Goal: Transaction & Acquisition: Purchase product/service

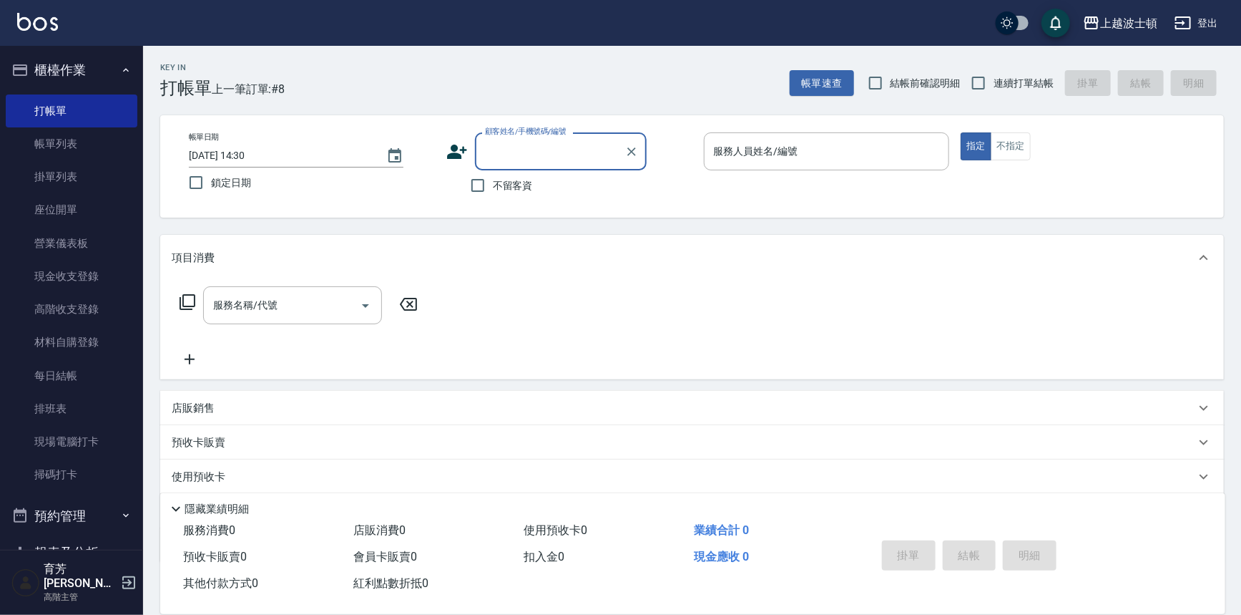
scroll to position [22, 0]
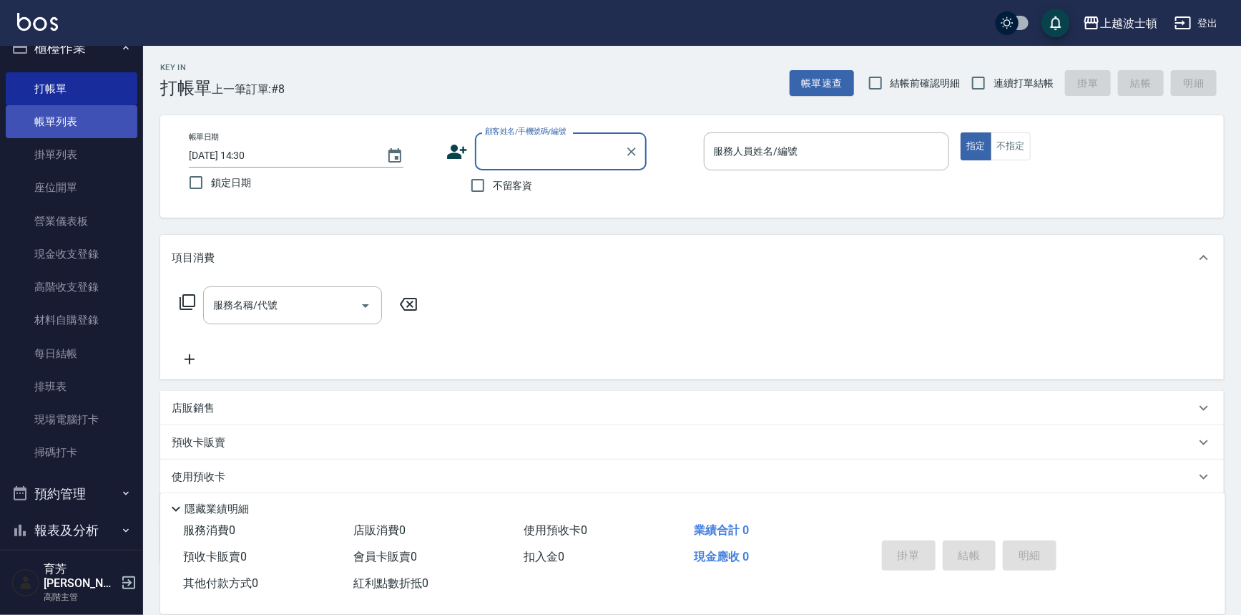
click at [50, 122] on link "帳單列表" at bounding box center [72, 121] width 132 height 33
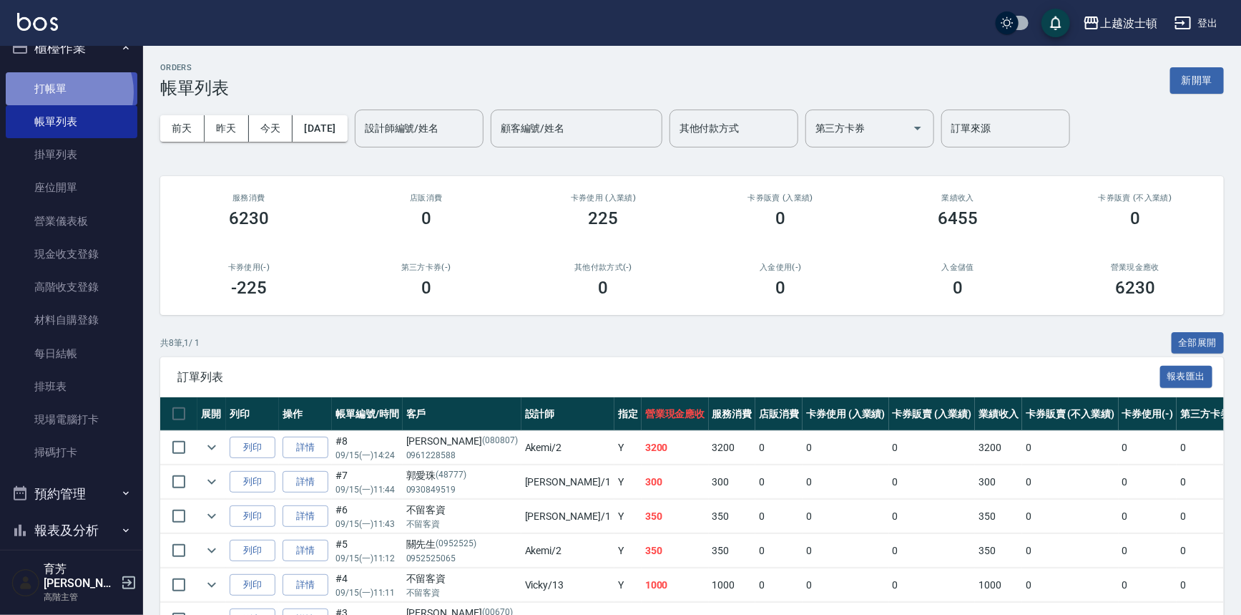
click at [65, 92] on link "打帳單" at bounding box center [72, 88] width 132 height 33
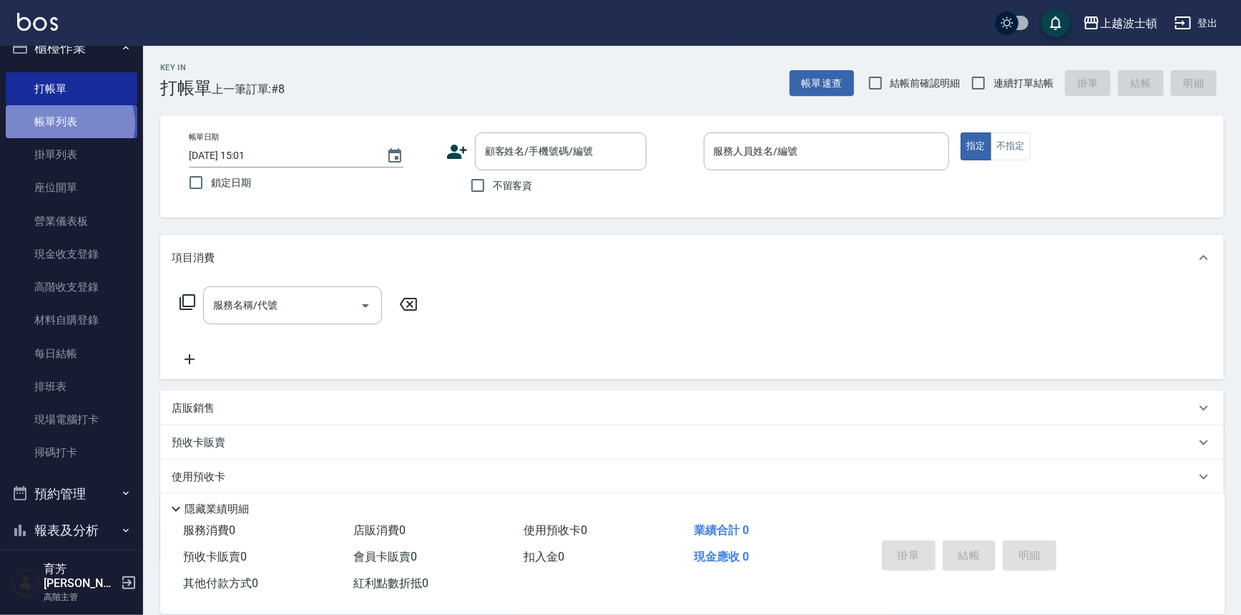
click at [69, 123] on link "帳單列表" at bounding box center [72, 121] width 132 height 33
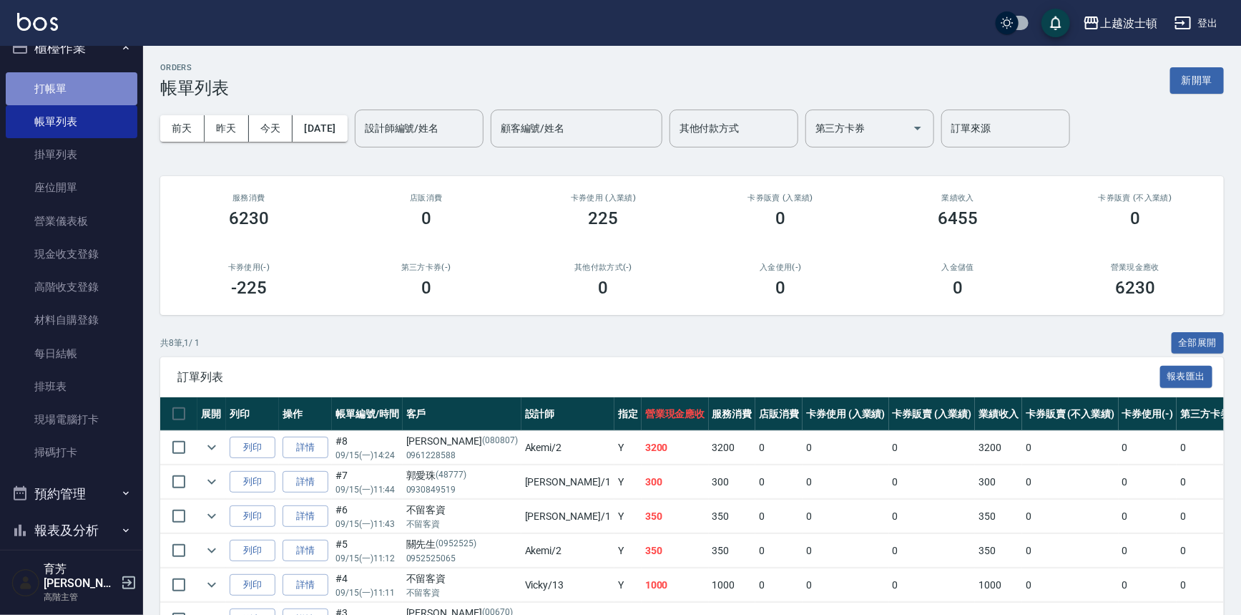
click at [81, 78] on link "打帳單" at bounding box center [72, 88] width 132 height 33
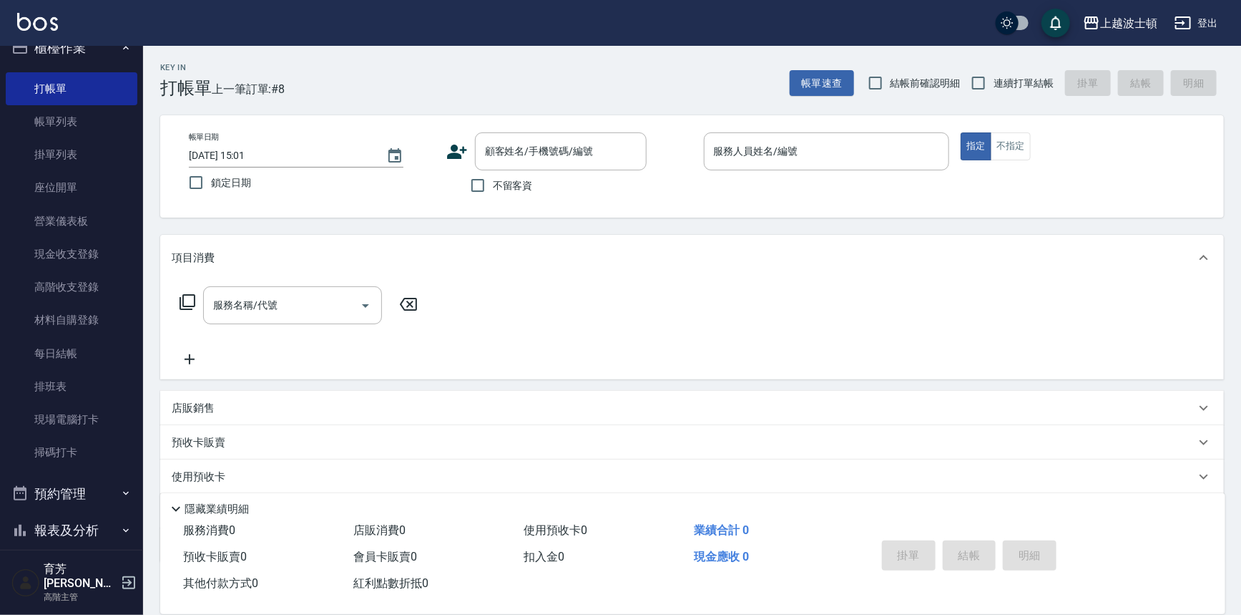
drag, startPoint x: 157, startPoint y: 79, endPoint x: 215, endPoint y: 171, distance: 109.4
click at [193, 114] on div "Key In 打帳單 上一筆訂單:#8 帳單速查 結帳前確認明細 連續打單結帳 掛單 結帳 明細 帳單日期 2025/09/15 15:01 鎖定日期 顧客姓…" at bounding box center [692, 371] width 1098 height 651
drag, startPoint x: 220, startPoint y: 179, endPoint x: 211, endPoint y: 167, distance: 14.7
click at [213, 175] on span "鎖定日期" at bounding box center [231, 182] width 40 height 15
click at [59, 114] on link "帳單列表" at bounding box center [72, 121] width 132 height 33
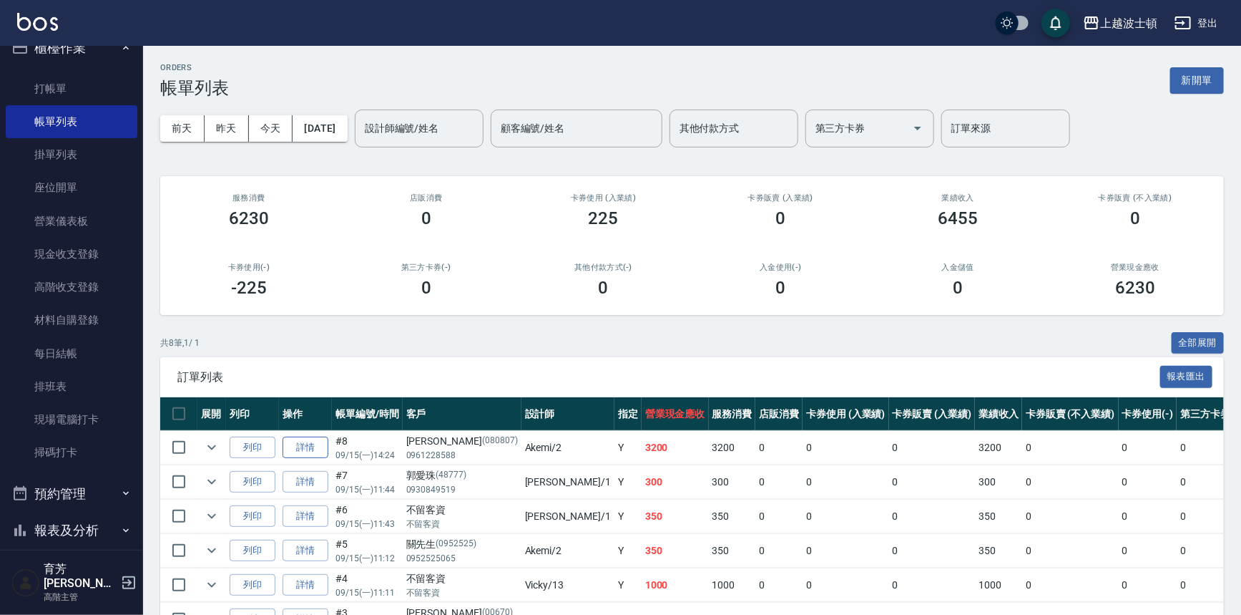
click at [307, 444] on link "詳情" at bounding box center [306, 447] width 46 height 22
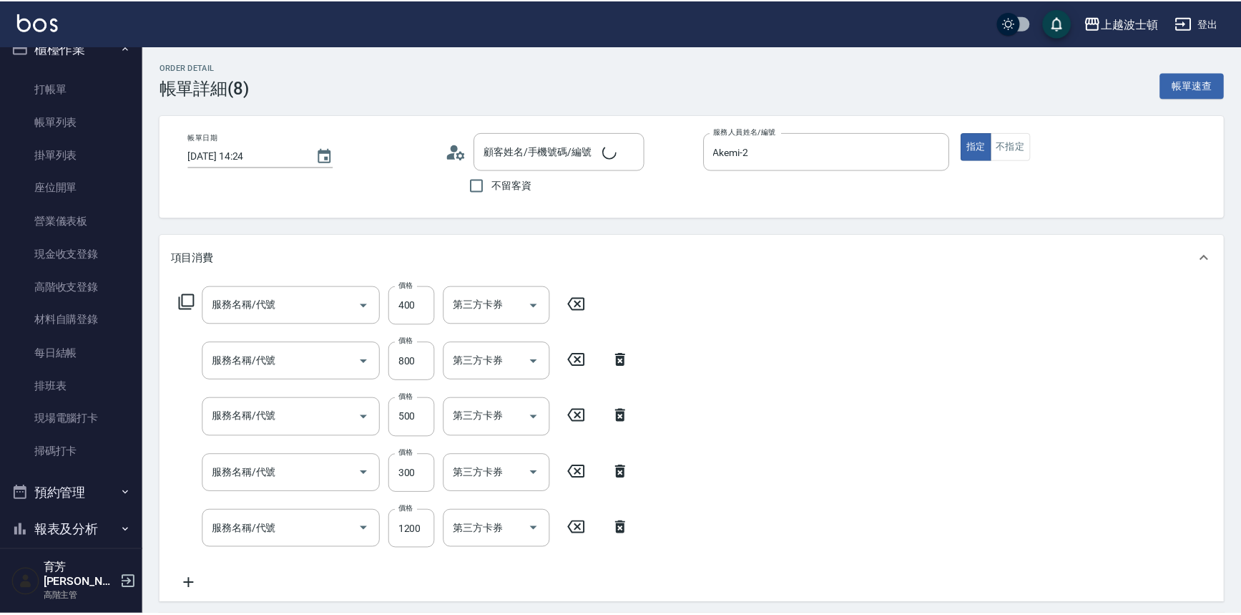
type input "2025/09/15 14:24"
type input "Akemi-2"
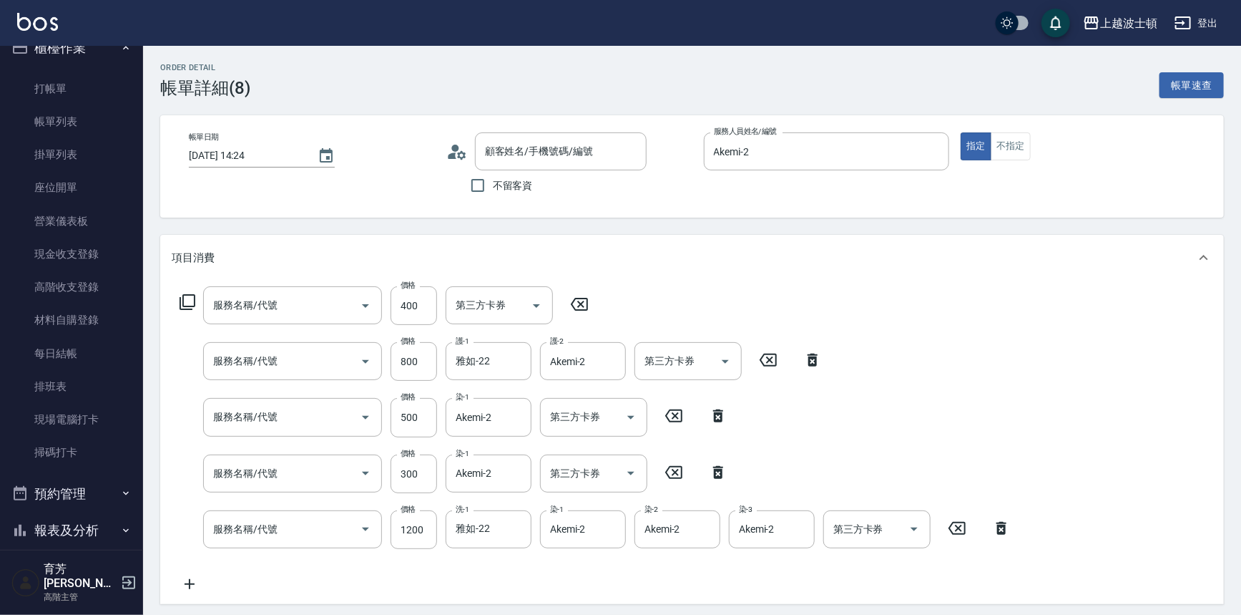
type input "自備防護(709)"
type input "韓國護髮(燙染加購護)(708)"
type input "+染(長-500)(505)"
type input "+染(中-300)(504)"
type input "洗+染髮(底染)(503)"
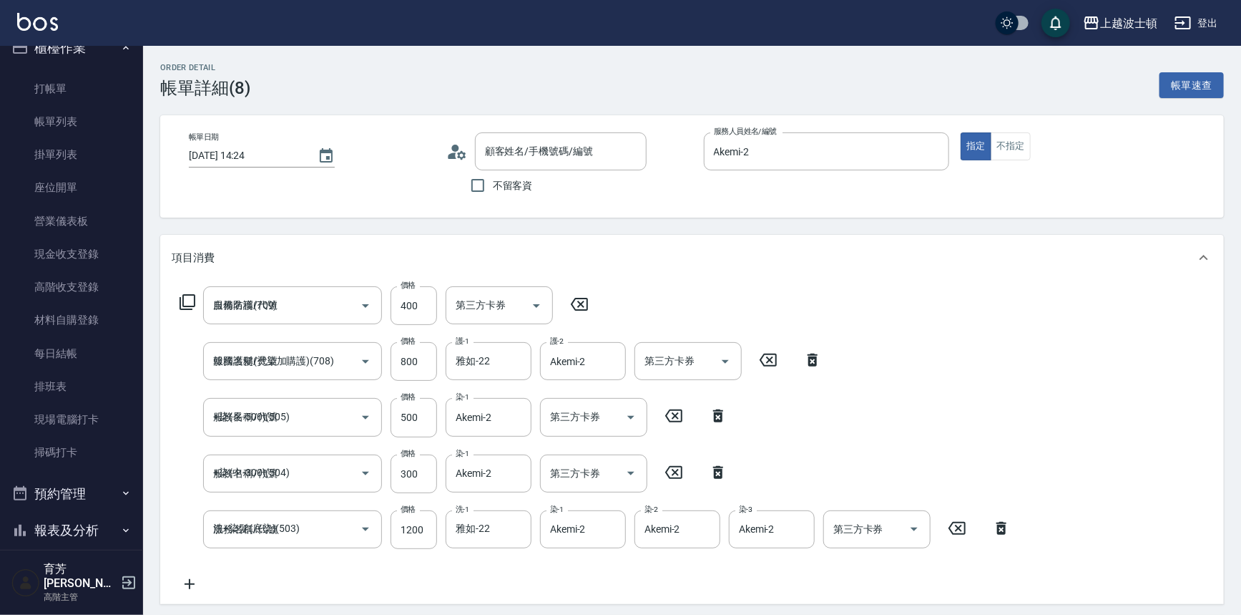
type input "朱虹谖/0961228588/080807"
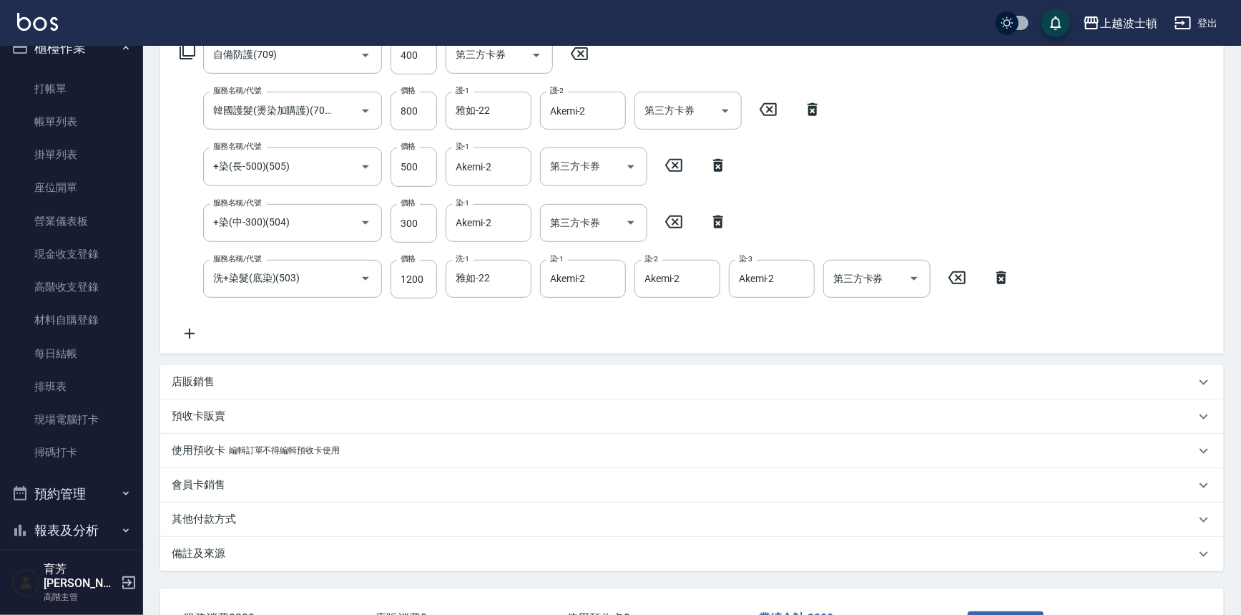
scroll to position [253, 0]
click at [182, 381] on p "店販銷售" at bounding box center [193, 379] width 43 height 15
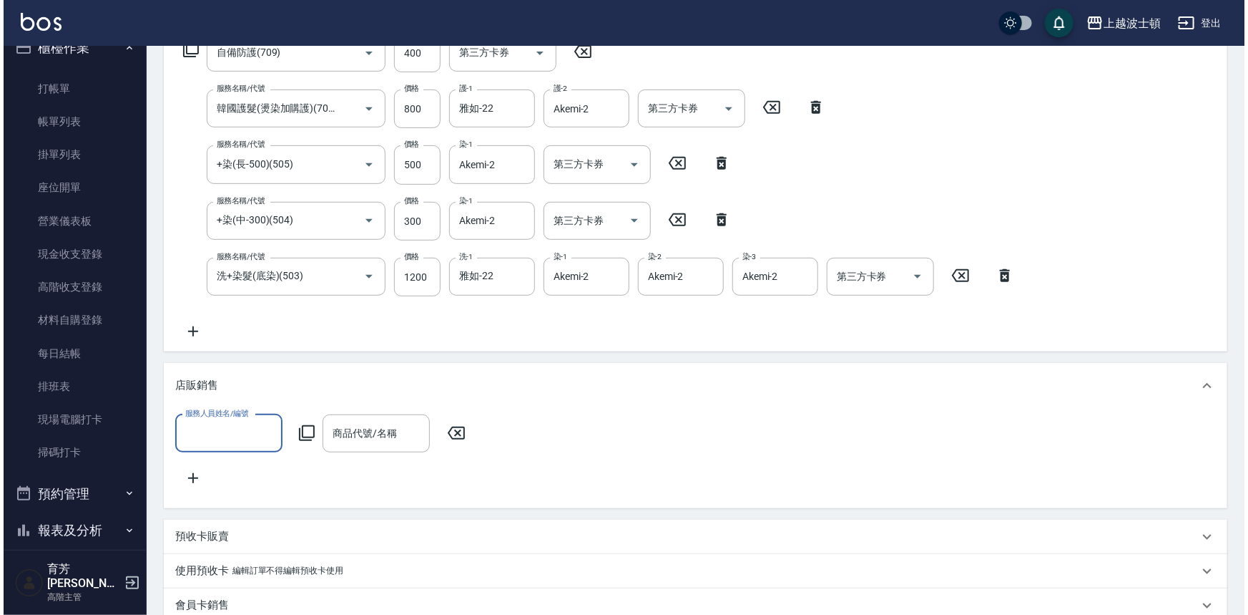
scroll to position [0, 0]
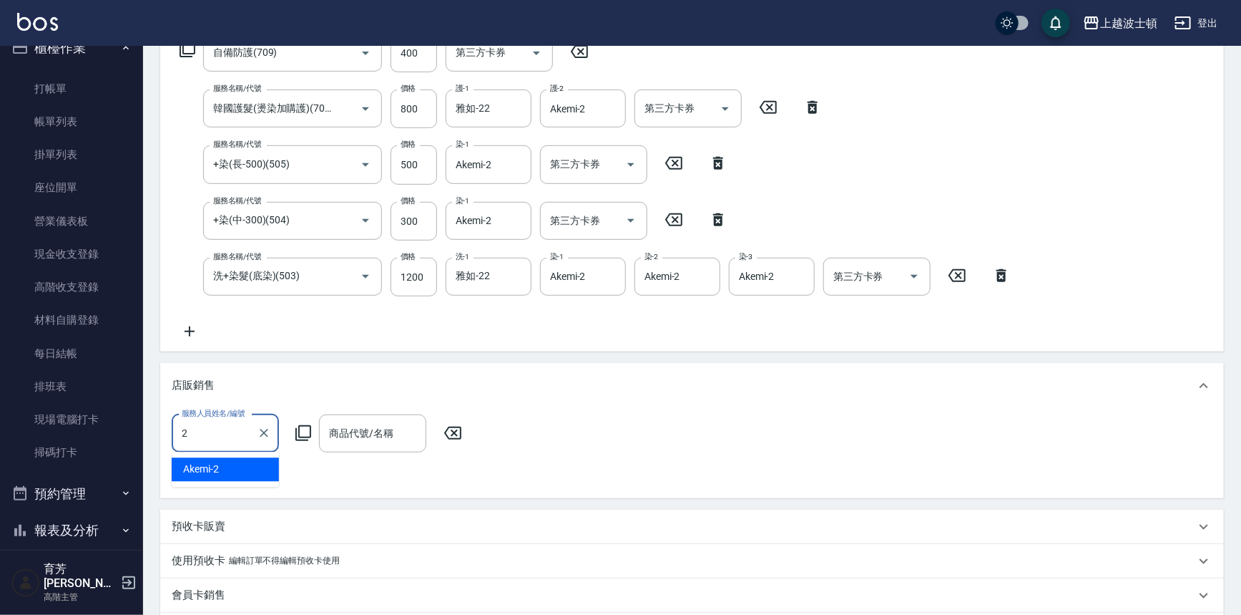
click at [232, 479] on div "Akemi -2" at bounding box center [225, 470] width 107 height 24
type input "Akemi-2"
click at [300, 436] on icon at bounding box center [303, 432] width 17 height 17
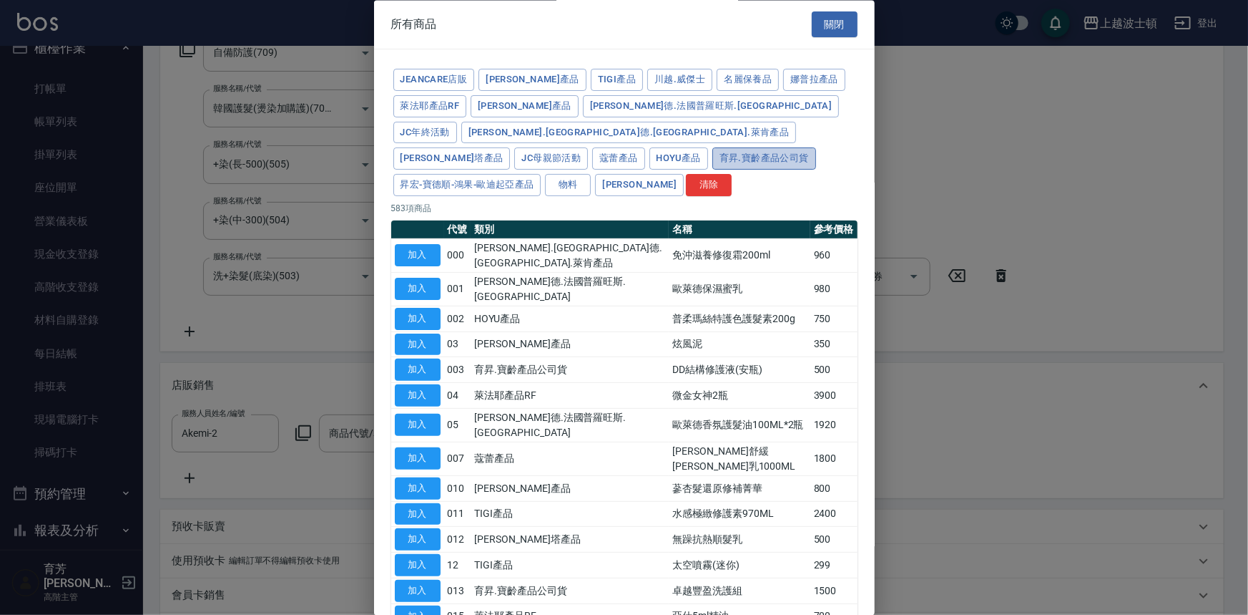
click at [726, 148] on button "育昇.寶齡產品公司貨" at bounding box center [765, 159] width 104 height 22
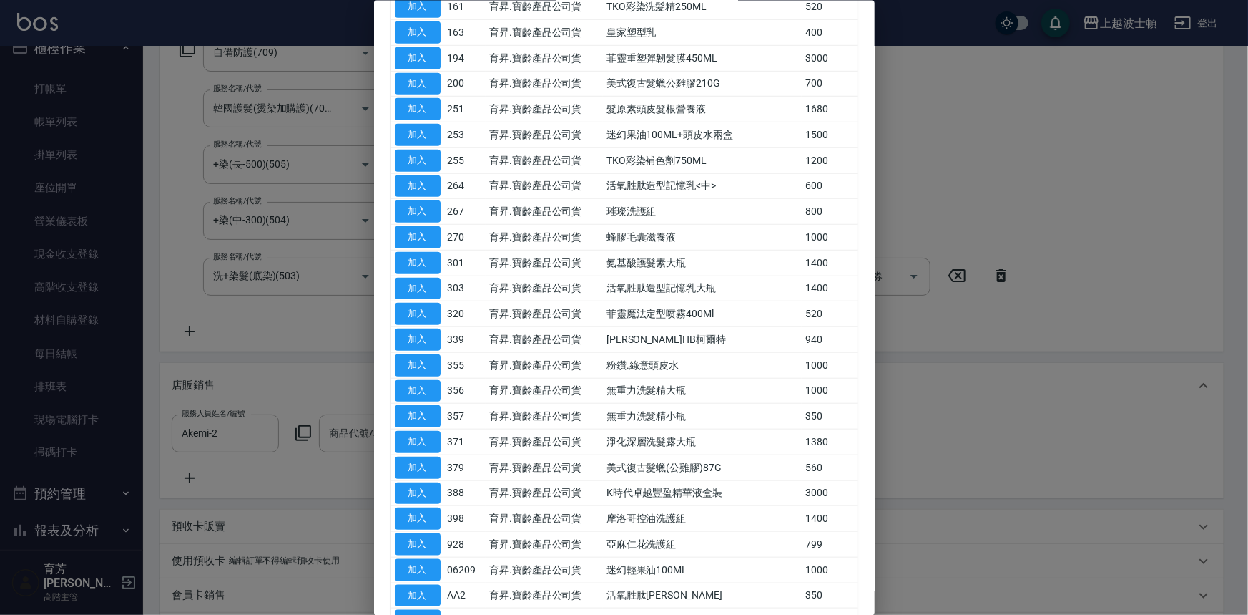
scroll to position [507, 0]
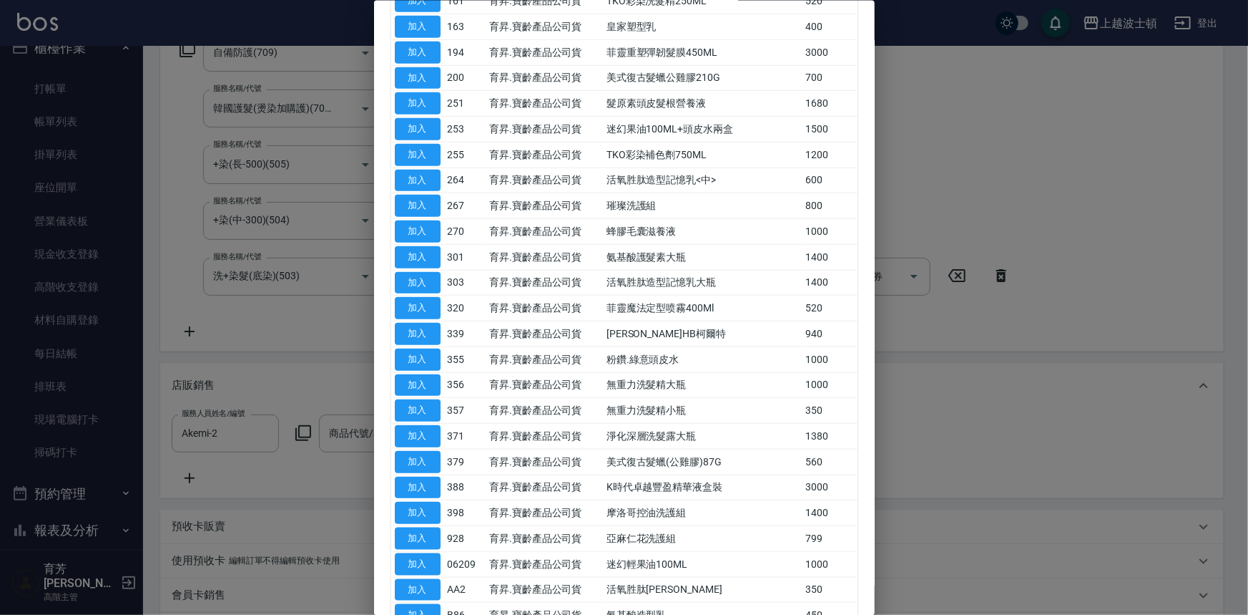
click at [954, 422] on div at bounding box center [624, 307] width 1248 height 615
click at [999, 228] on div at bounding box center [624, 307] width 1248 height 615
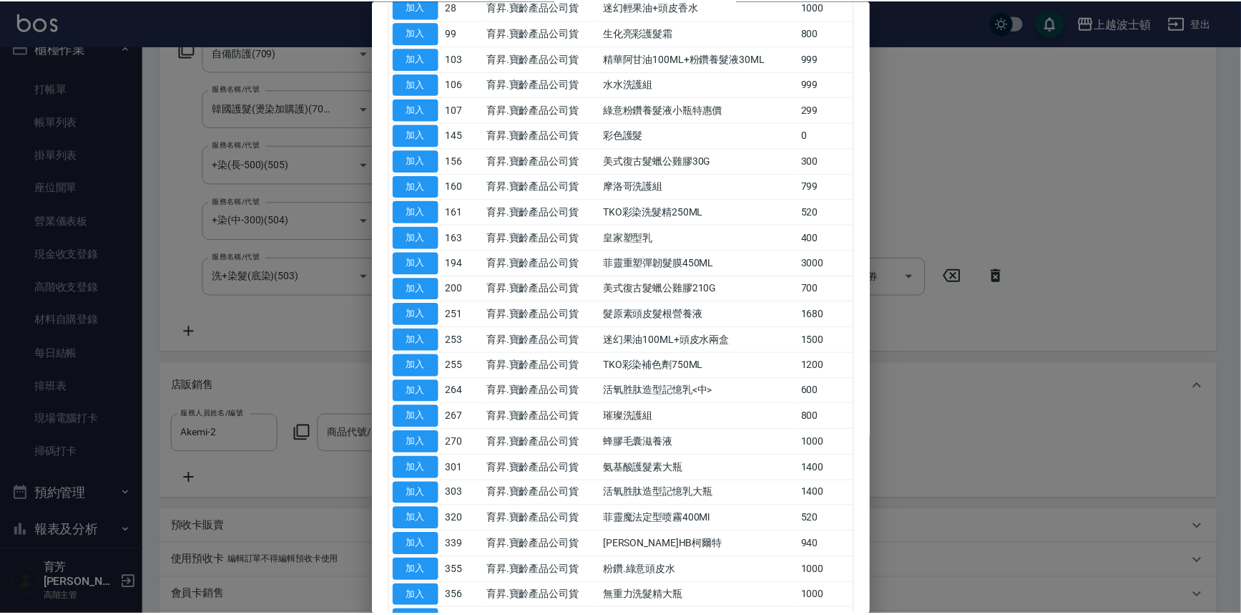
scroll to position [0, 0]
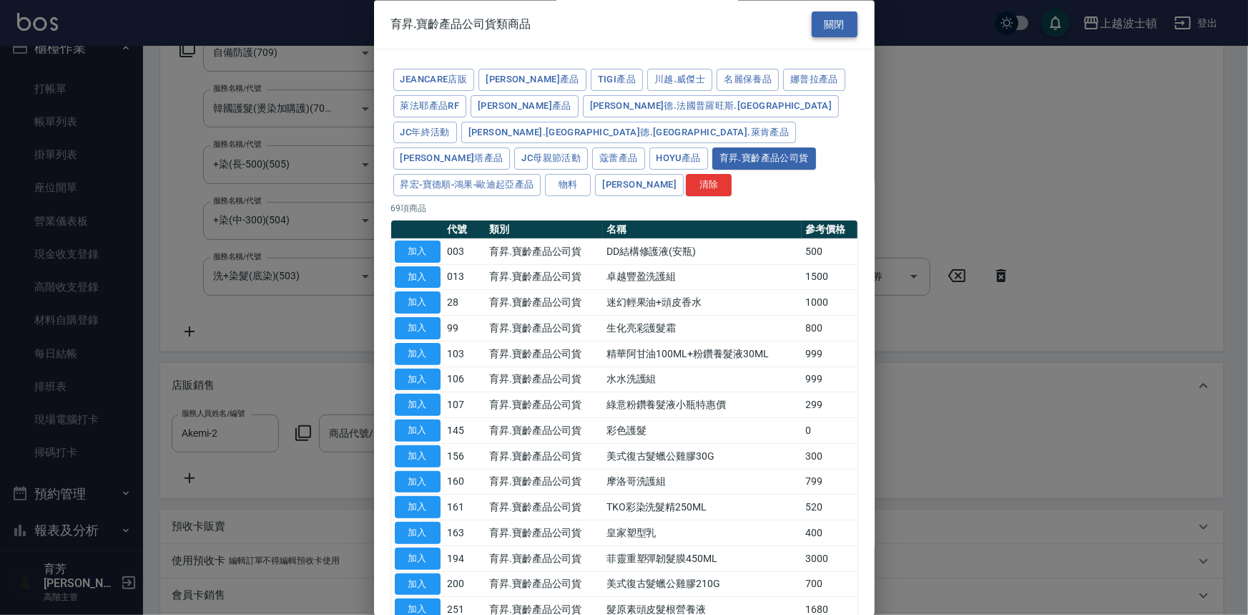
click at [830, 22] on button "關閉" at bounding box center [835, 24] width 46 height 26
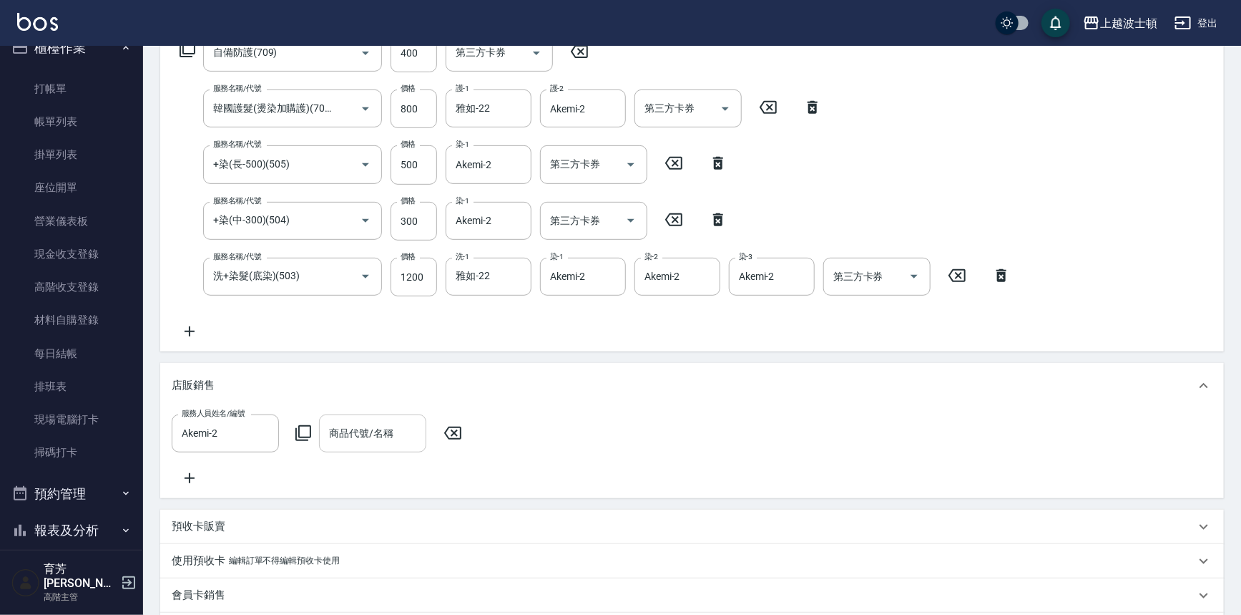
click at [374, 439] on div "商品代號/名稱 商品代號/名稱" at bounding box center [372, 433] width 107 height 38
type input "g"
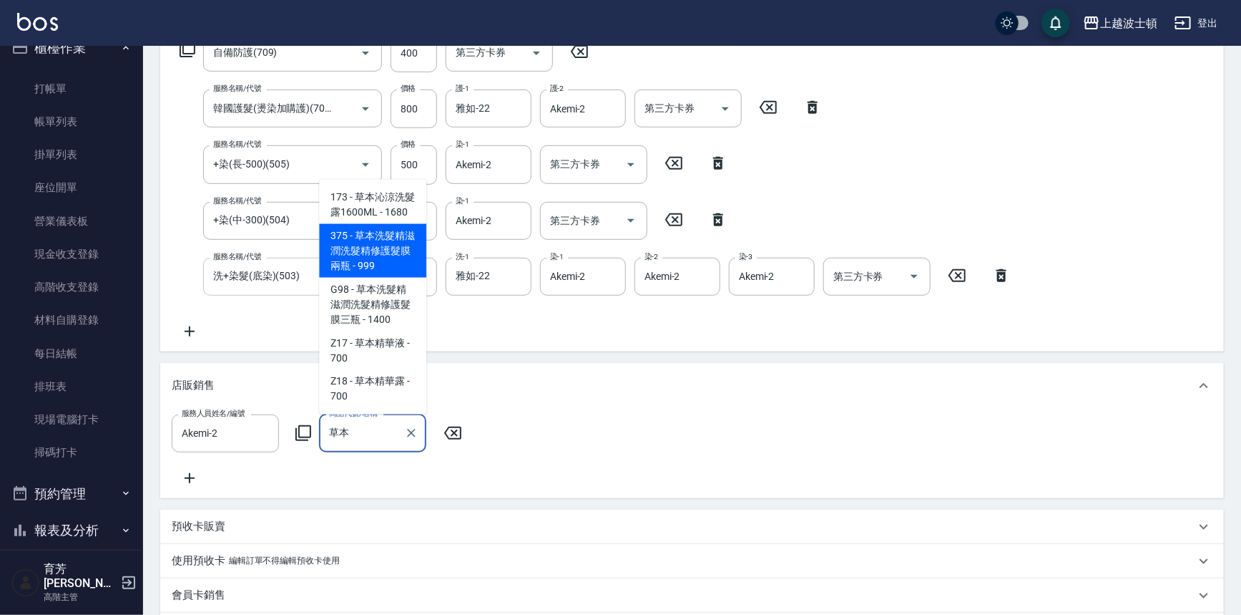
click at [360, 271] on span "375 - 草本洗髮精滋潤洗髮精修護髮膜兩瓶 - 999" at bounding box center [372, 251] width 107 height 54
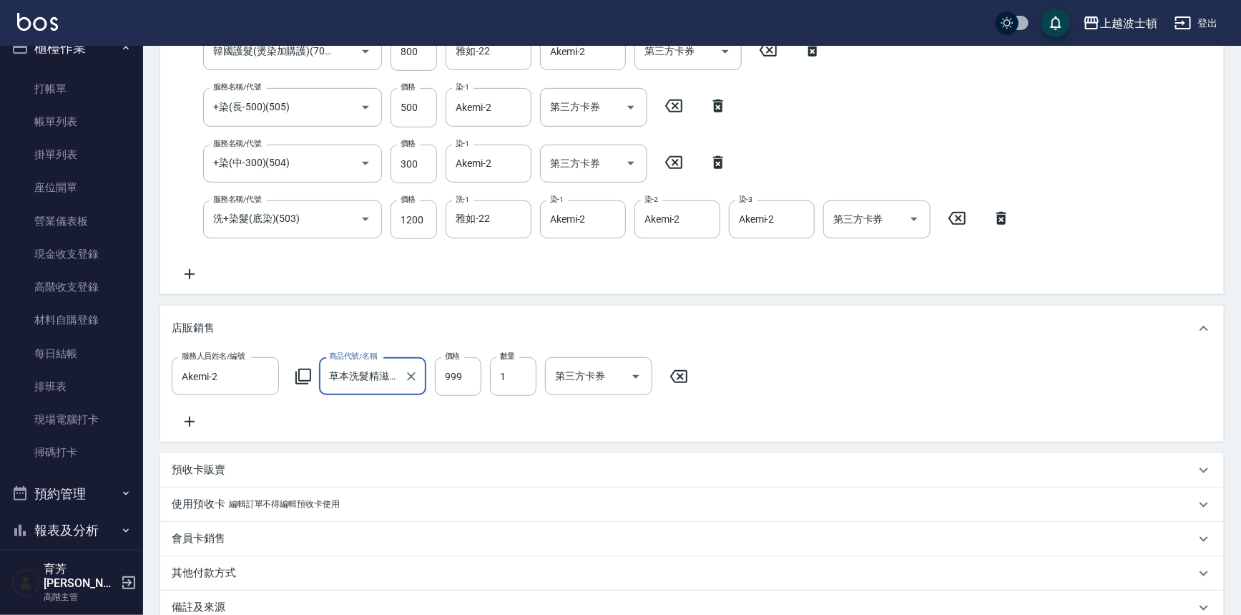
scroll to position [231, 0]
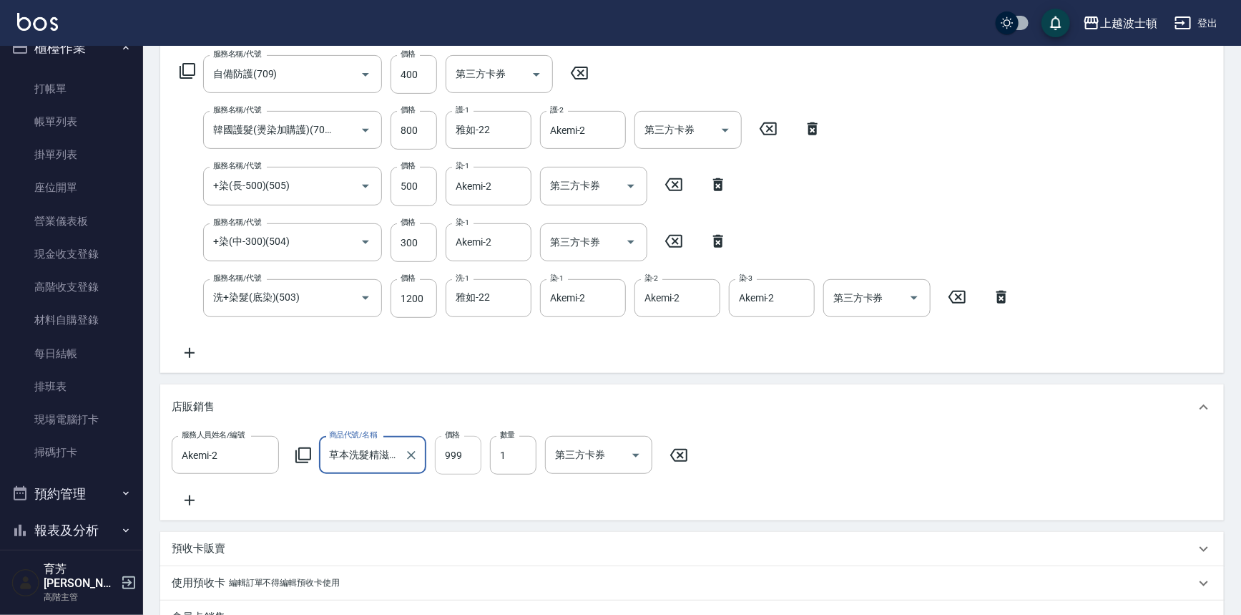
type input "草本洗髮精滋潤洗髮精修護髮膜兩瓶"
click at [448, 465] on input "999" at bounding box center [458, 455] width 47 height 39
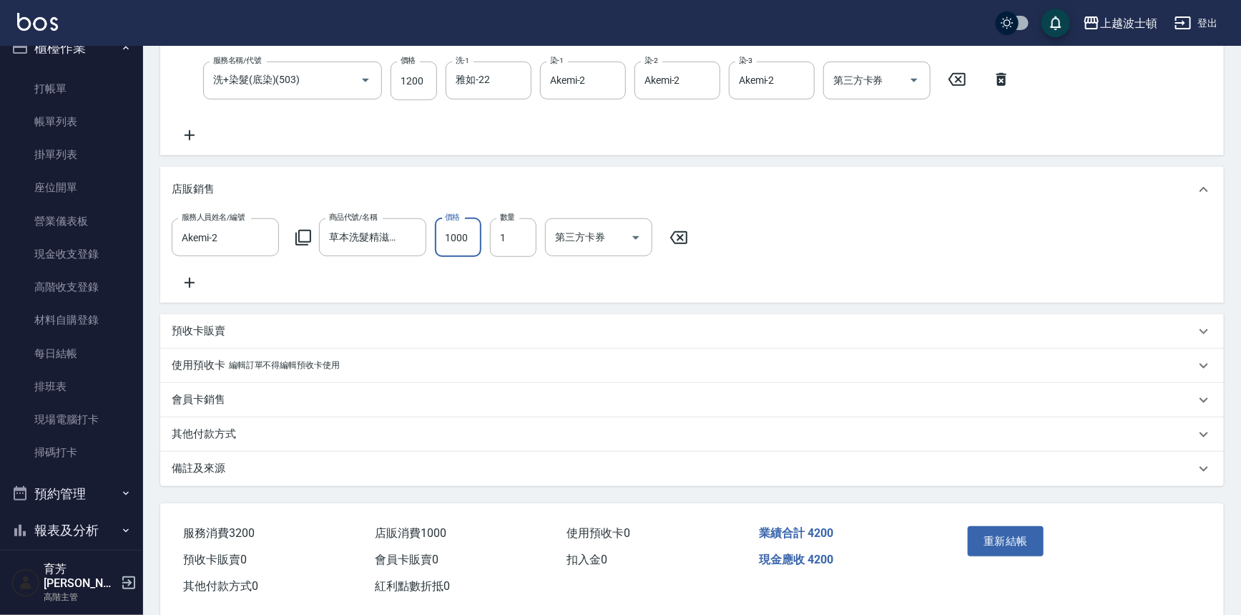
scroll to position [454, 0]
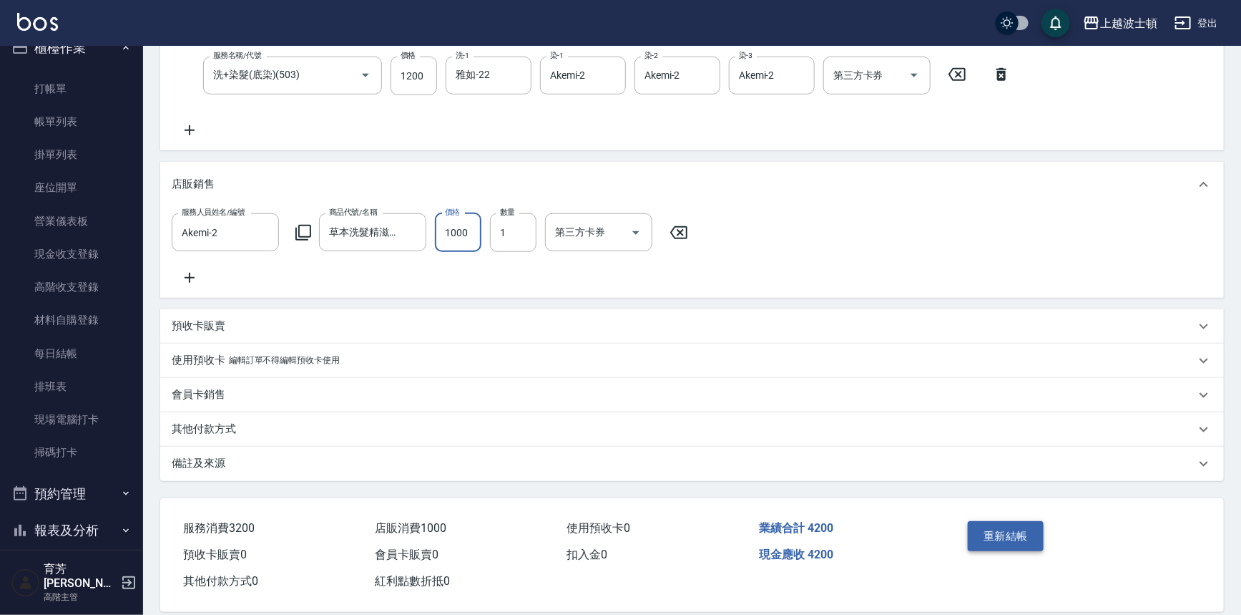
type input "1000"
click at [981, 546] on button "重新結帳" at bounding box center [1006, 536] width 76 height 30
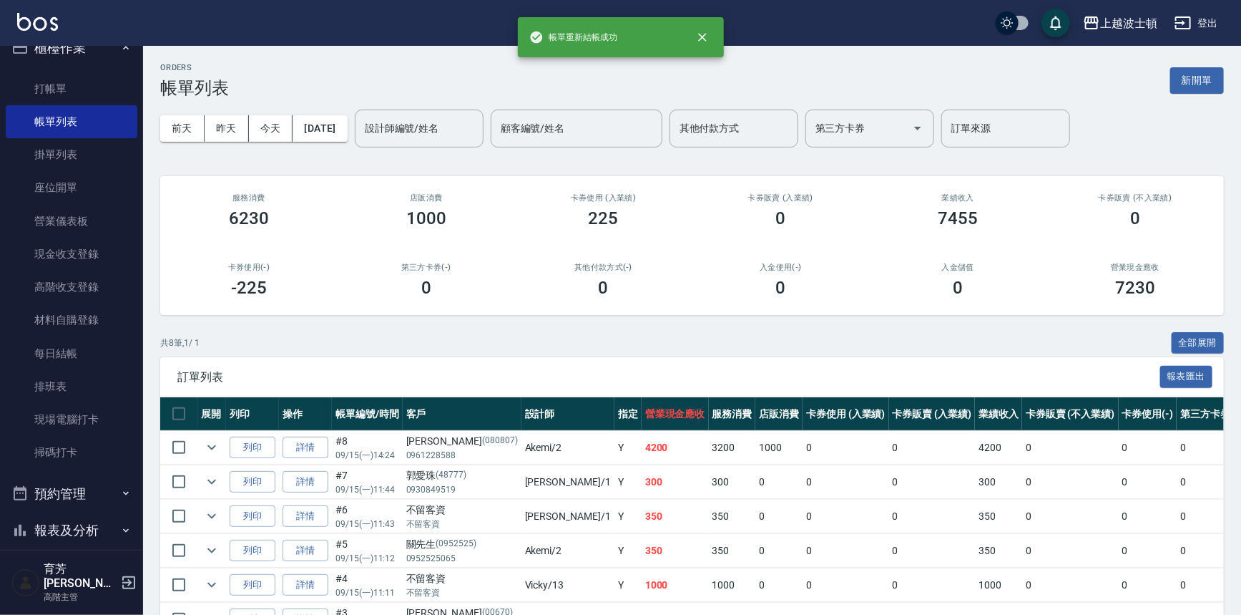
click at [431, 132] on input "設計師編號/姓名" at bounding box center [419, 128] width 116 height 25
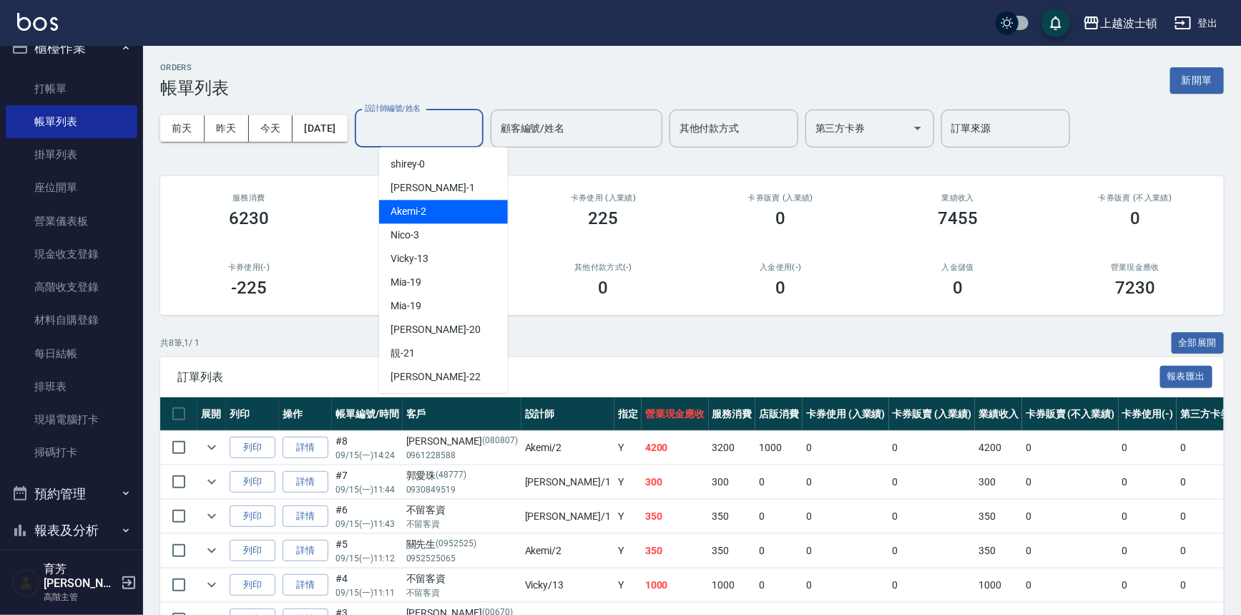
click at [451, 206] on div "Akemi -2" at bounding box center [443, 212] width 129 height 24
type input "Akemi-2"
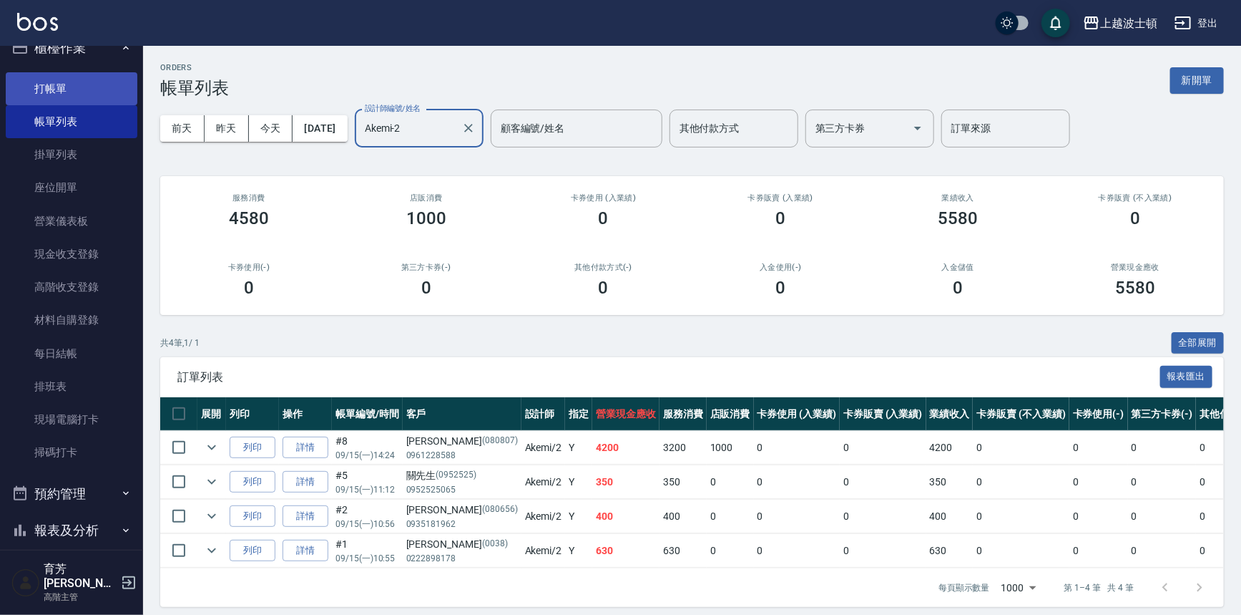
click at [93, 85] on link "打帳單" at bounding box center [72, 88] width 132 height 33
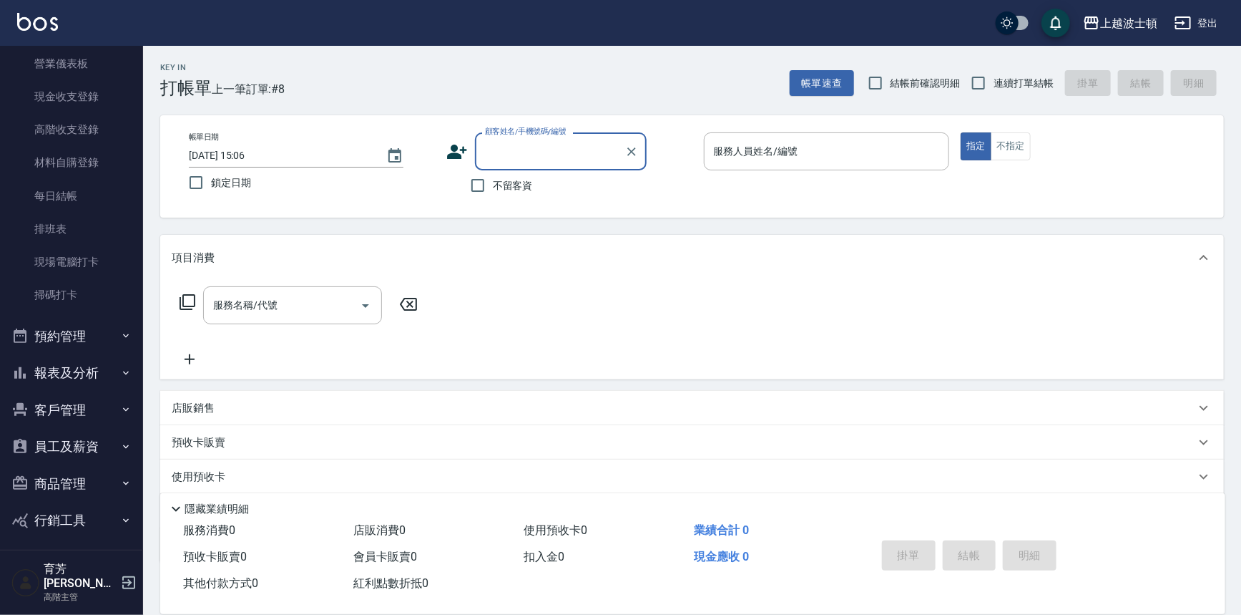
scroll to position [209, 0]
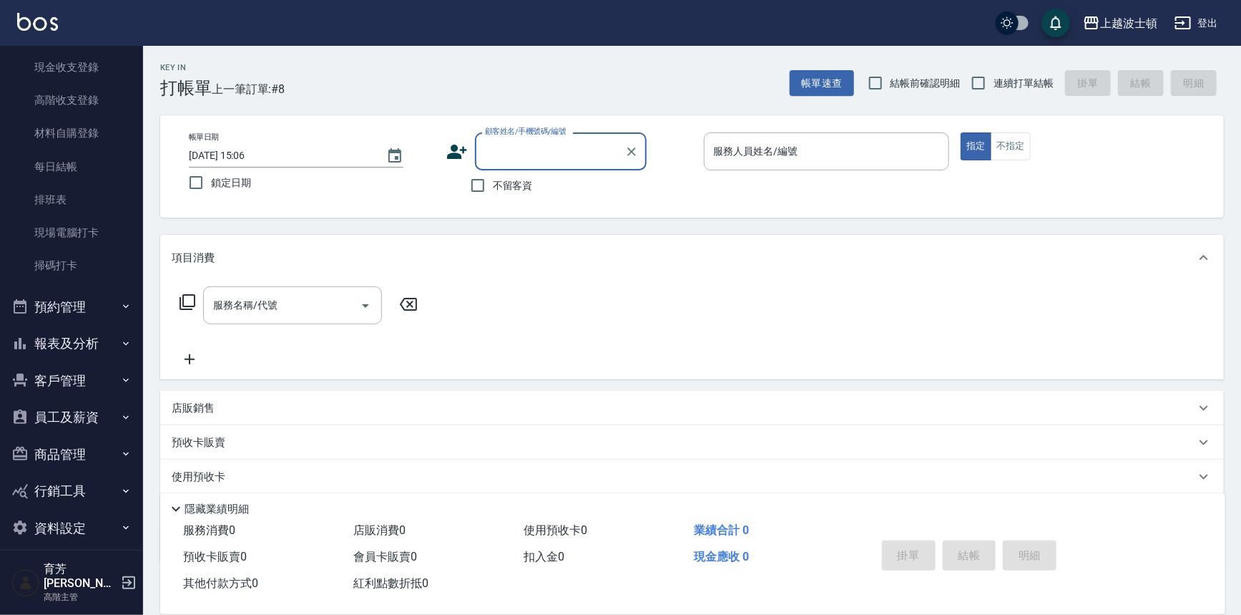
click at [49, 341] on button "報表及分析" at bounding box center [72, 343] width 132 height 37
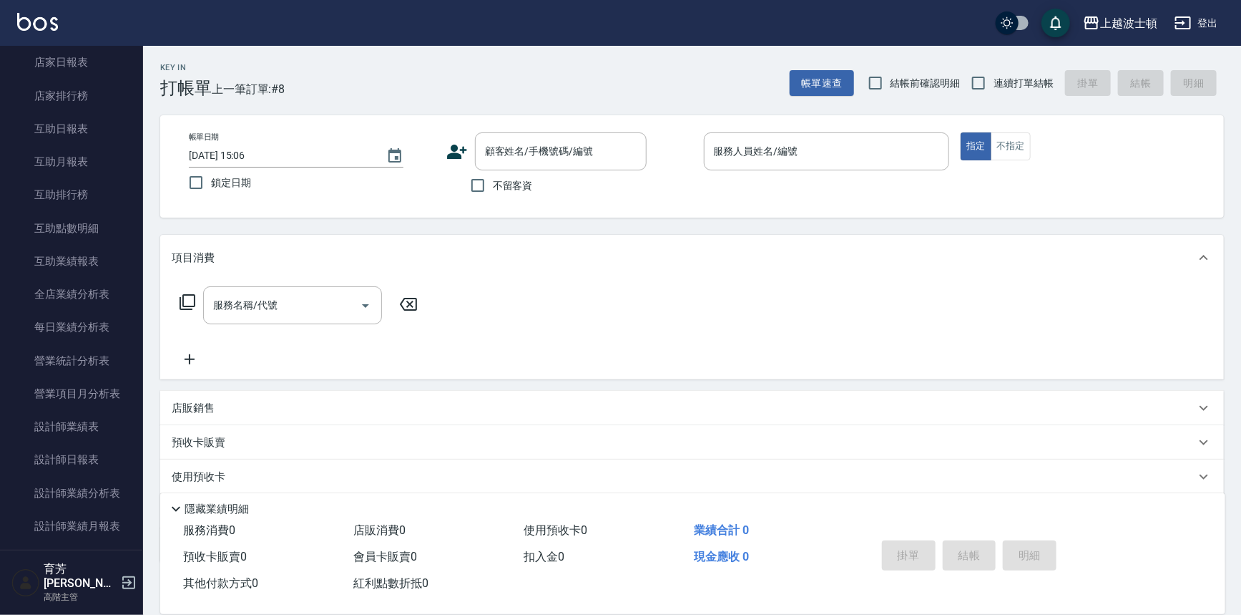
scroll to position [641, 0]
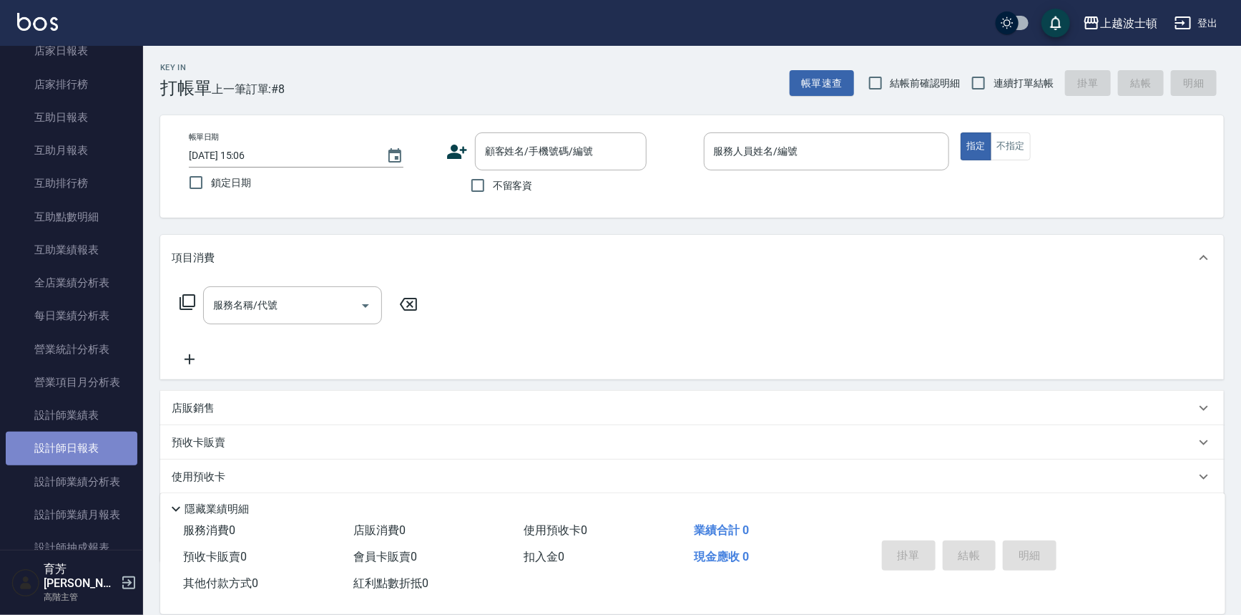
click at [82, 436] on link "設計師日報表" at bounding box center [72, 447] width 132 height 33
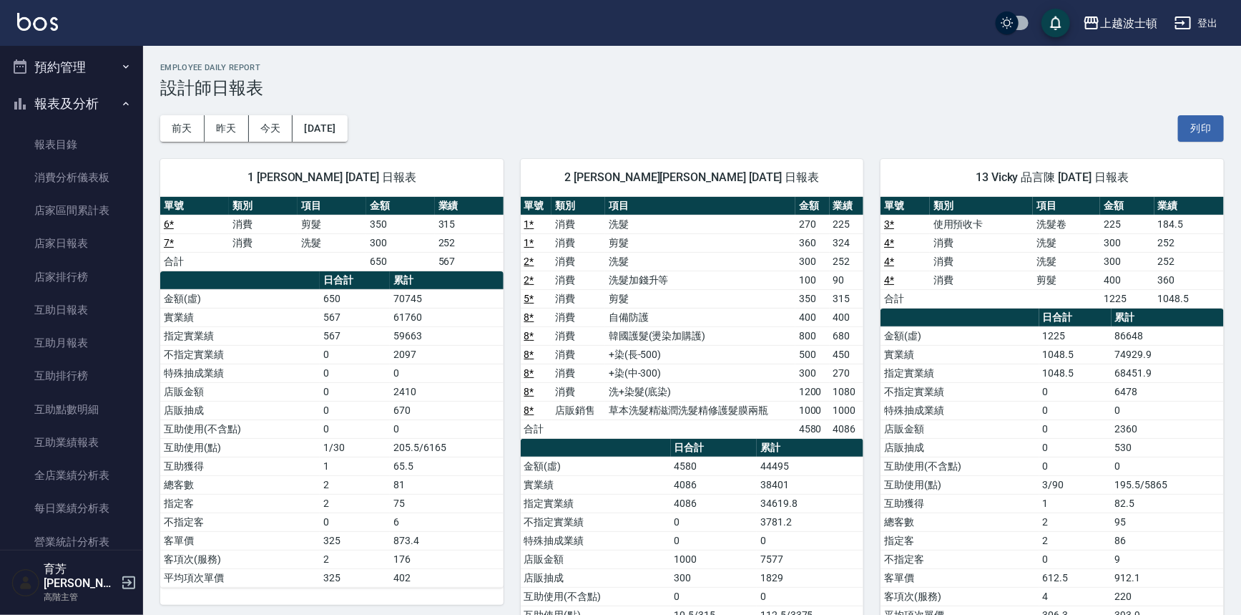
scroll to position [436, 0]
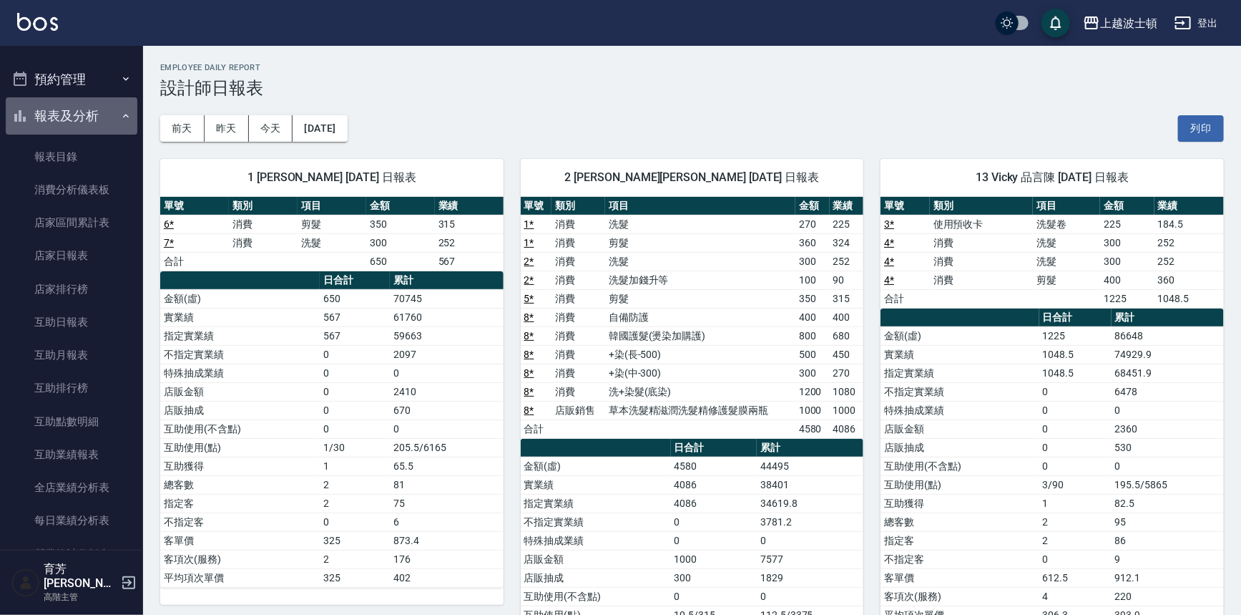
click at [73, 123] on button "報表及分析" at bounding box center [72, 115] width 132 height 37
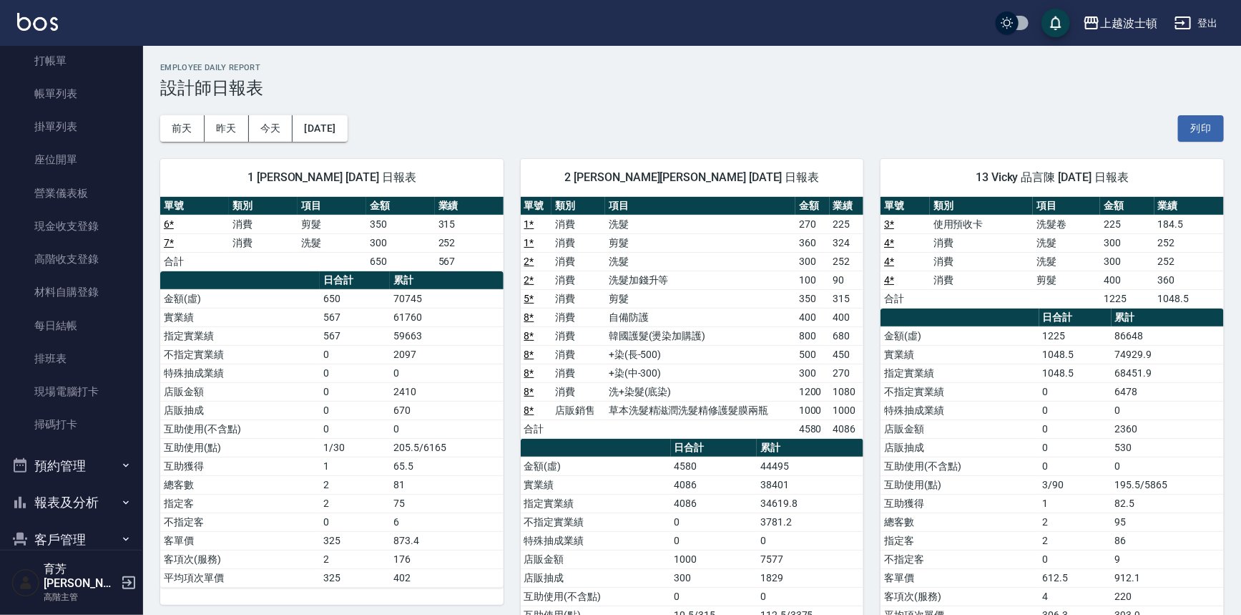
scroll to position [0, 0]
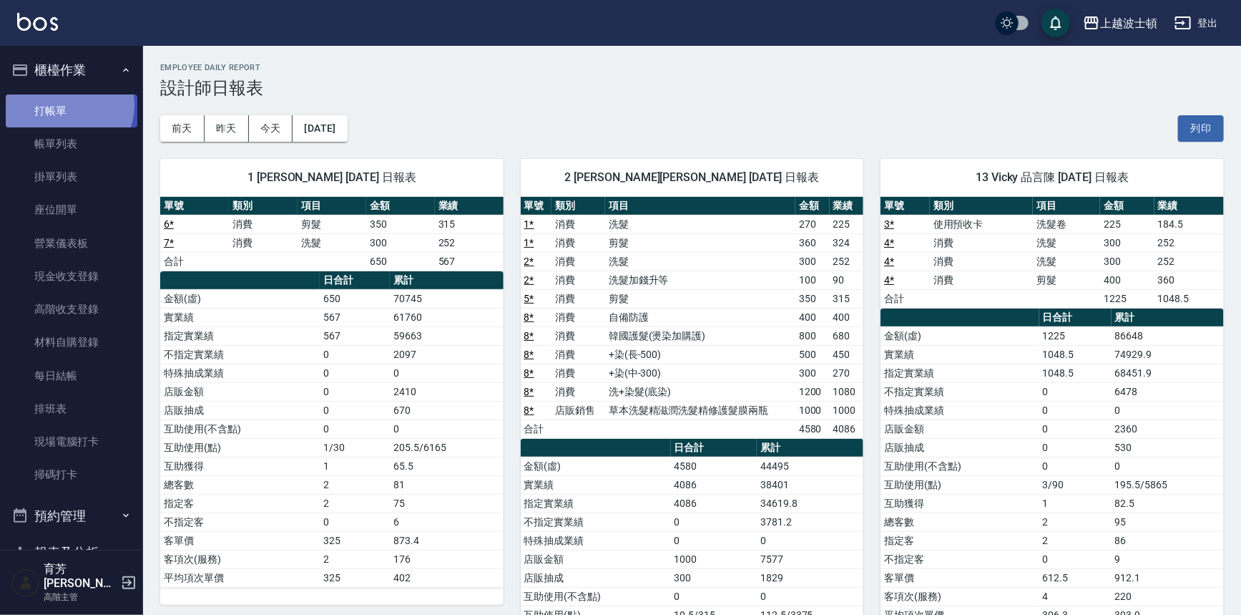
click at [66, 104] on link "打帳單" at bounding box center [72, 110] width 132 height 33
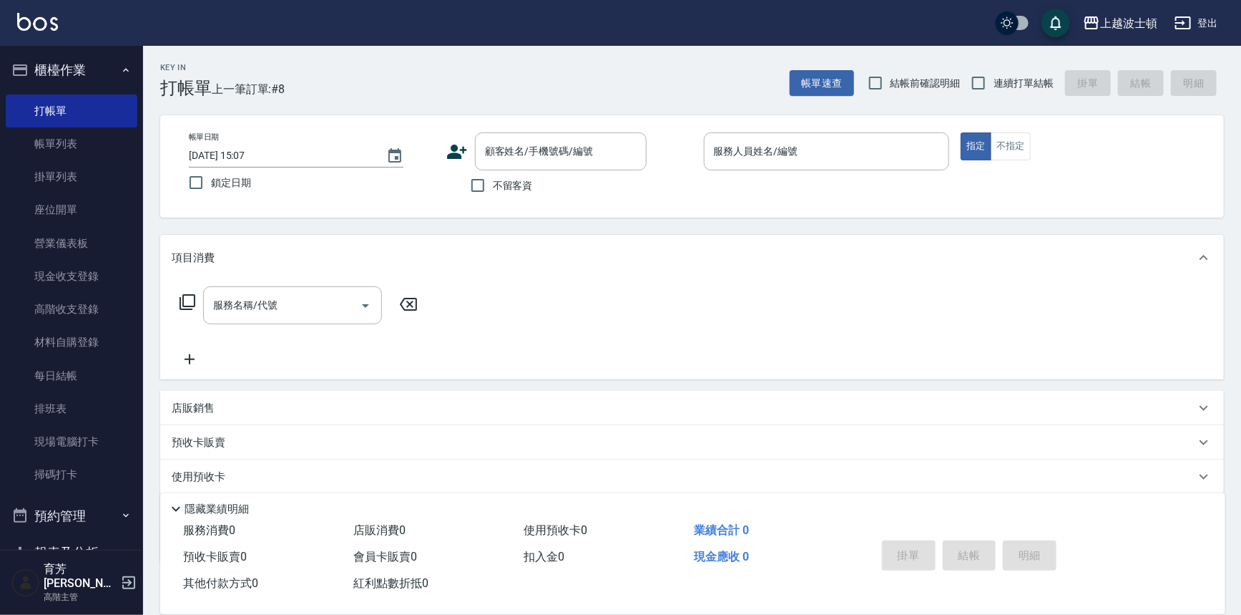
drag, startPoint x: 2, startPoint y: 276, endPoint x: 3, endPoint y: 290, distance: 13.6
click at [3, 290] on nav "櫃檯作業 打帳單 帳單列表 掛單列表 座位開單 營業儀表板 現金收支登錄 高階收支登錄 材料自購登錄 每日結帳 排班表 現場電腦打卡 掃碼打卡 預約管理 預約…" at bounding box center [71, 298] width 143 height 504
click at [3, 305] on nav "櫃檯作業 打帳單 帳單列表 掛單列表 座位開單 營業儀表板 現金收支登錄 高階收支登錄 材料自購登錄 每日結帳 排班表 現場電腦打卡 掃碼打卡 預約管理 預約…" at bounding box center [71, 298] width 143 height 504
drag, startPoint x: 3, startPoint y: 308, endPoint x: 3, endPoint y: 341, distance: 33.6
click at [3, 341] on nav "櫃檯作業 打帳單 帳單列表 掛單列表 座位開單 營業儀表板 現金收支登錄 高階收支登錄 材料自購登錄 每日結帳 排班表 現場電腦打卡 掃碼打卡 預約管理 預約…" at bounding box center [71, 298] width 143 height 504
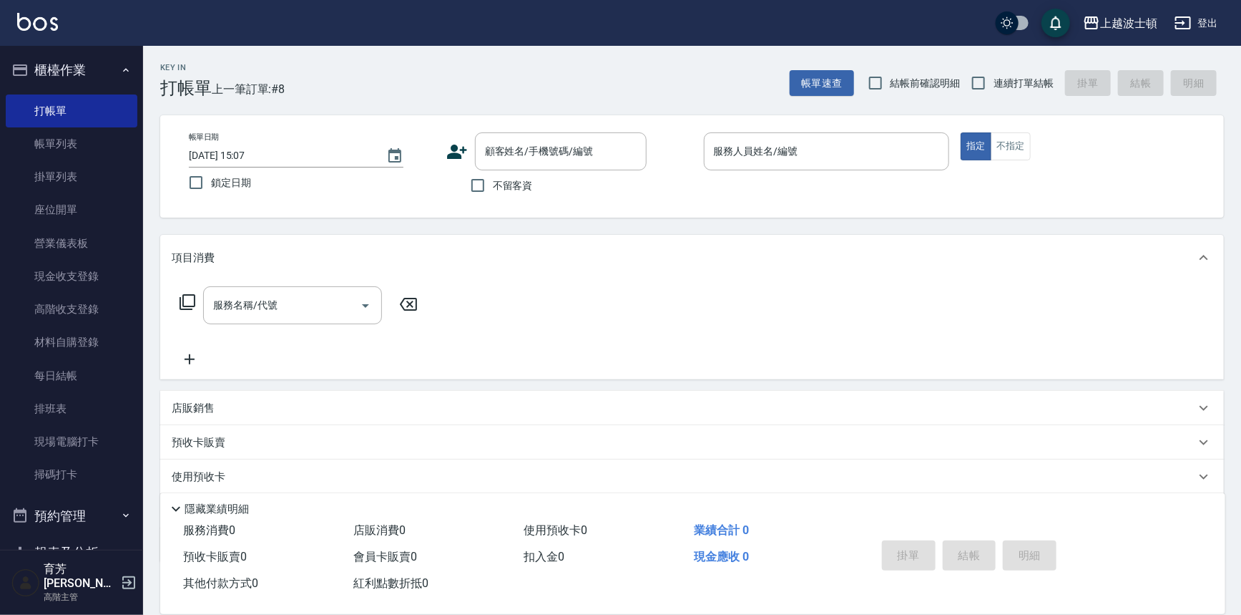
click at [512, 178] on span "不留客資" at bounding box center [513, 185] width 40 height 15
click at [493, 177] on input "不留客資" at bounding box center [478, 185] width 30 height 30
checkbox input "true"
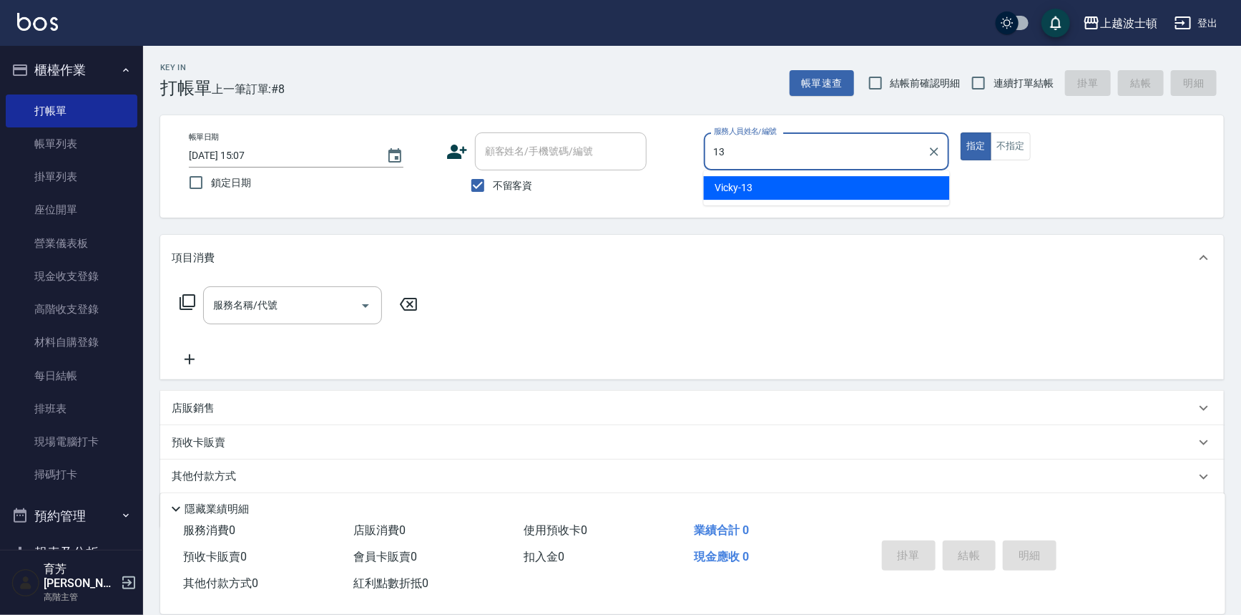
type input "Vicky-13"
type button "true"
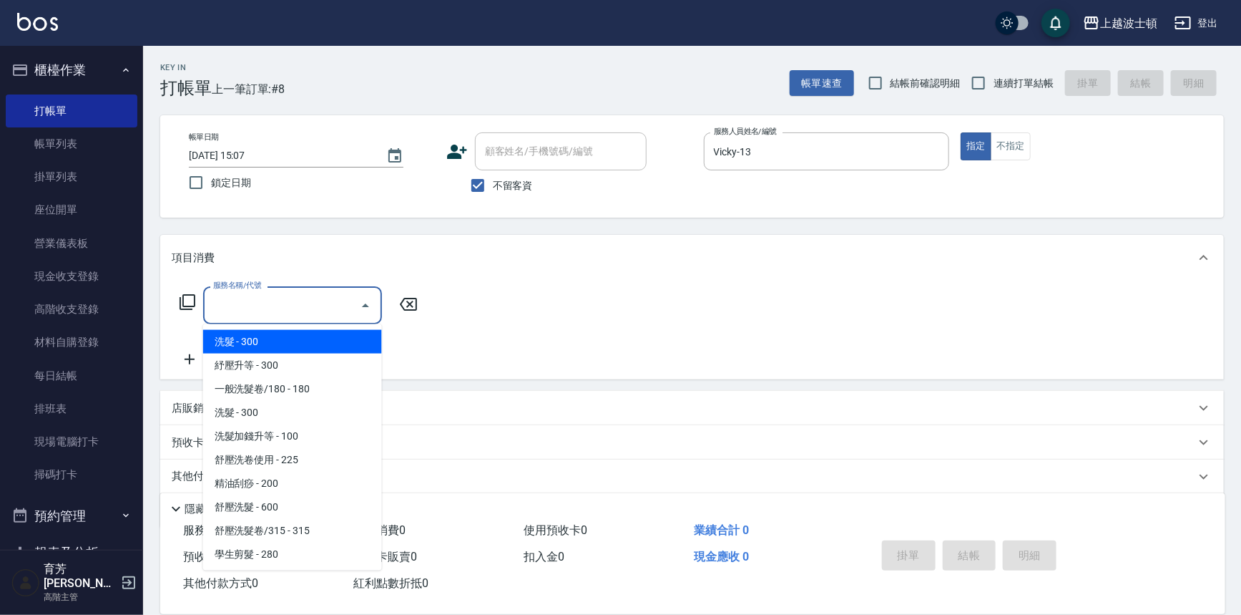
click at [271, 308] on input "服務名稱/代號" at bounding box center [282, 305] width 145 height 25
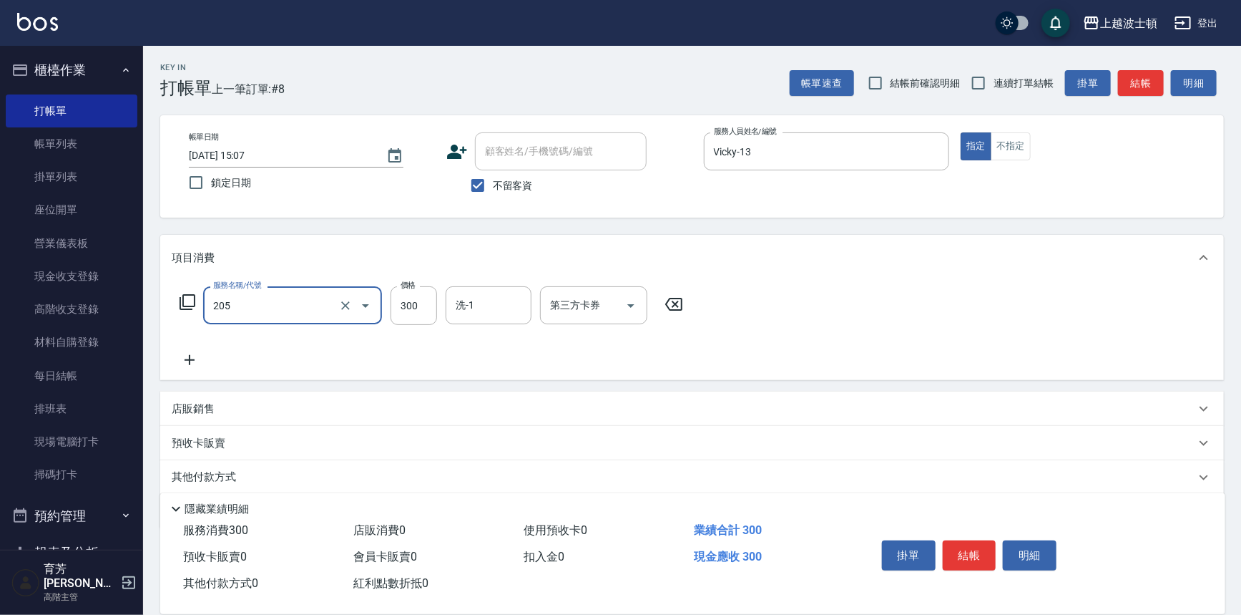
type input "洗髮(205)"
click at [409, 287] on label "價格" at bounding box center [408, 285] width 15 height 11
click at [409, 287] on input "300" at bounding box center [414, 305] width 47 height 39
type input "270"
click at [189, 358] on icon at bounding box center [190, 360] width 10 height 10
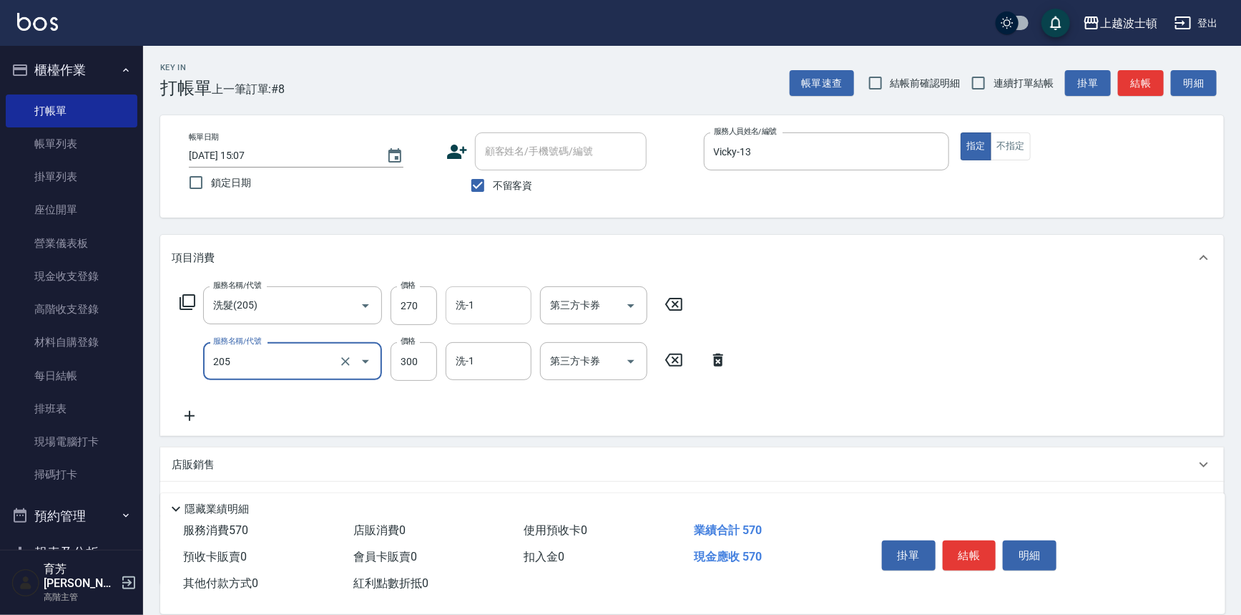
type input "洗髮(205)"
click at [519, 312] on input "洗-1" at bounding box center [488, 305] width 73 height 25
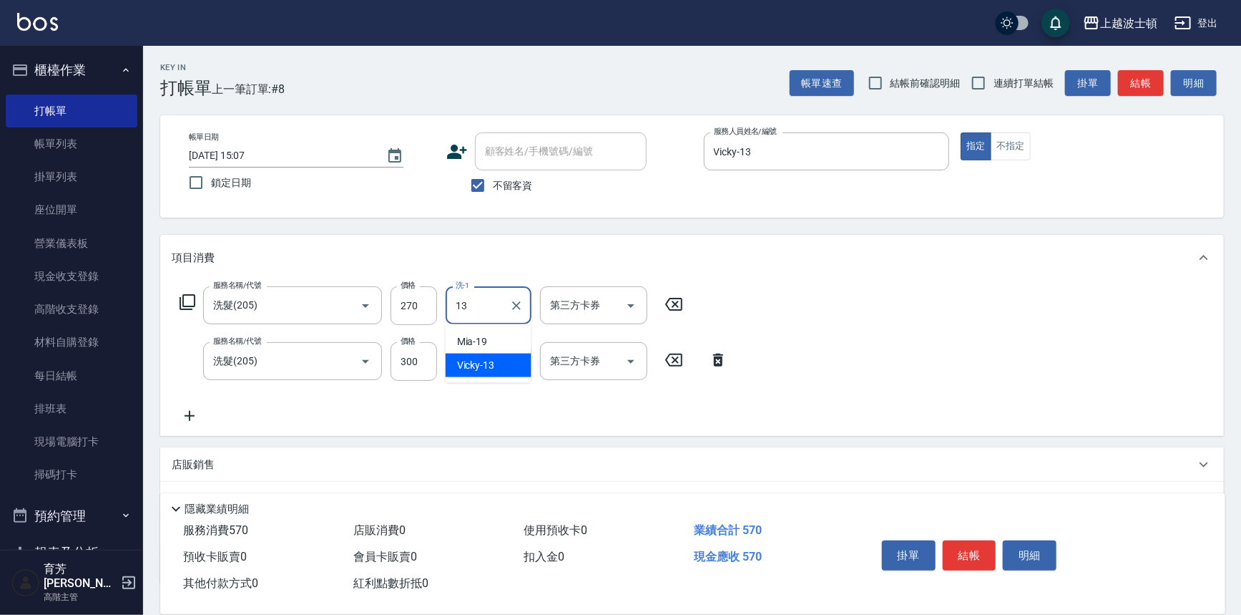
type input "13"
click at [491, 366] on input "洗-1" at bounding box center [488, 360] width 73 height 25
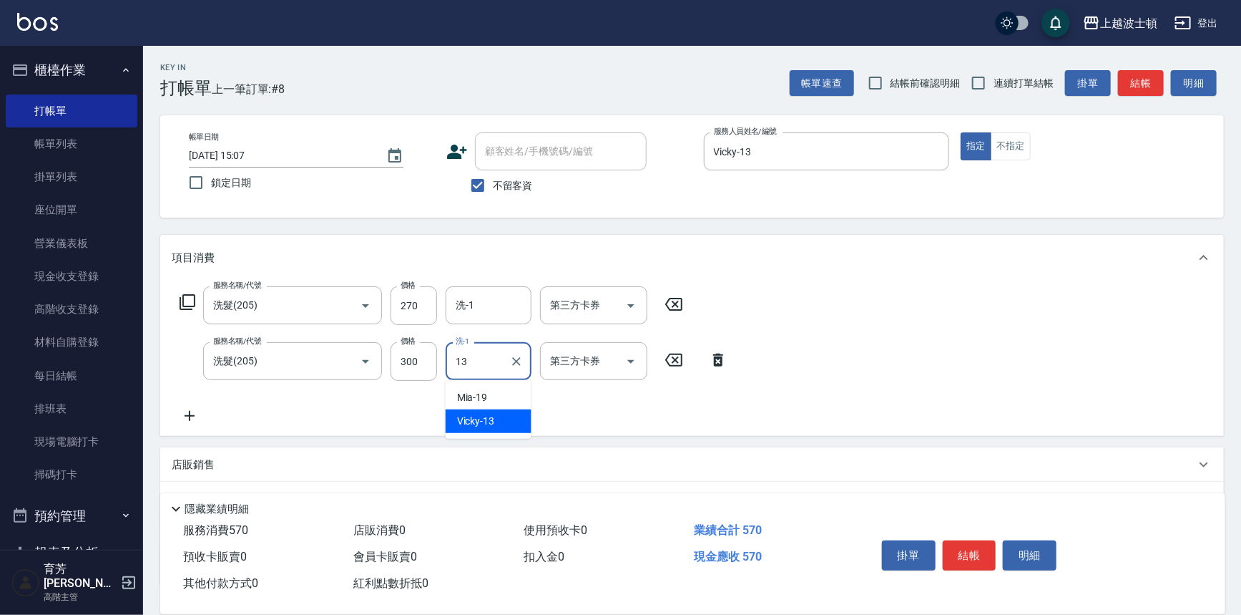
type input "Vicky-13"
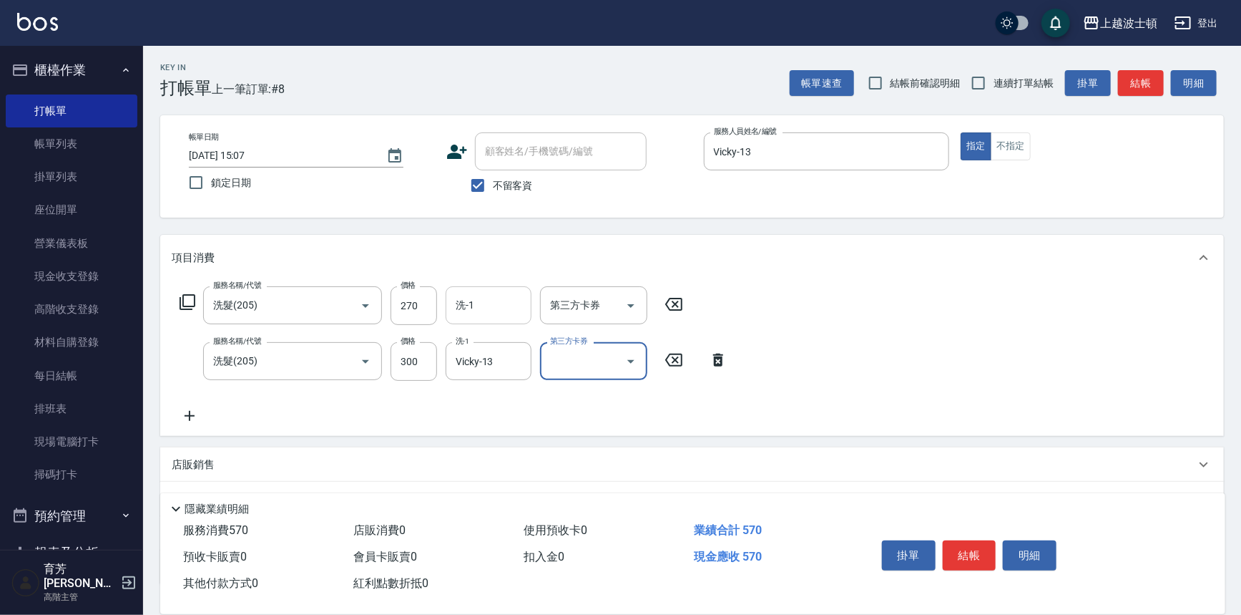
click at [473, 305] on input "洗-1" at bounding box center [488, 305] width 73 height 25
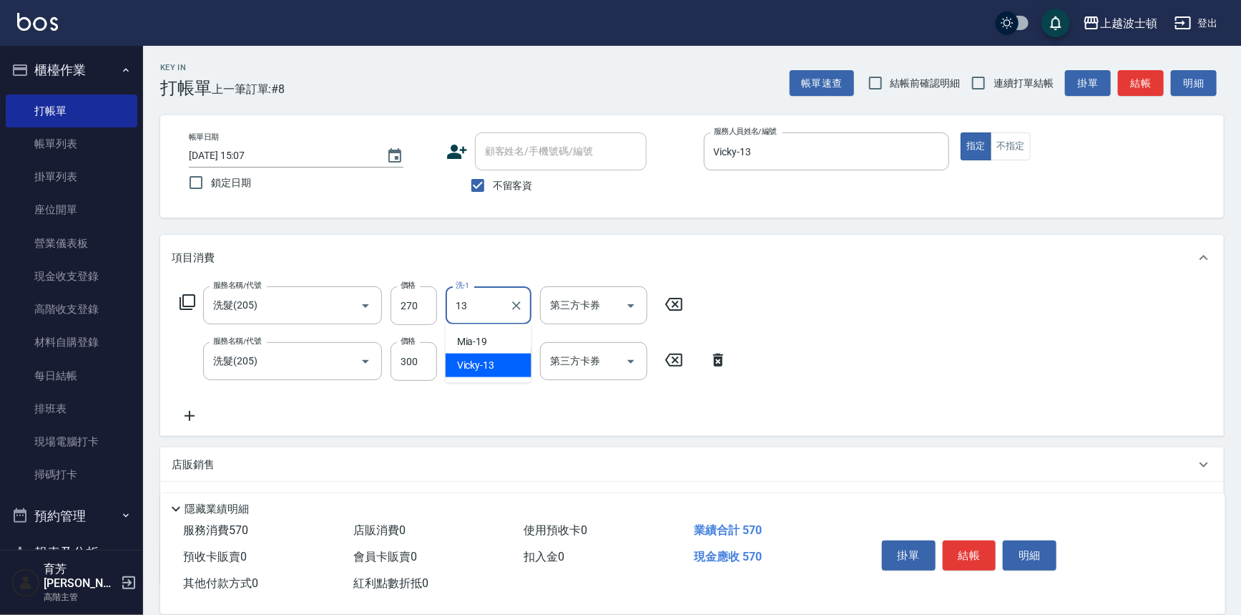
type input "Vicky-13"
click at [983, 544] on button "結帳" at bounding box center [970, 555] width 54 height 30
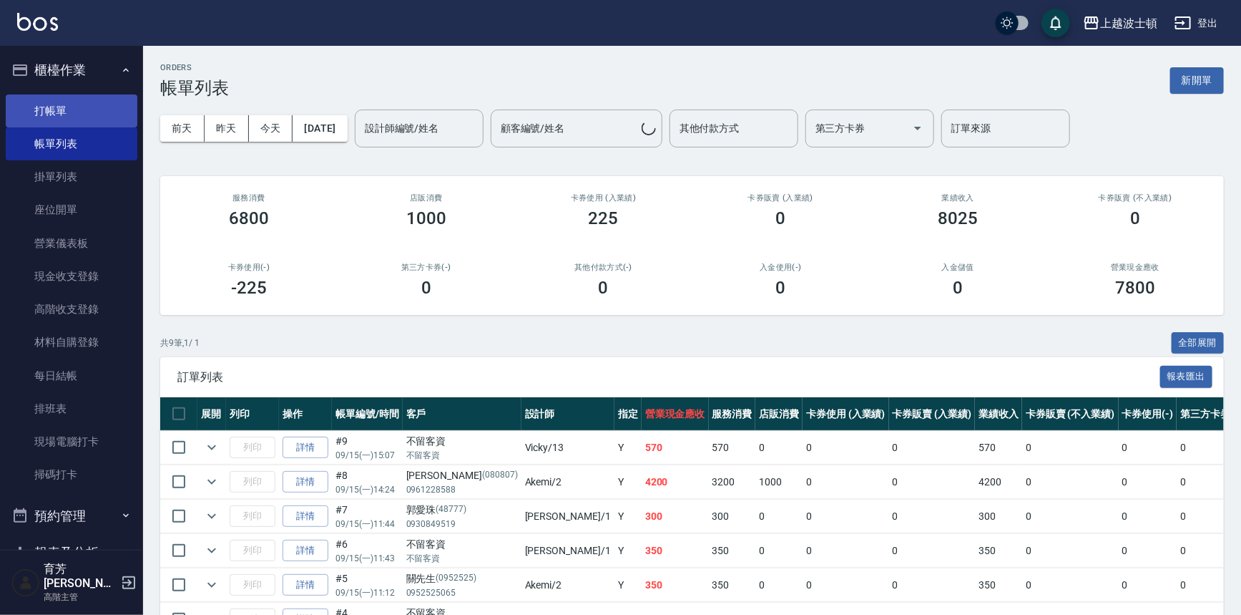
click at [41, 111] on link "打帳單" at bounding box center [72, 110] width 132 height 33
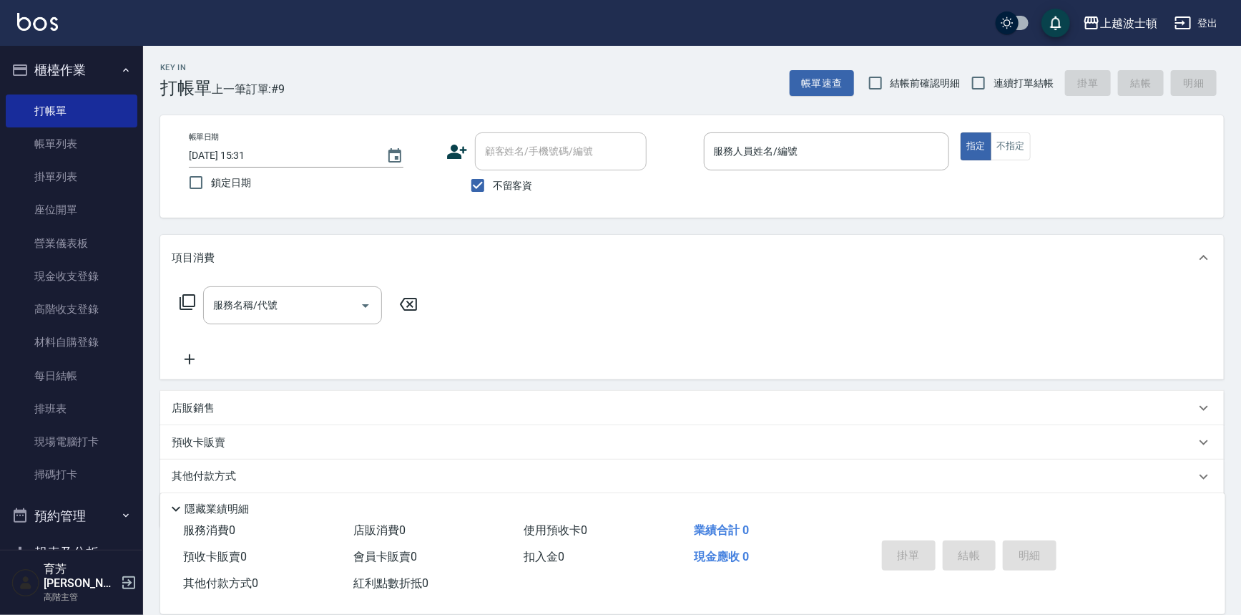
click at [508, 194] on label "不留客資" at bounding box center [498, 185] width 70 height 30
click at [493, 194] on input "不留客資" at bounding box center [478, 185] width 30 height 30
checkbox input "false"
click at [509, 163] on input "顧客姓名/手機號碼/編號" at bounding box center [549, 151] width 137 height 25
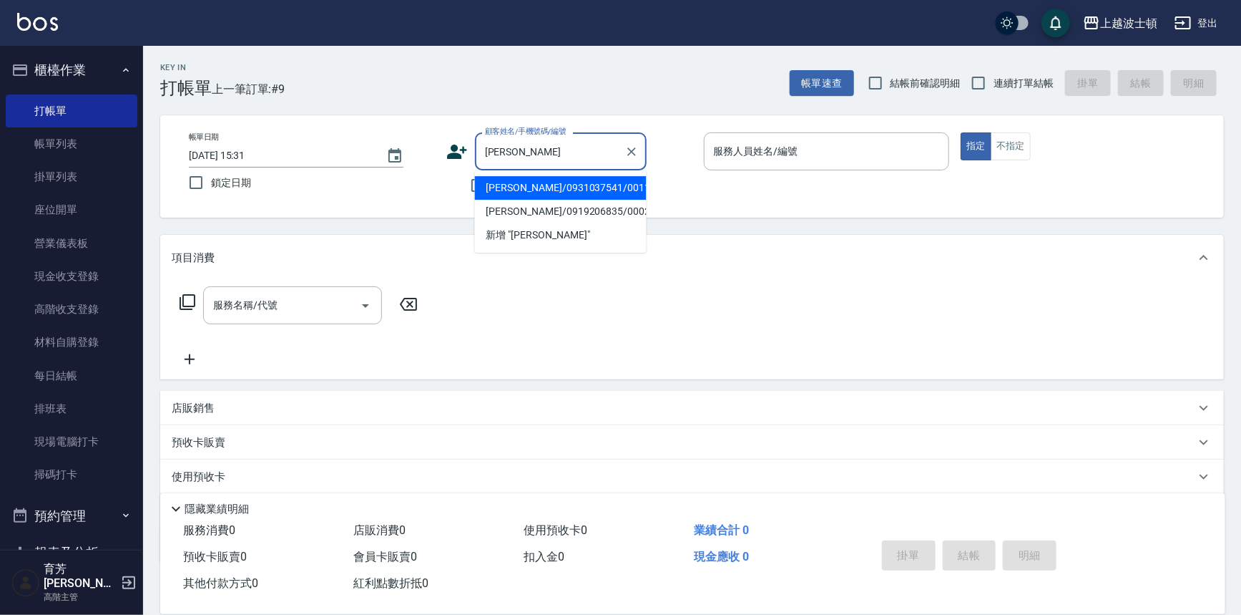
click at [515, 182] on li "高惠真/0931037541/0011997" at bounding box center [561, 188] width 172 height 24
type input "高惠真/0931037541/0011997"
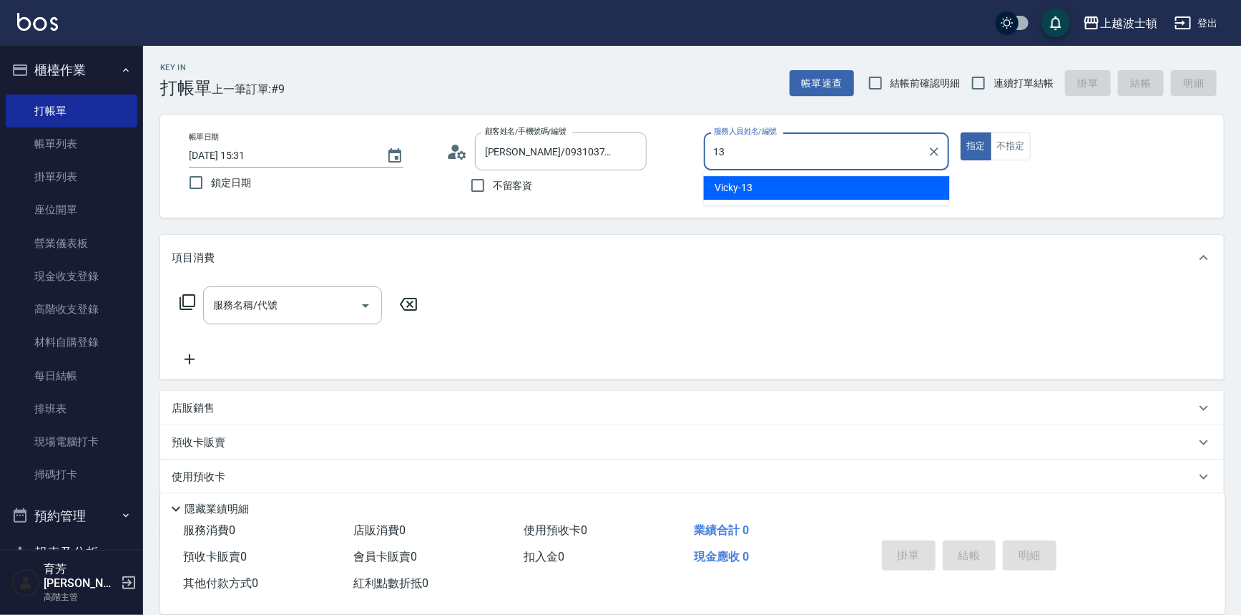
type input "Vicky-13"
type button "true"
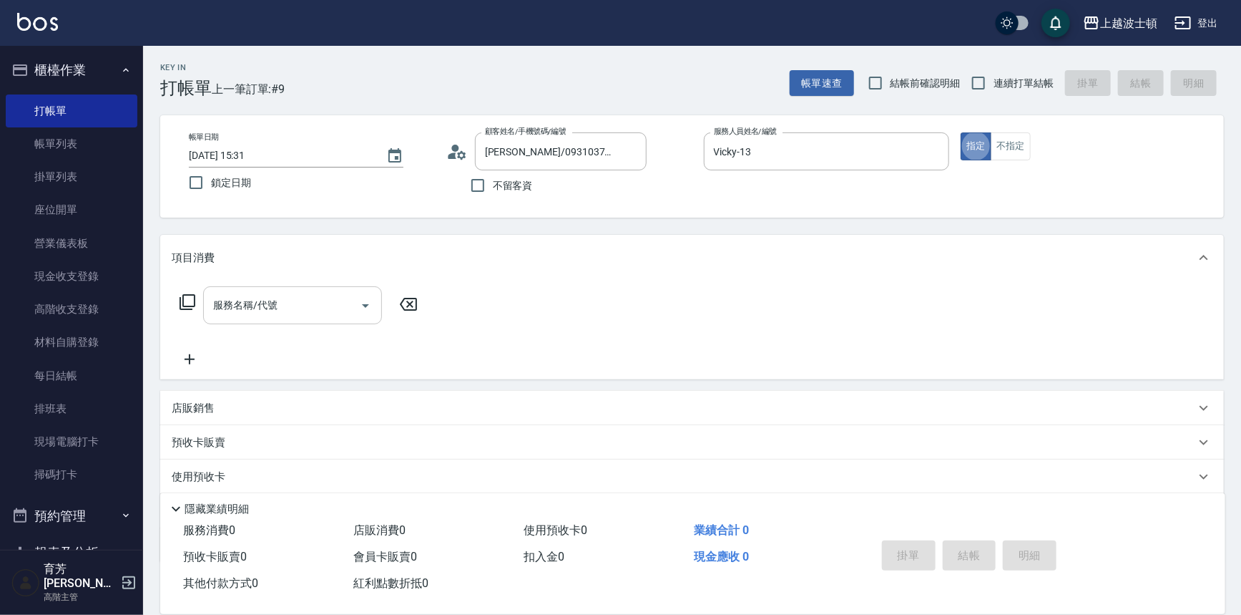
click at [323, 310] on input "服務名稱/代號" at bounding box center [282, 305] width 145 height 25
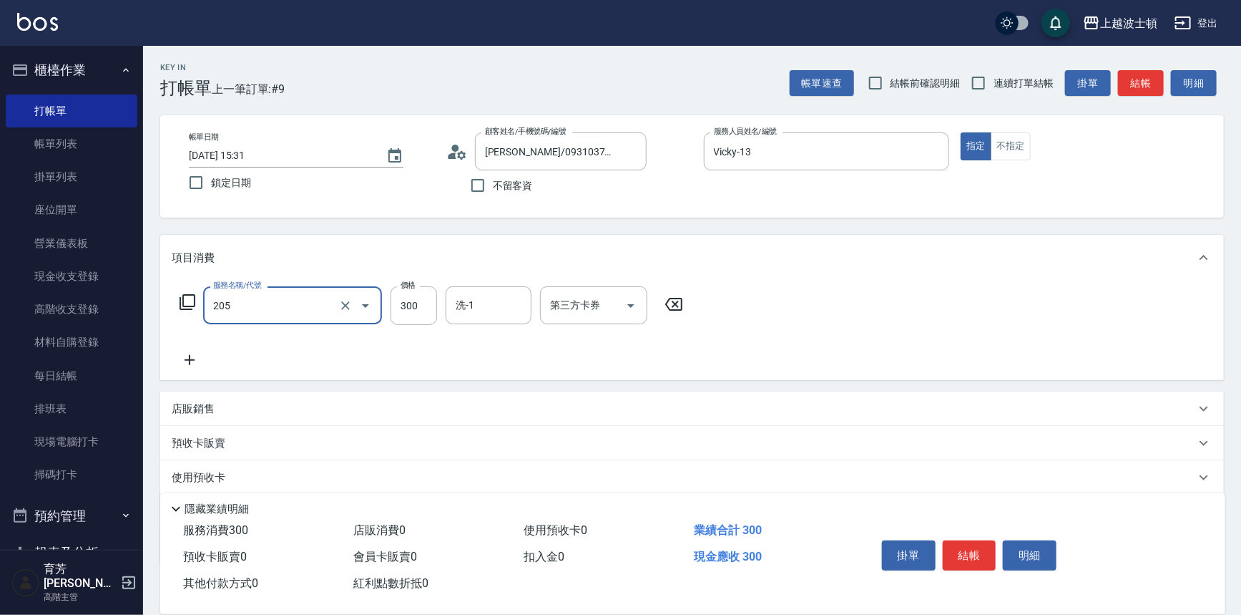
type input "洗髮(205)"
click at [187, 362] on icon at bounding box center [190, 359] width 36 height 17
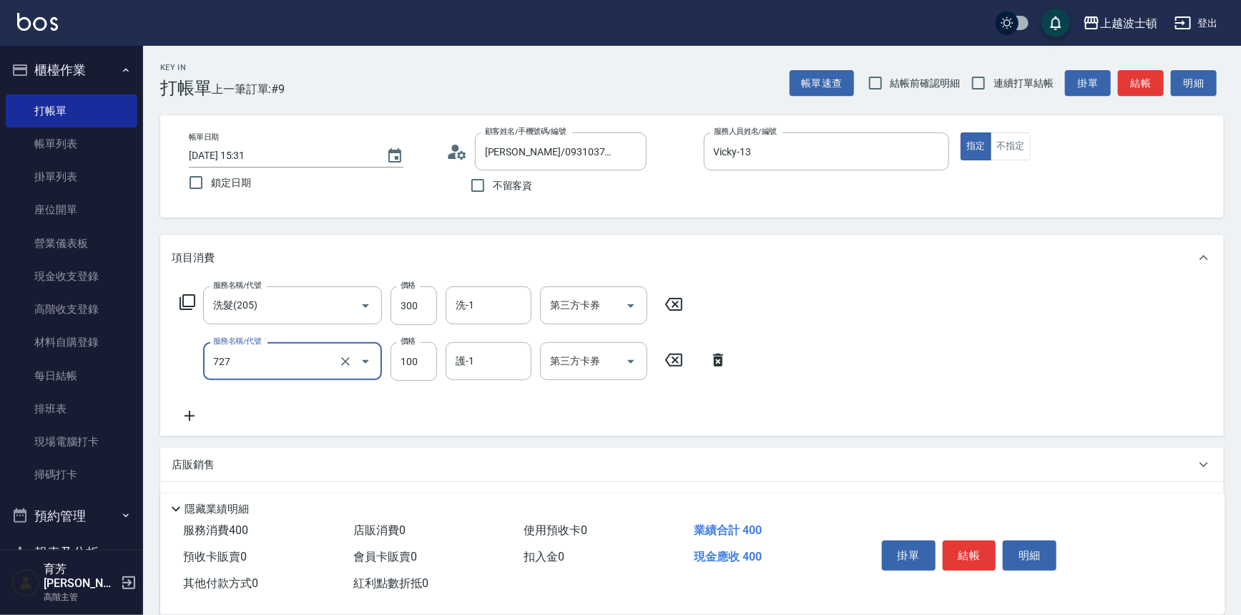
type input "快速護髮(727)"
click at [191, 415] on icon at bounding box center [190, 415] width 36 height 17
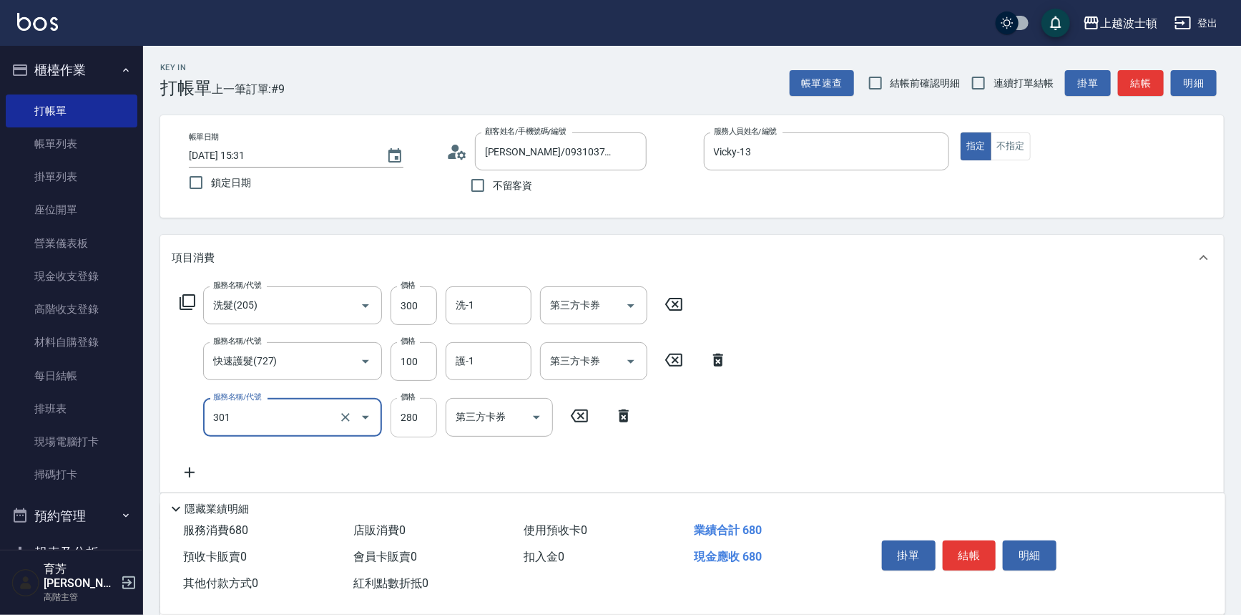
type input "學生剪髮(301)"
click at [405, 408] on input "280" at bounding box center [414, 417] width 47 height 39
type input "100"
click at [467, 301] on input "洗-1" at bounding box center [488, 305] width 73 height 25
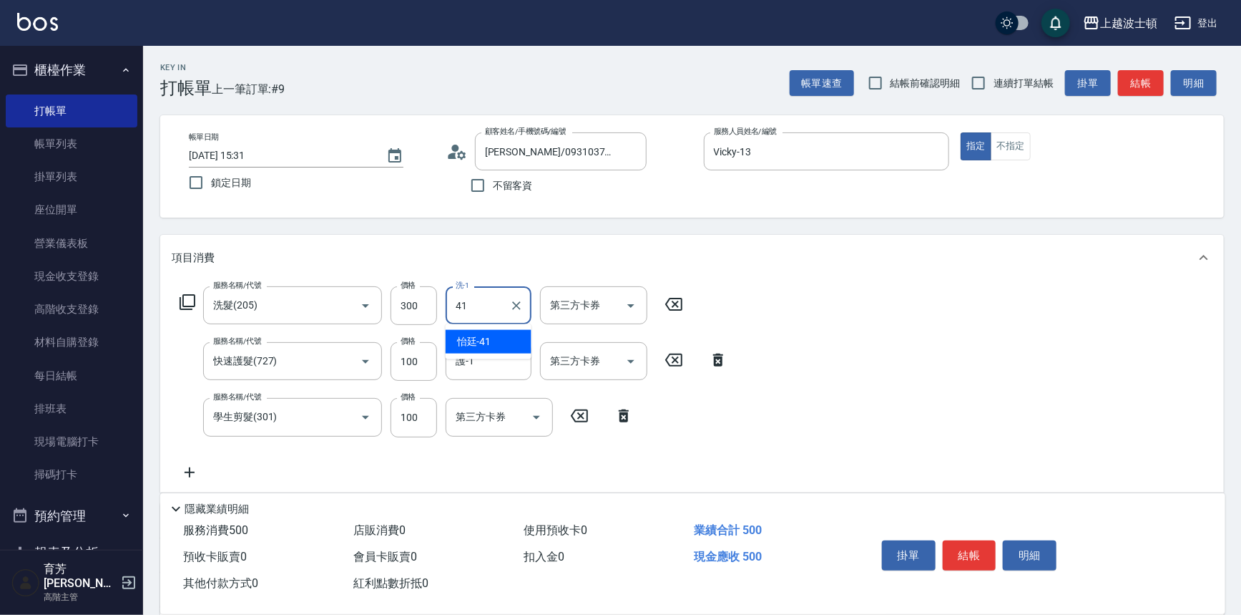
type input "怡廷-41"
click at [468, 343] on div "護-1" at bounding box center [489, 361] width 86 height 38
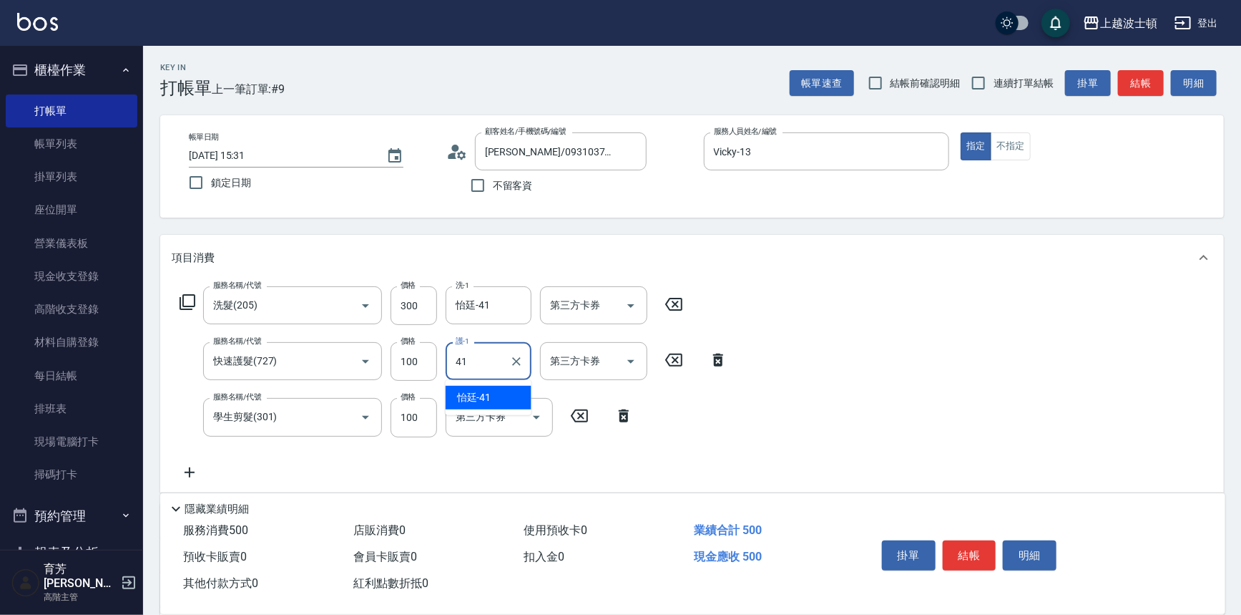
type input "怡廷-41"
click at [977, 548] on button "結帳" at bounding box center [970, 555] width 54 height 30
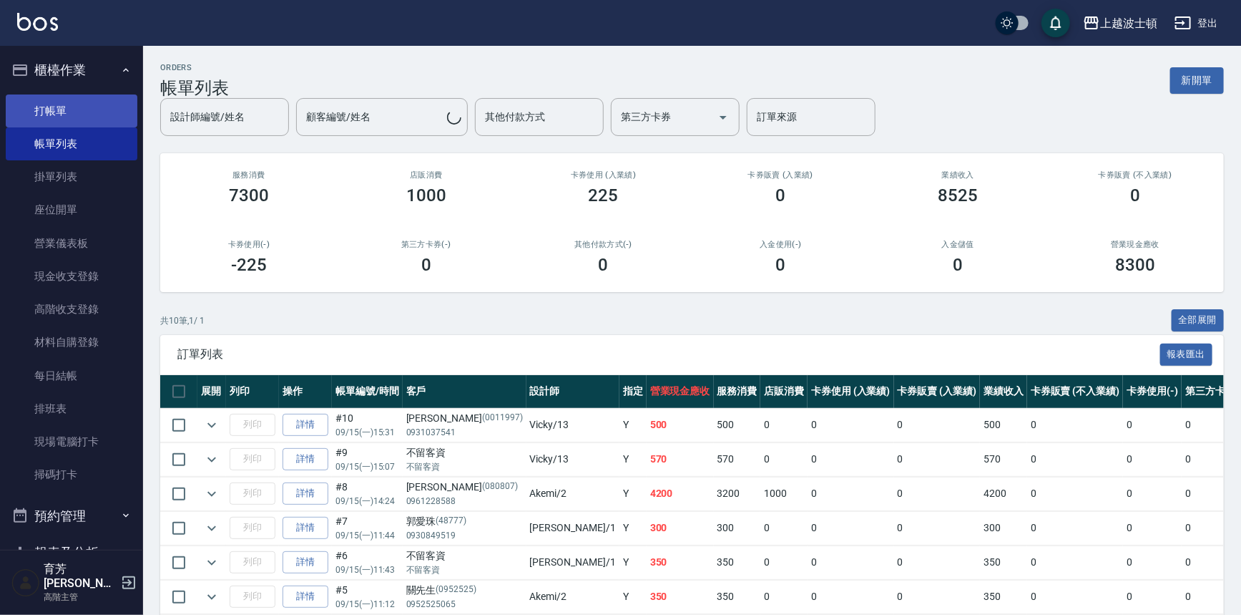
click at [50, 107] on link "打帳單" at bounding box center [72, 110] width 132 height 33
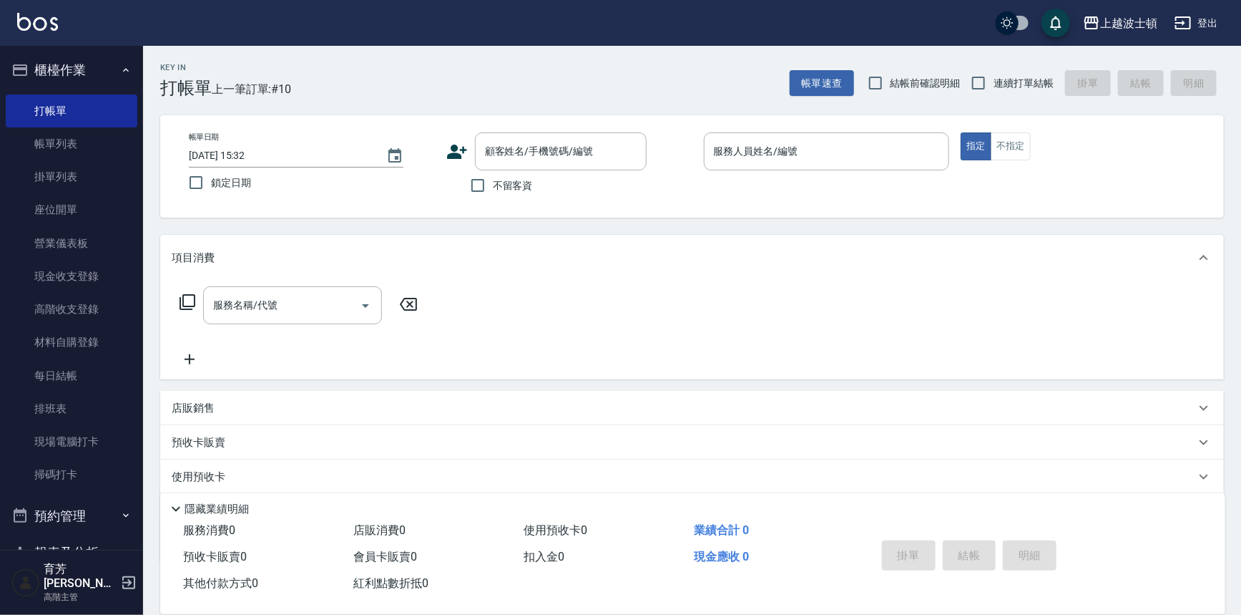
click at [510, 182] on span "不留客資" at bounding box center [513, 185] width 40 height 15
click at [493, 182] on input "不留客資" at bounding box center [478, 185] width 30 height 30
checkbox input "true"
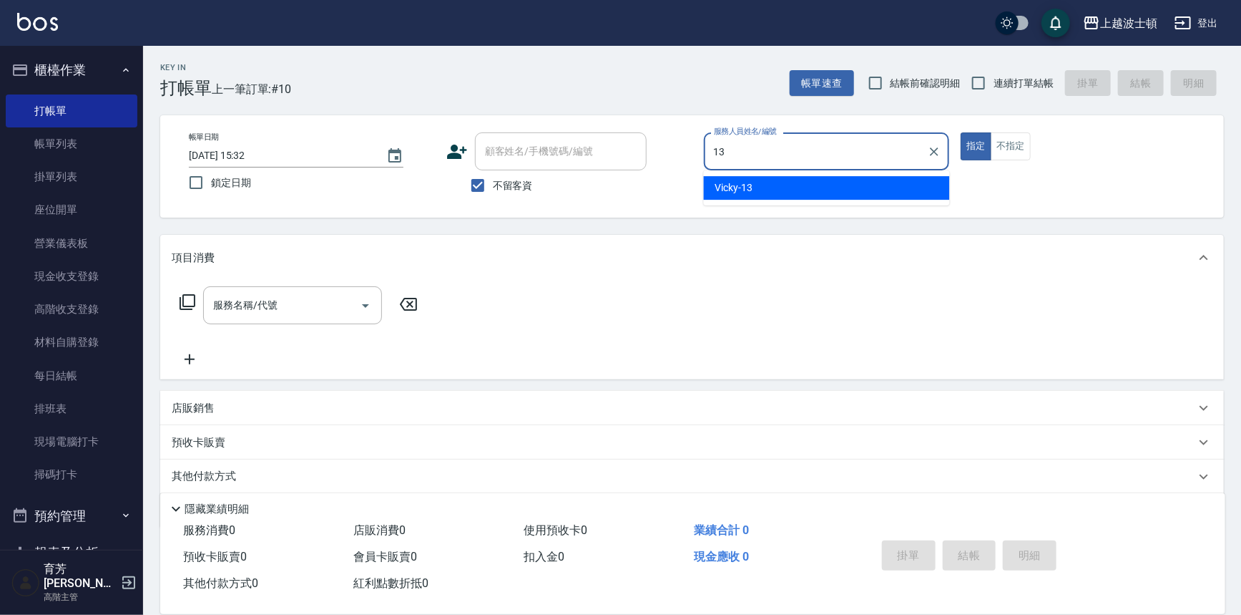
type input "Vicky-13"
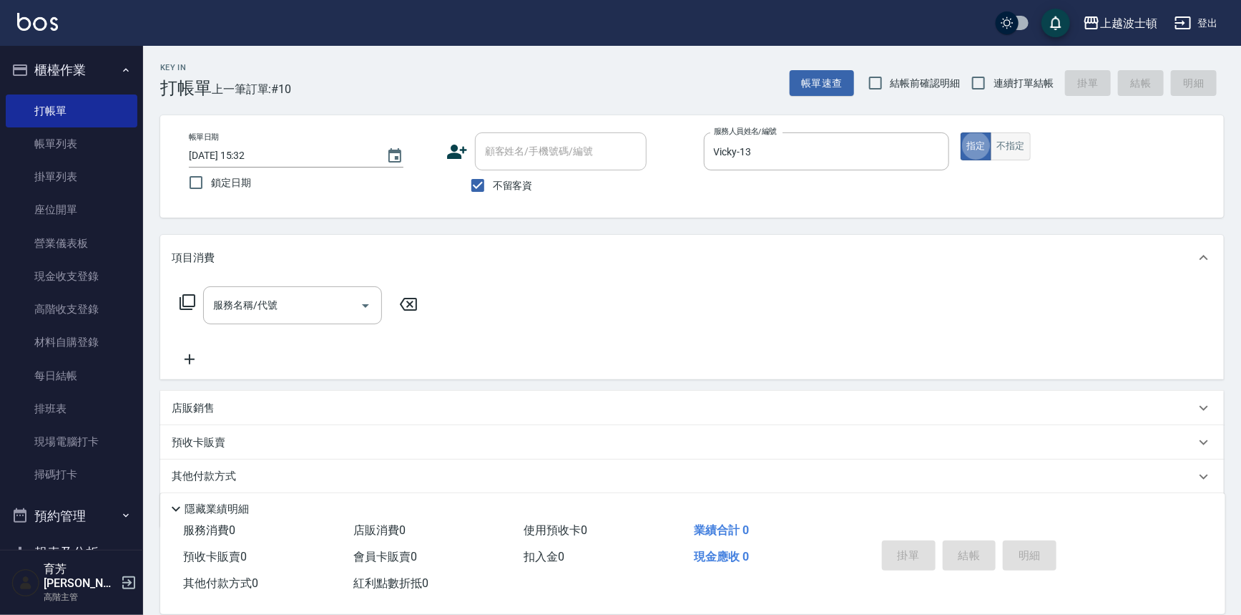
type button "true"
click at [1024, 150] on button "不指定" at bounding box center [1011, 146] width 40 height 28
click at [313, 326] on div "服務名稱/代號 服務名稱/代號" at bounding box center [299, 327] width 255 height 82
click at [313, 320] on div "服務名稱/代號" at bounding box center [292, 305] width 179 height 38
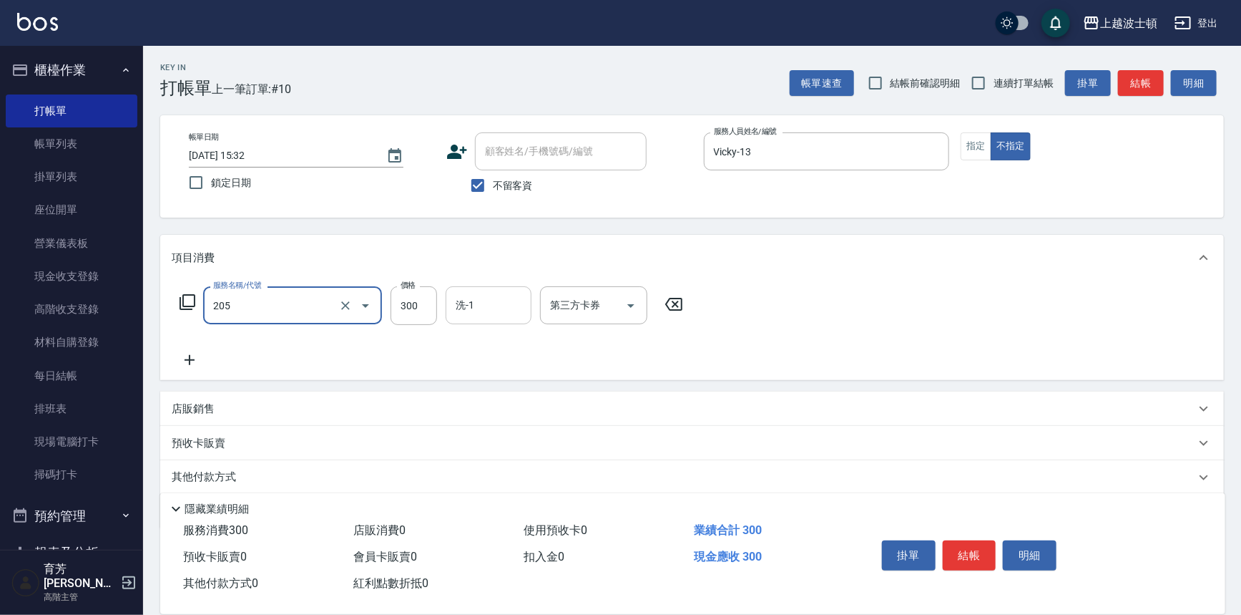
type input "洗髮(205)"
click at [481, 303] on input "洗-1" at bounding box center [488, 305] width 73 height 25
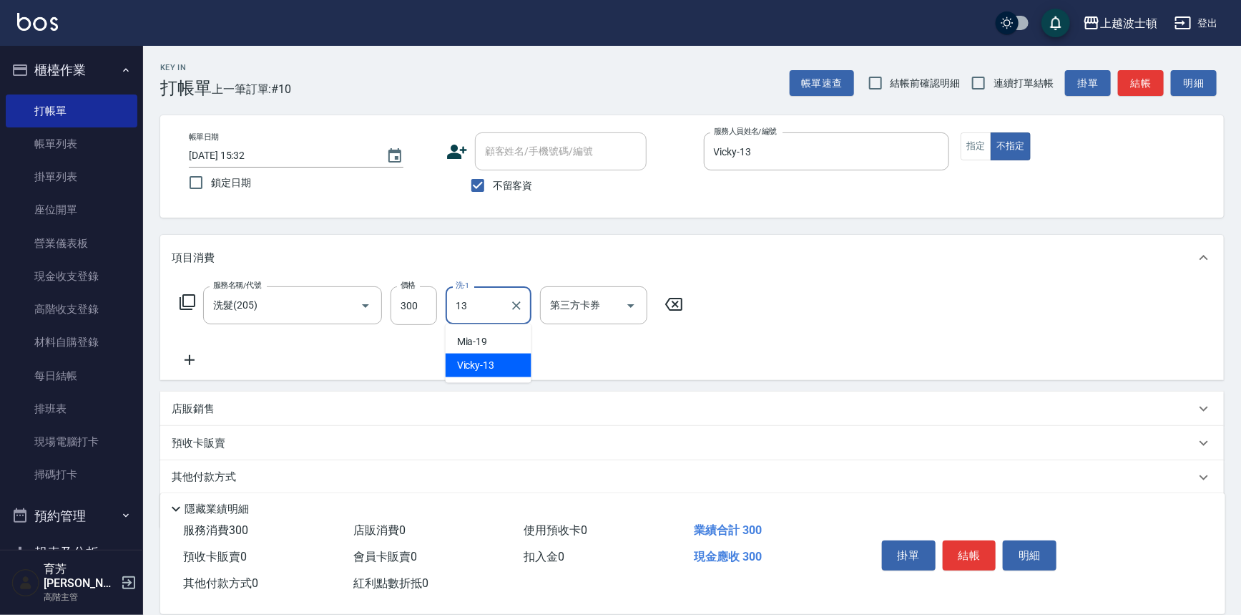
type input "Vicky-13"
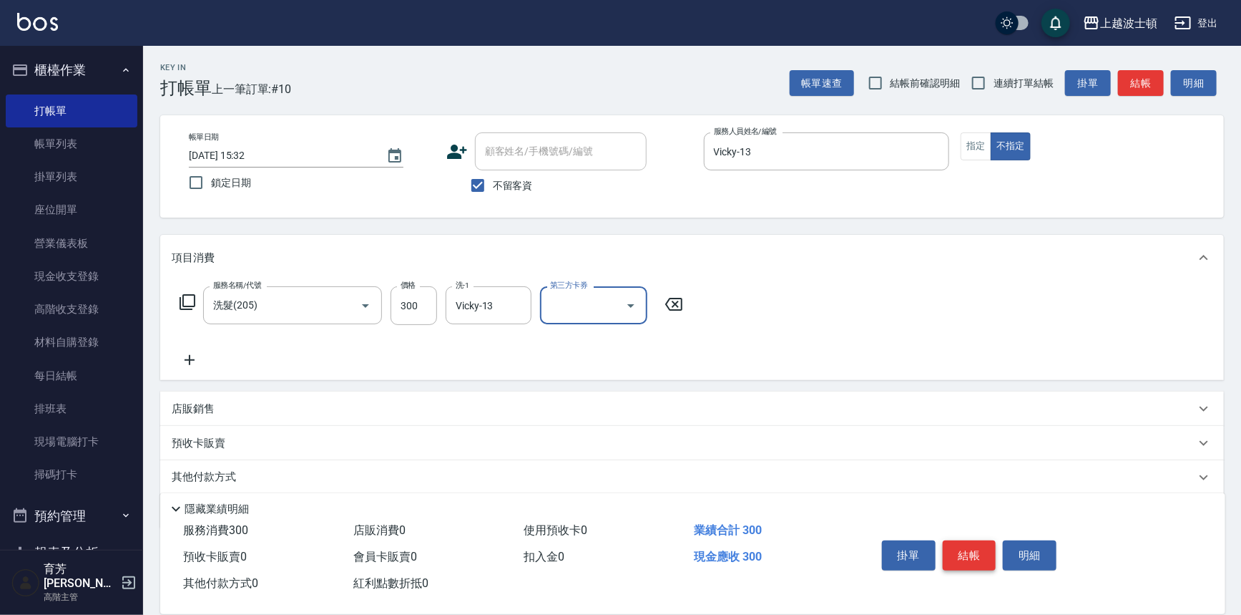
click at [967, 549] on button "結帳" at bounding box center [970, 555] width 54 height 30
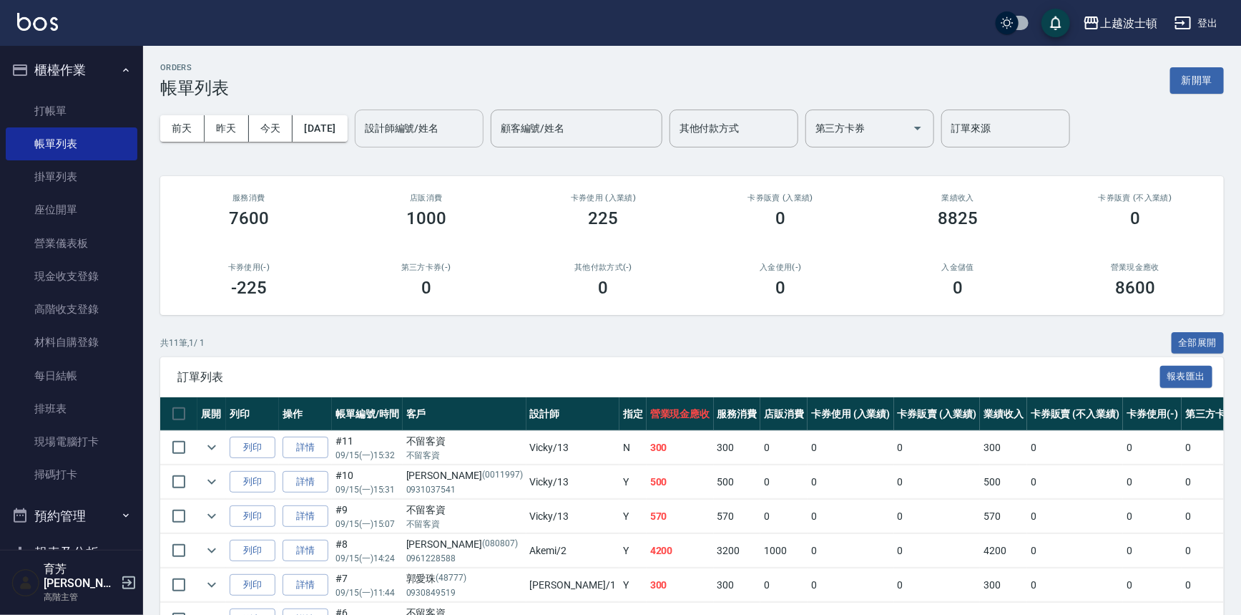
click at [461, 131] on input "設計師編號/姓名" at bounding box center [419, 128] width 116 height 25
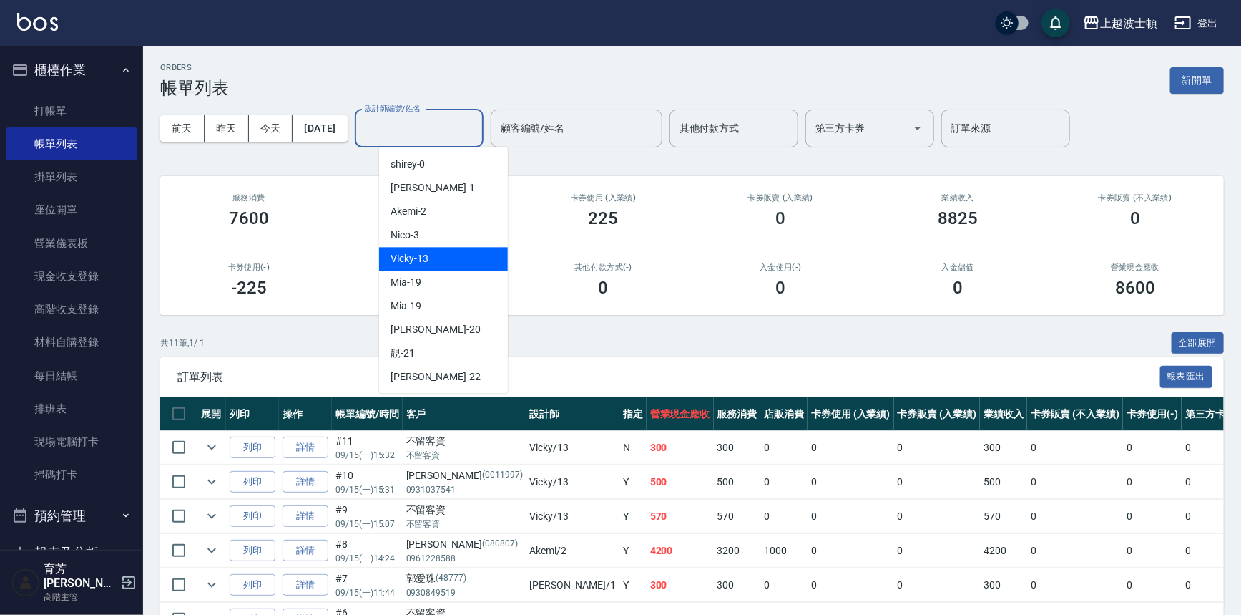
click at [453, 258] on div "Vicky -13" at bounding box center [443, 259] width 129 height 24
type input "Vicky-13"
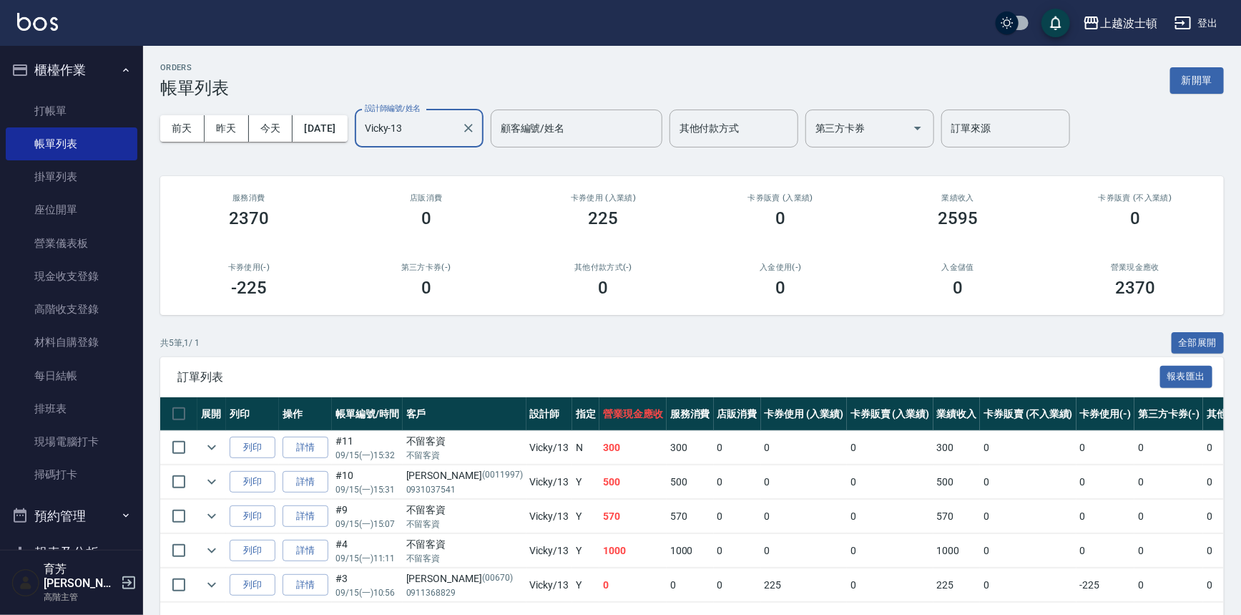
scroll to position [52, 0]
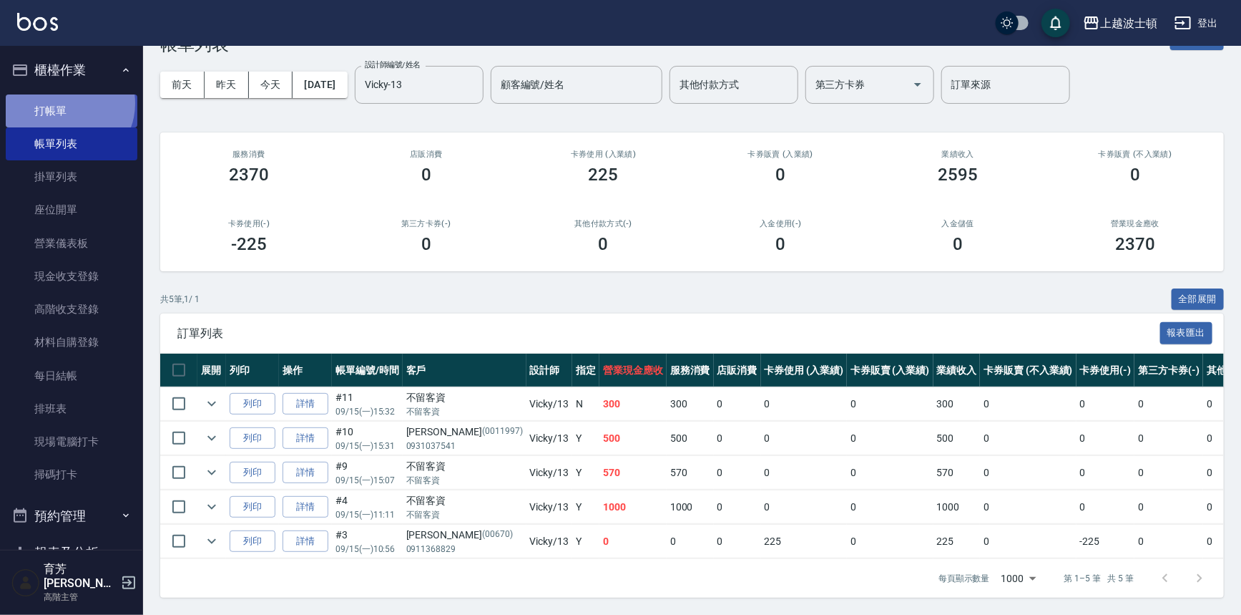
click at [67, 103] on link "打帳單" at bounding box center [72, 110] width 132 height 33
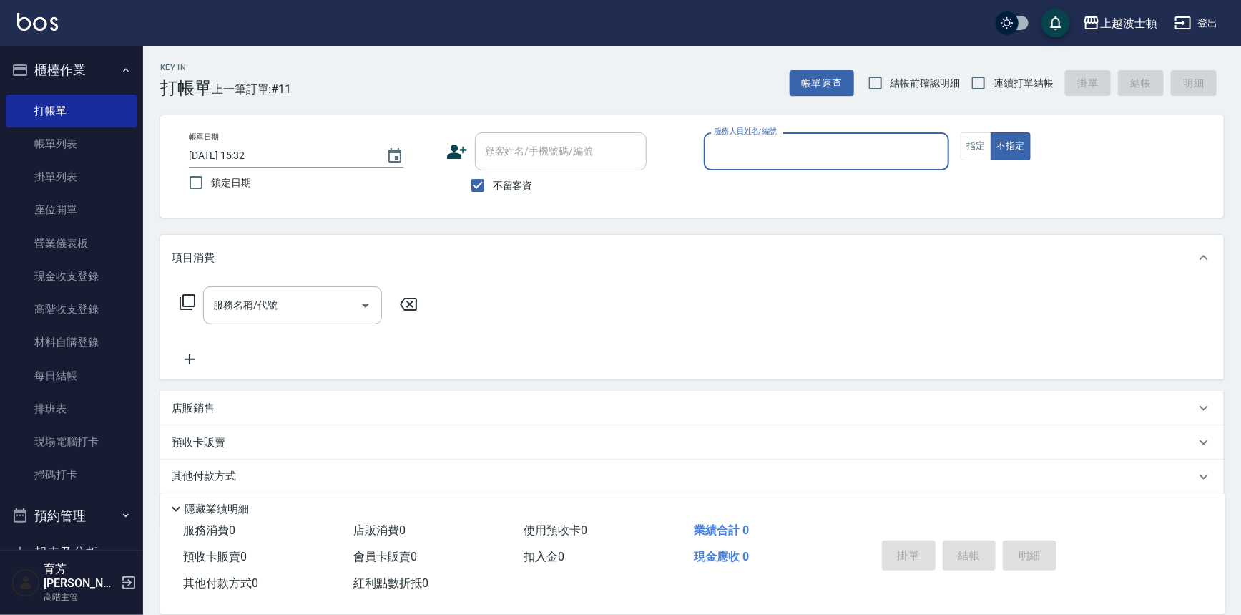
click at [57, 69] on button "櫃檯作業" at bounding box center [72, 70] width 132 height 37
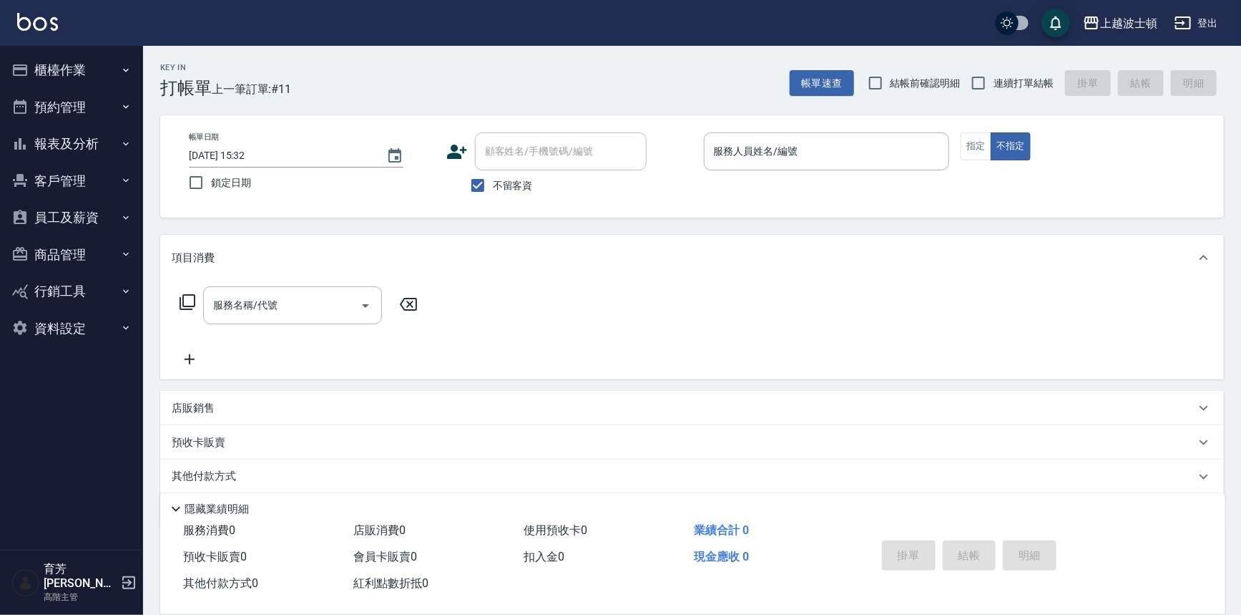
click at [222, 72] on div "Key In 打帳單 上一筆訂單:#11" at bounding box center [217, 72] width 148 height 52
click at [225, 77] on div "Key In 打帳單 上一筆訂單:#11" at bounding box center [217, 72] width 148 height 52
click at [222, 78] on div "Key In 打帳單 上一筆訂單:#11" at bounding box center [217, 72] width 148 height 52
click at [321, 68] on div "Key In 打帳單 上一筆訂單:#11 帳單速查 結帳前確認明細 連續打單結帳 掛單 結帳 明細" at bounding box center [683, 72] width 1081 height 52
click at [326, 71] on div "Key In 打帳單 上一筆訂單:#11 帳單速查 結帳前確認明細 連續打單結帳 掛單 結帳 明細" at bounding box center [683, 72] width 1081 height 52
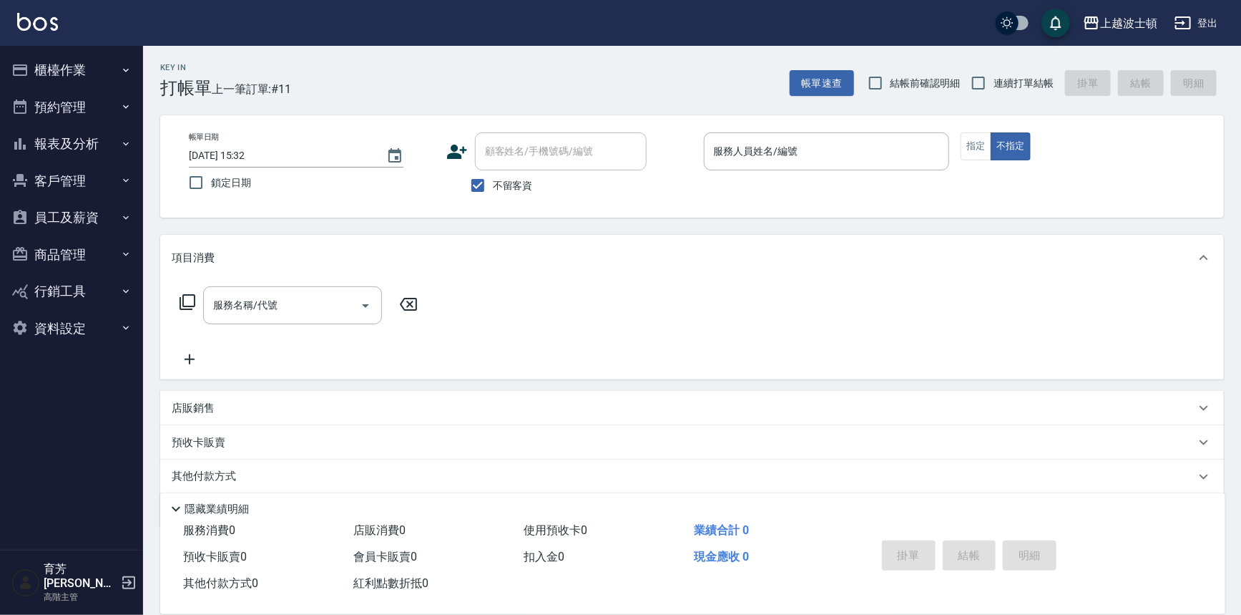
click at [355, 67] on div "Key In 打帳單 上一筆訂單:#11 帳單速查 結帳前確認明細 連續打單結帳 掛單 結帳 明細" at bounding box center [683, 72] width 1081 height 52
drag, startPoint x: 355, startPoint y: 68, endPoint x: 350, endPoint y: 55, distance: 13.8
click at [356, 66] on div "Key In 打帳單 上一筆訂單:#11 帳單速查 結帳前確認明細 連續打單結帳 掛單 結帳 明細" at bounding box center [683, 72] width 1081 height 52
click at [478, 187] on input "不留客資" at bounding box center [478, 185] width 30 height 30
checkbox input "false"
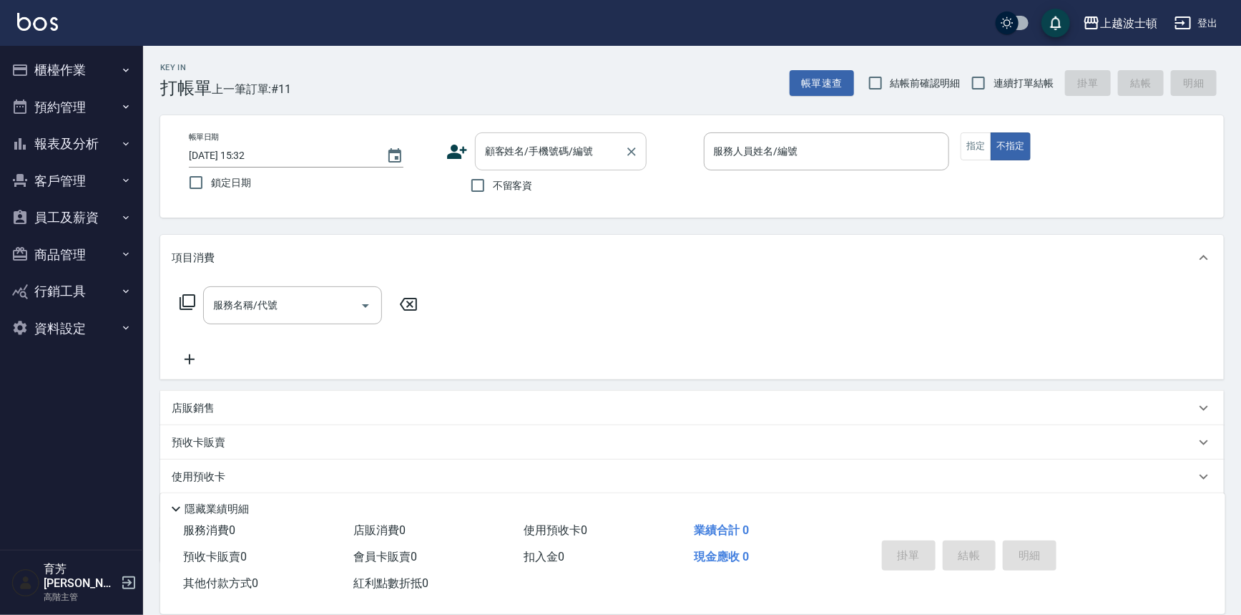
click at [517, 165] on div "顧客姓名/手機號碼/編號" at bounding box center [561, 151] width 172 height 38
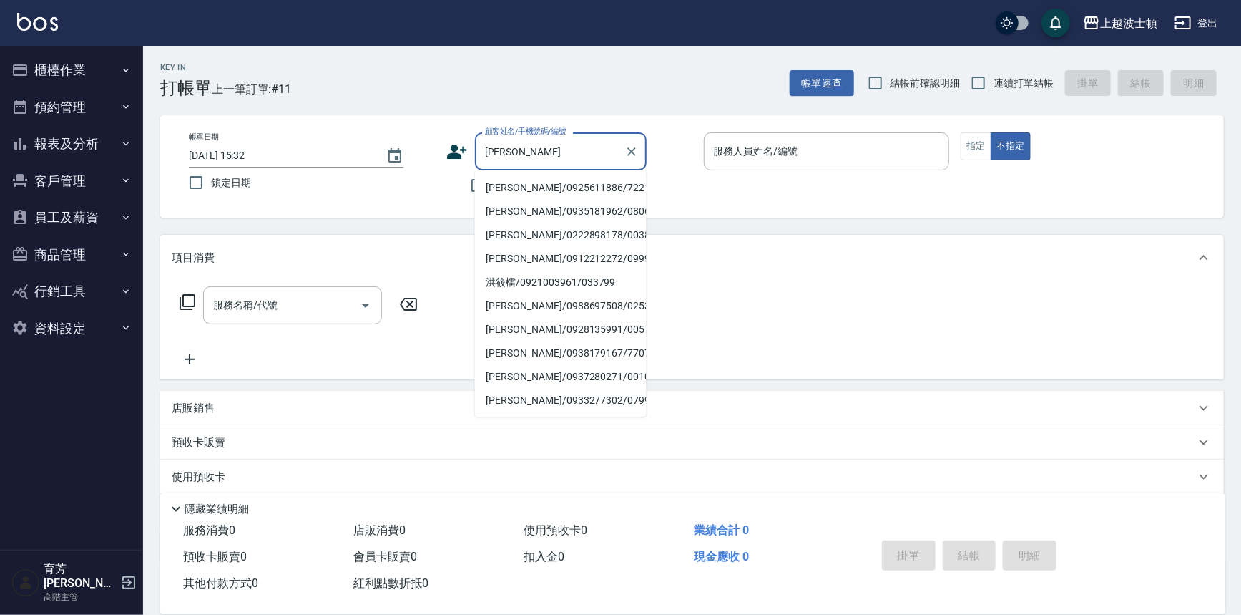
click at [511, 187] on li "洪鈺淳/0925611886/72211" at bounding box center [561, 188] width 172 height 24
type input "洪鈺淳/0925611886/72211"
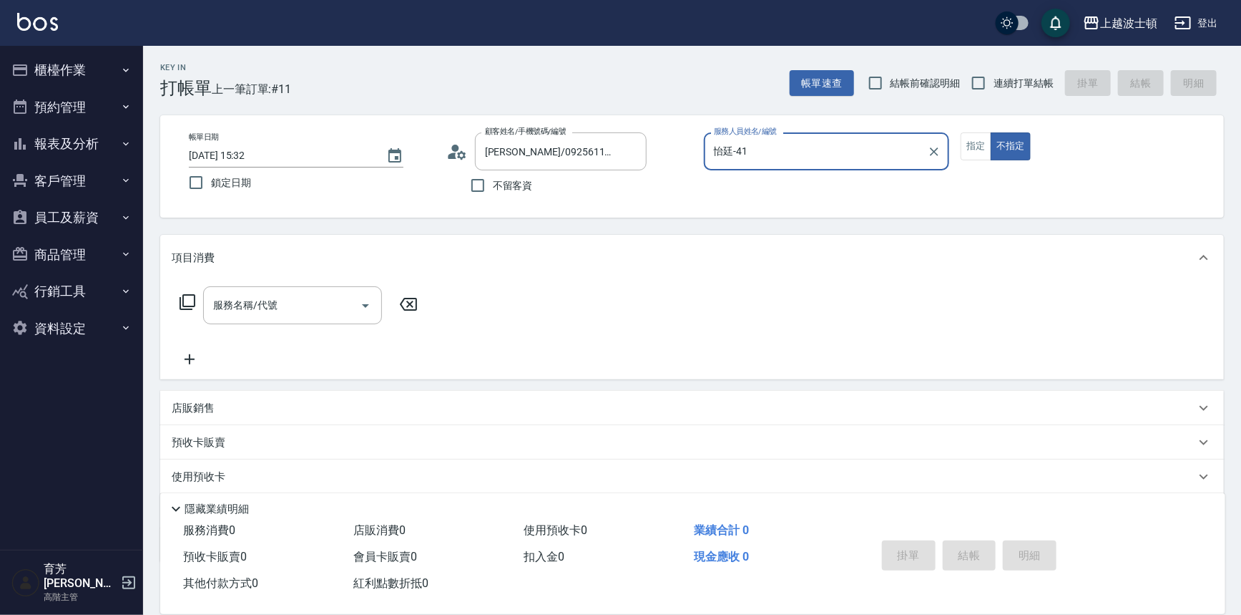
click at [798, 160] on input "怡廷-41" at bounding box center [816, 151] width 212 height 25
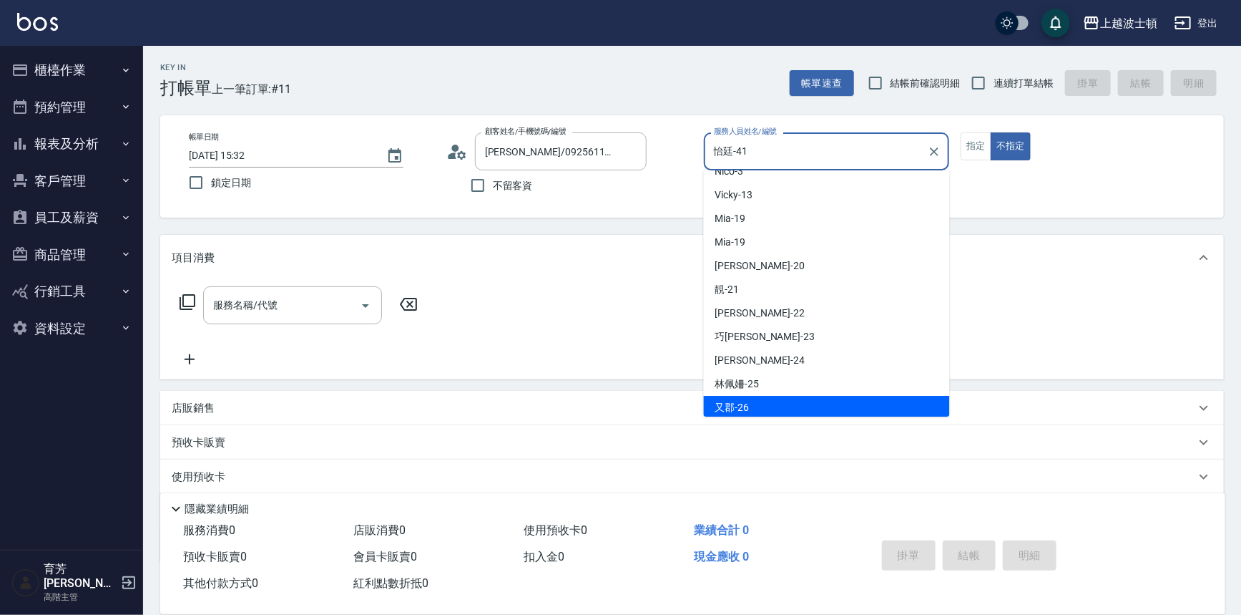
scroll to position [50, 0]
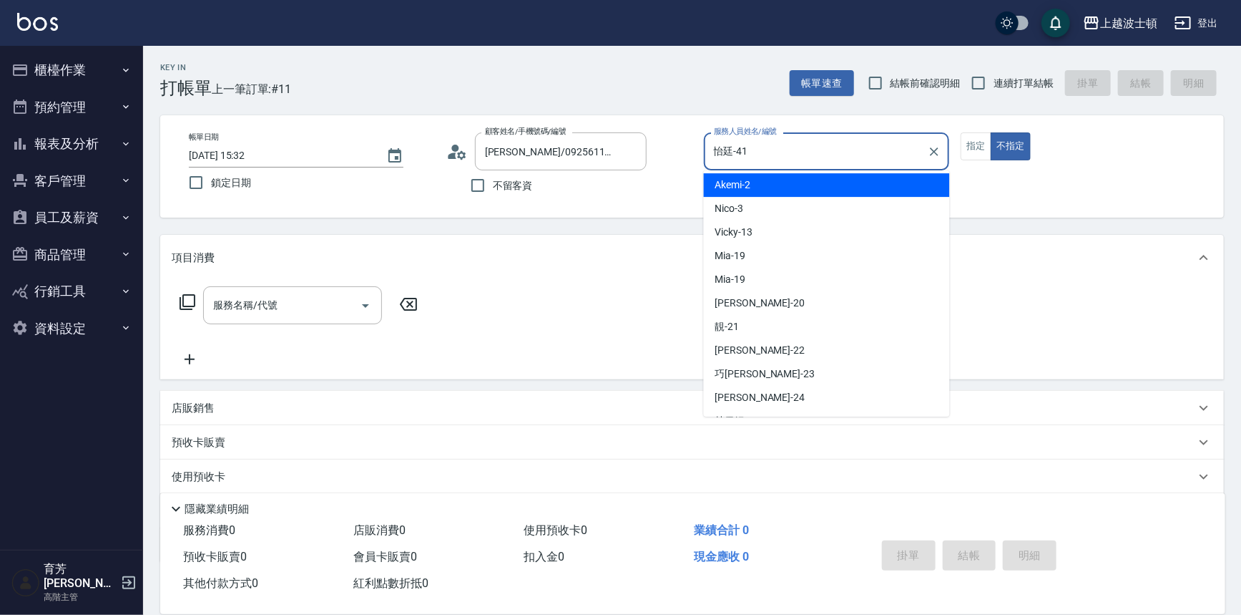
click at [783, 182] on div "Akemi -2" at bounding box center [827, 185] width 246 height 24
type input "Akemi-2"
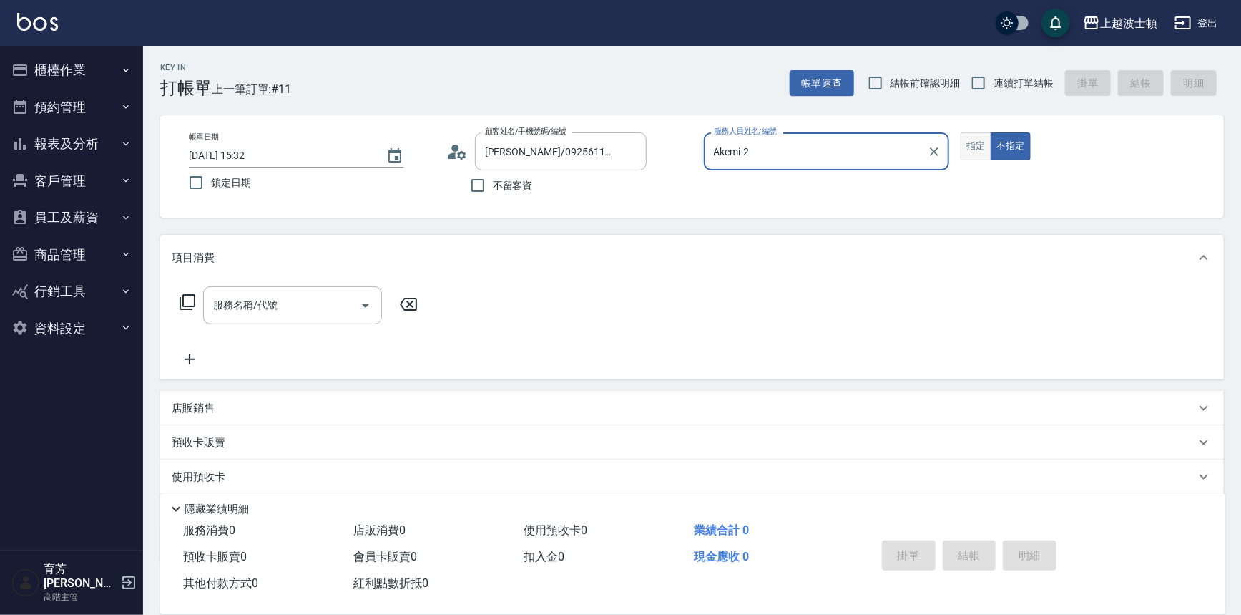
click at [973, 145] on button "指定" at bounding box center [976, 146] width 31 height 28
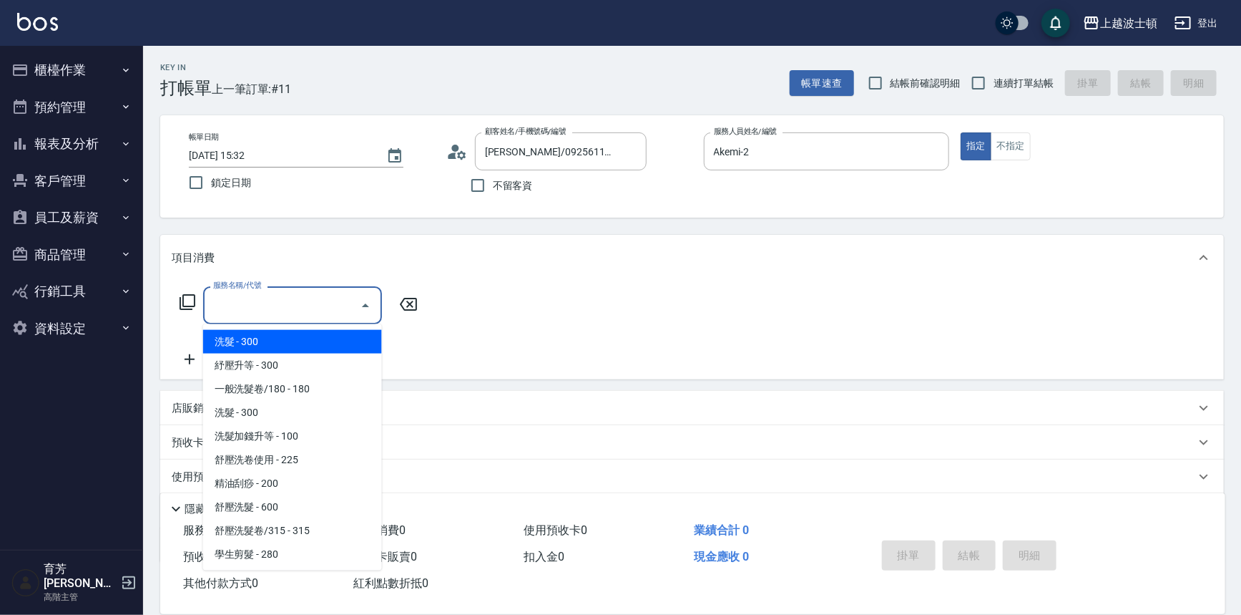
click at [232, 310] on input "服務名稱/代號" at bounding box center [282, 305] width 145 height 25
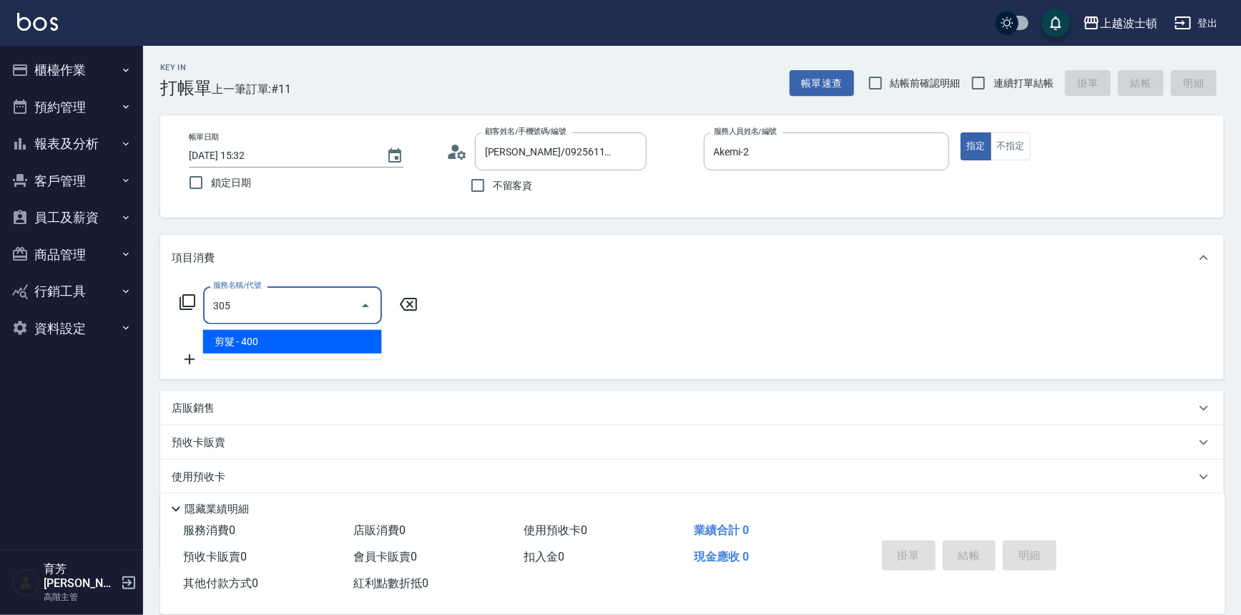
click at [351, 346] on span "剪髮 - 400" at bounding box center [292, 342] width 179 height 24
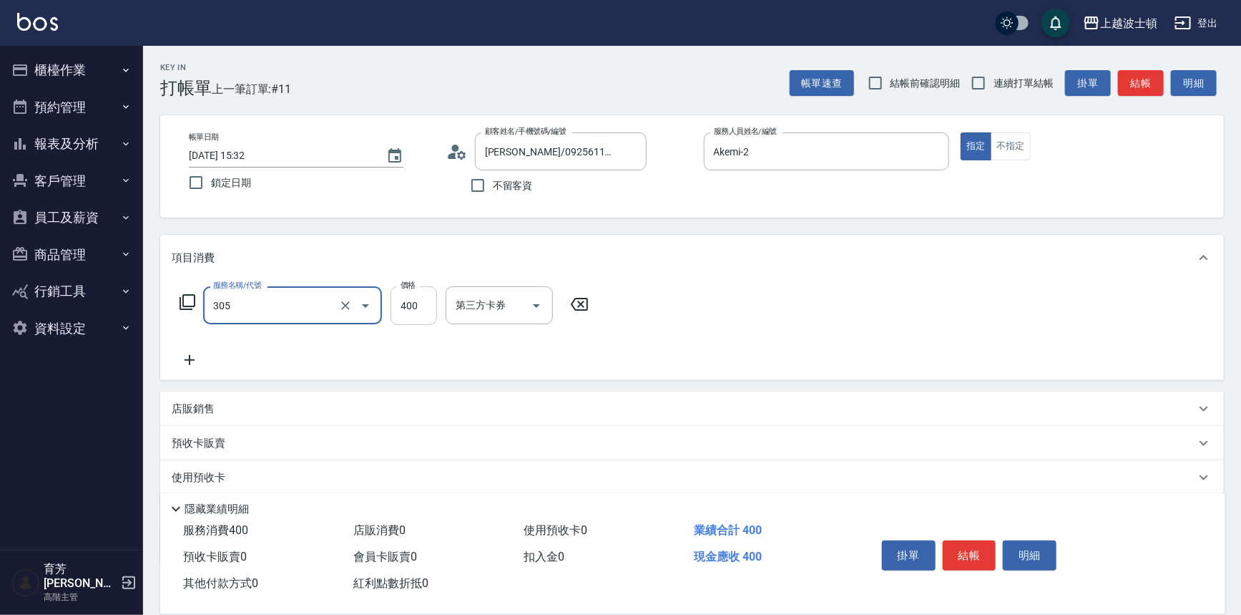
type input "剪髮(305)"
click at [416, 310] on input "400" at bounding box center [414, 305] width 47 height 39
type input "350"
click at [706, 313] on div "服務名稱/代號 剪髮(305) 服務名稱/代號 價格 350 價格 第三方卡券 第三方卡券" at bounding box center [692, 329] width 1064 height 99
click at [959, 559] on button "結帳" at bounding box center [970, 555] width 54 height 30
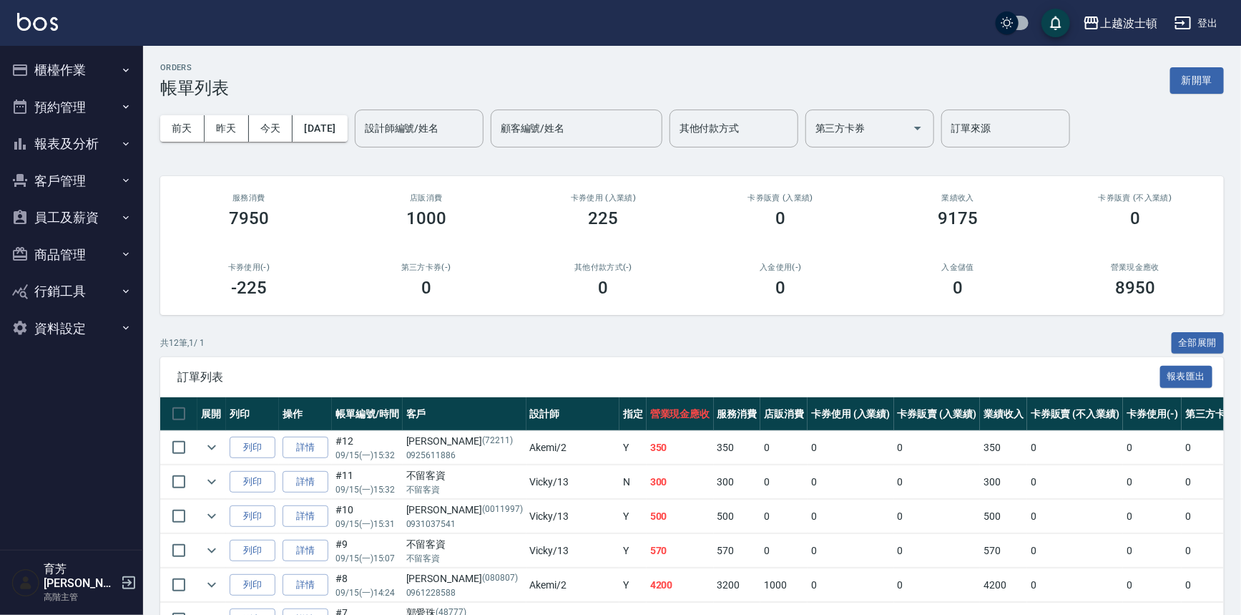
click at [51, 77] on button "櫃檯作業" at bounding box center [72, 70] width 132 height 37
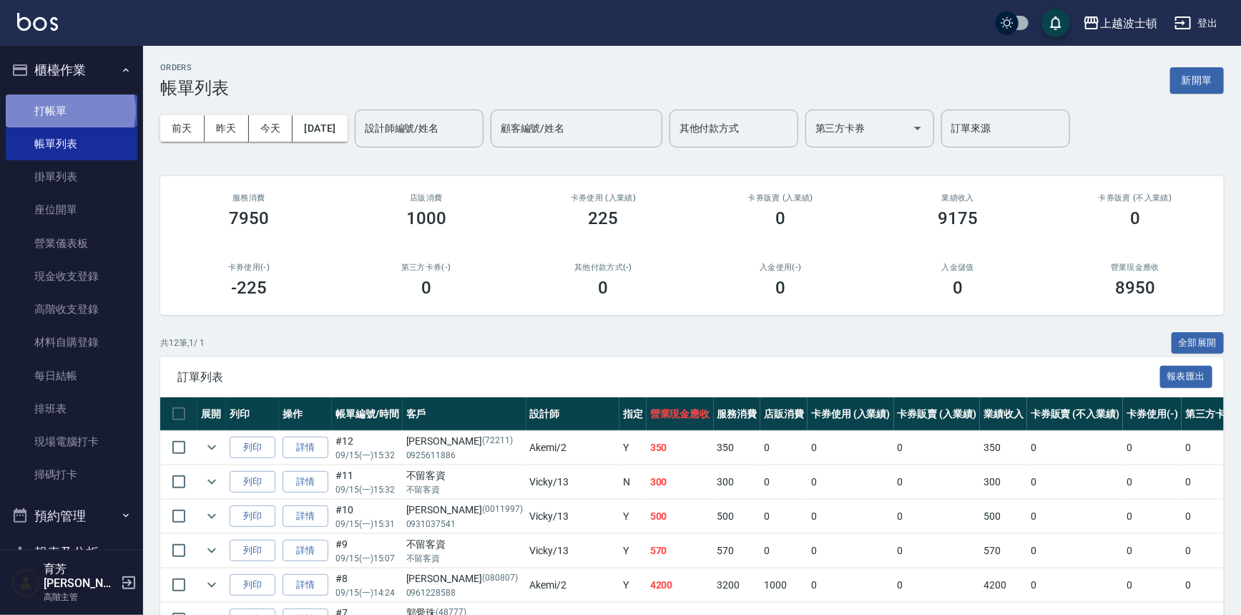
click at [69, 110] on link "打帳單" at bounding box center [72, 110] width 132 height 33
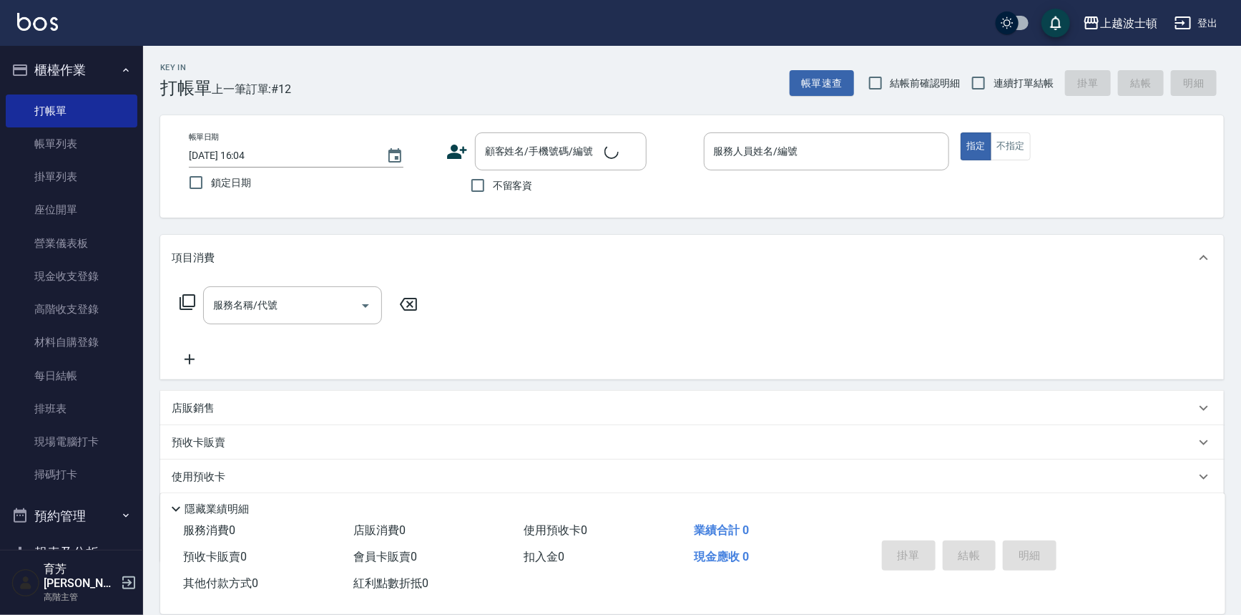
click at [530, 185] on span "不留客資" at bounding box center [513, 185] width 40 height 15
click at [493, 185] on input "不留客資" at bounding box center [478, 185] width 30 height 30
checkbox input "true"
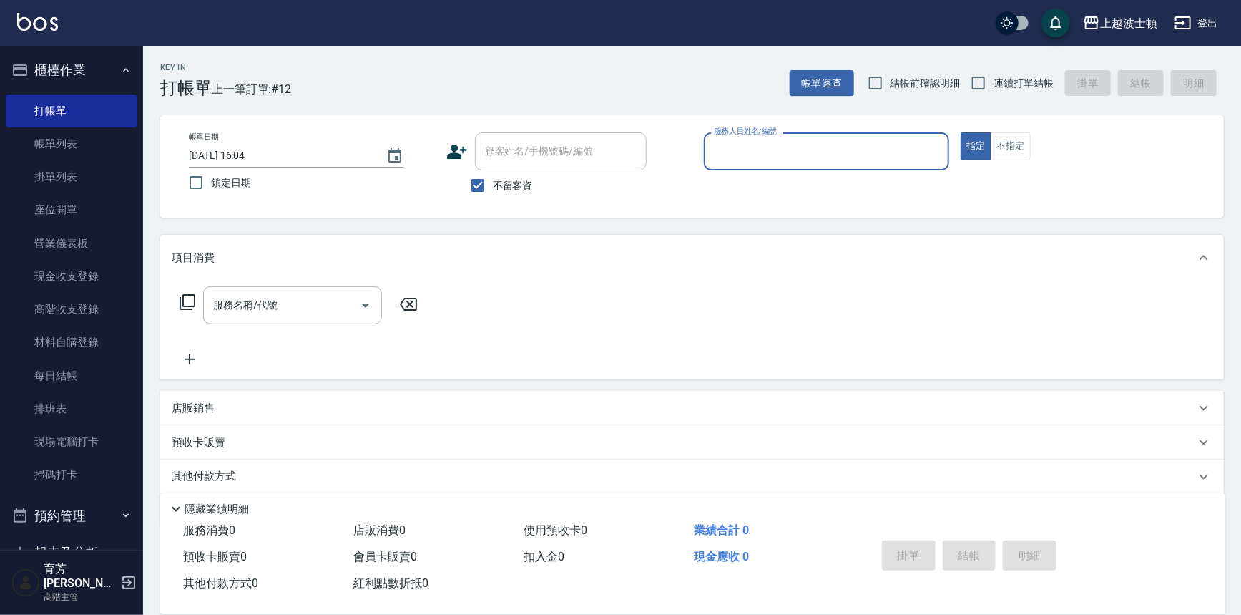
click at [807, 157] on input "服務人員姓名/編號" at bounding box center [826, 151] width 233 height 25
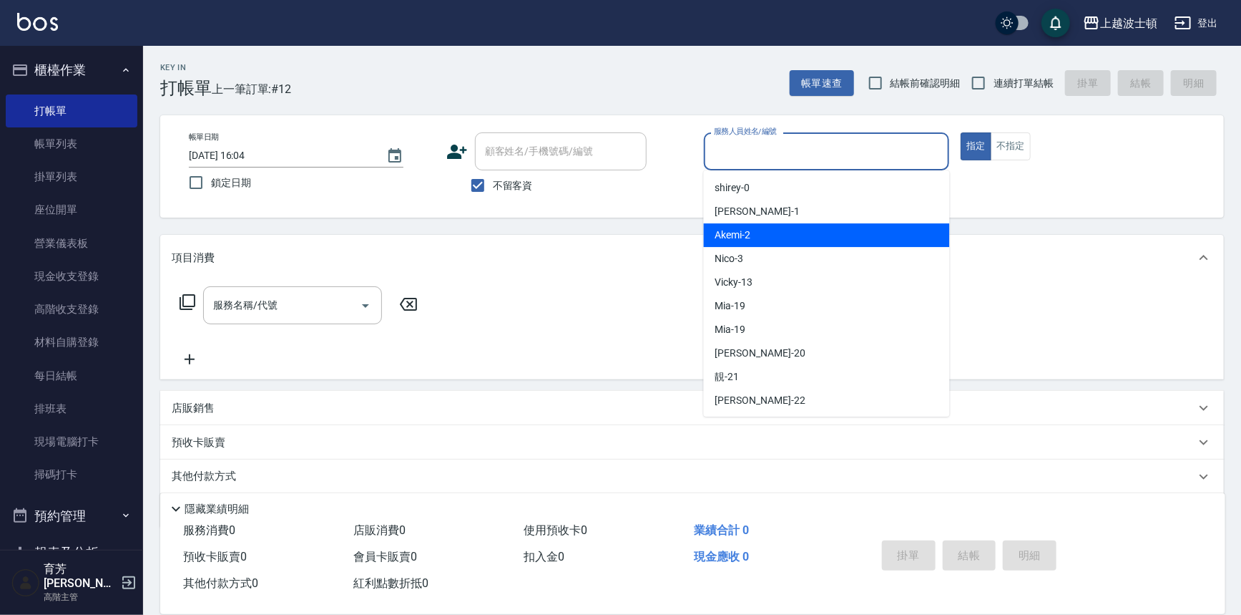
click at [815, 239] on div "Akemi -2" at bounding box center [827, 235] width 246 height 24
type input "Akemi-2"
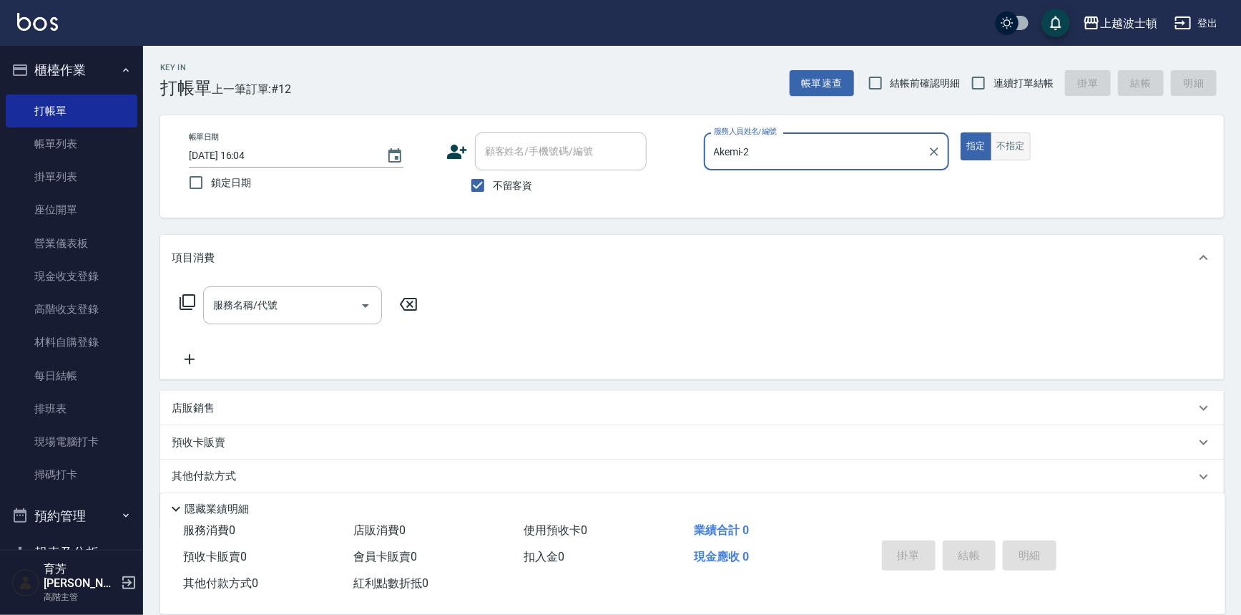
click at [1009, 147] on button "不指定" at bounding box center [1011, 146] width 40 height 28
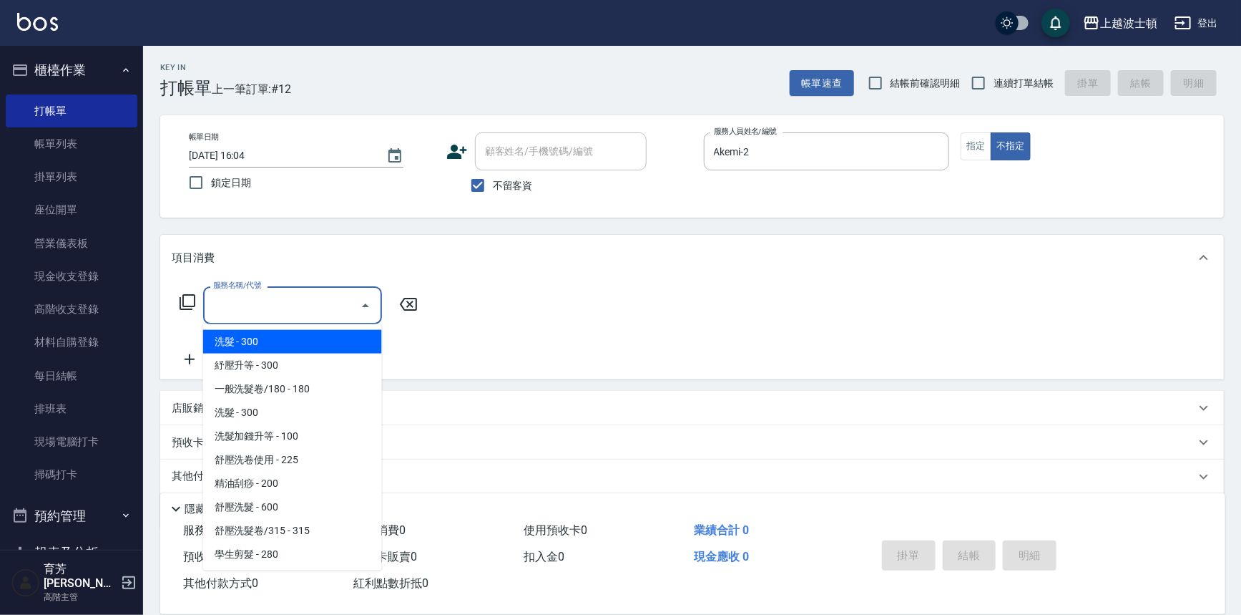
click at [311, 302] on input "服務名稱/代號" at bounding box center [282, 305] width 145 height 25
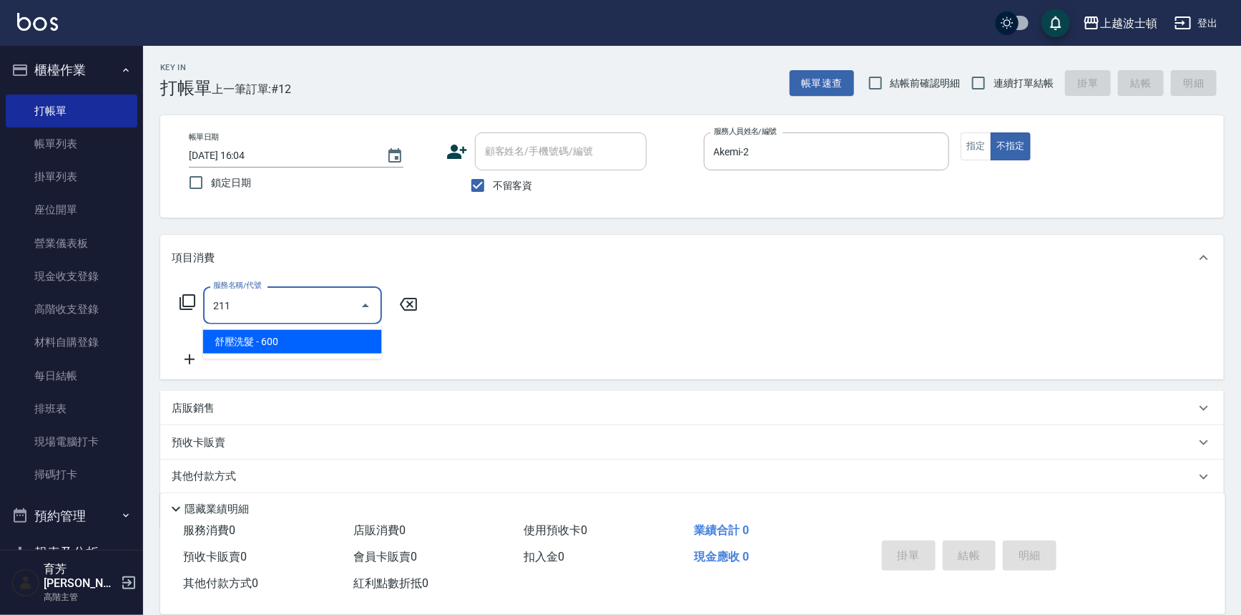
click at [351, 346] on span "舒壓洗髮 - 600" at bounding box center [292, 342] width 179 height 24
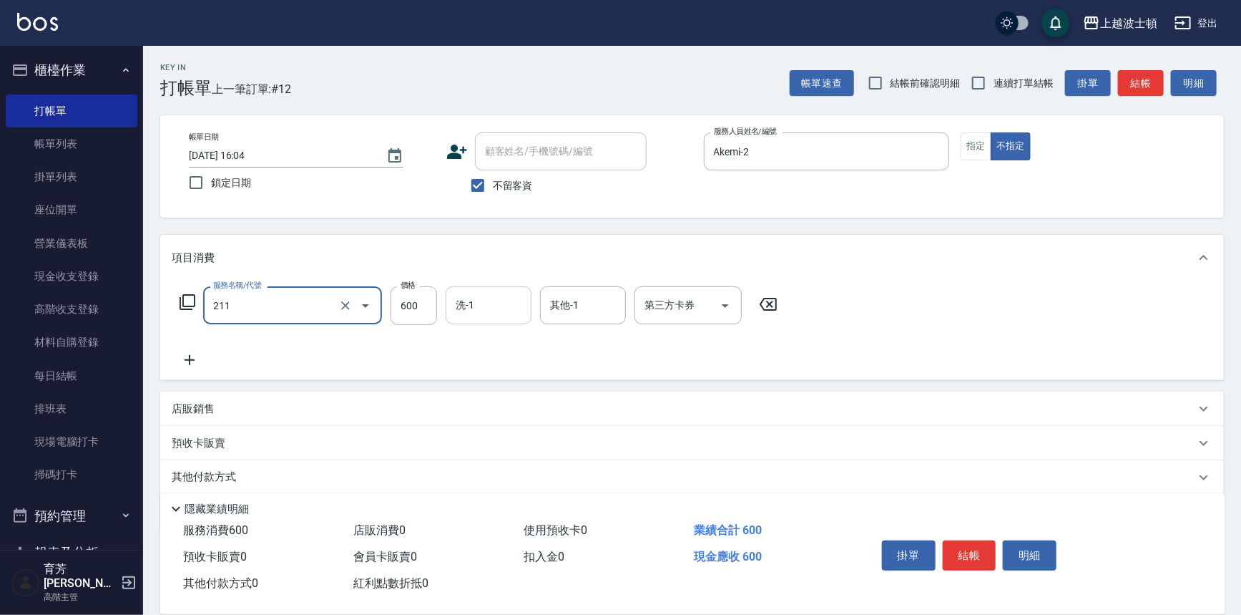
type input "舒壓洗髮(211)"
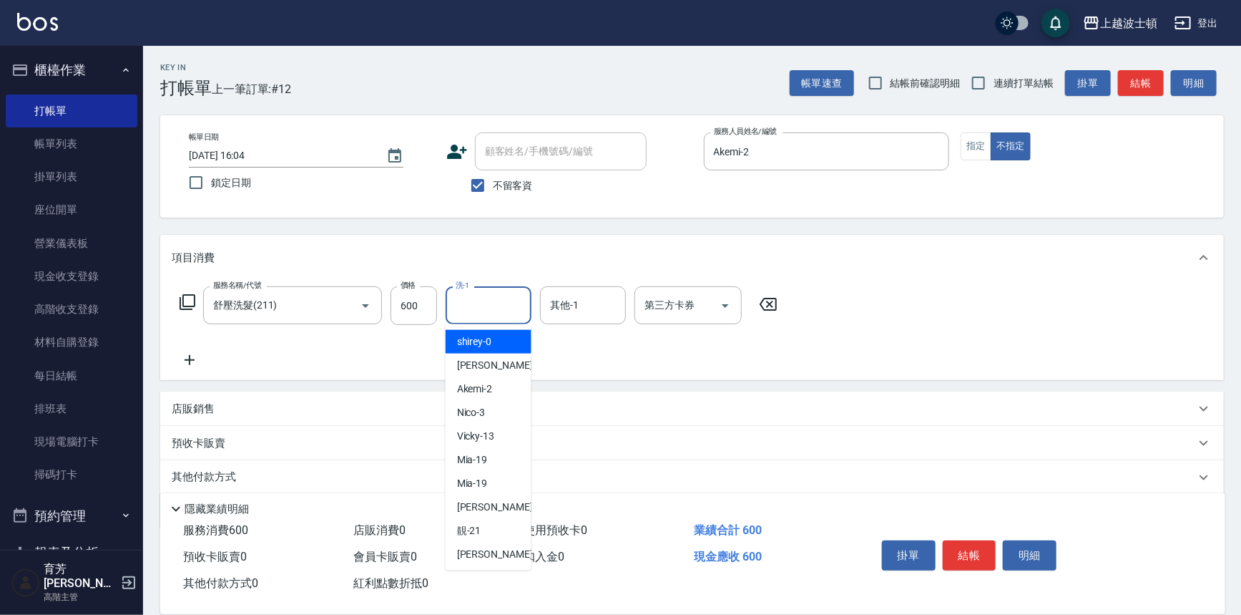
click at [492, 309] on input "洗-1" at bounding box center [488, 305] width 73 height 25
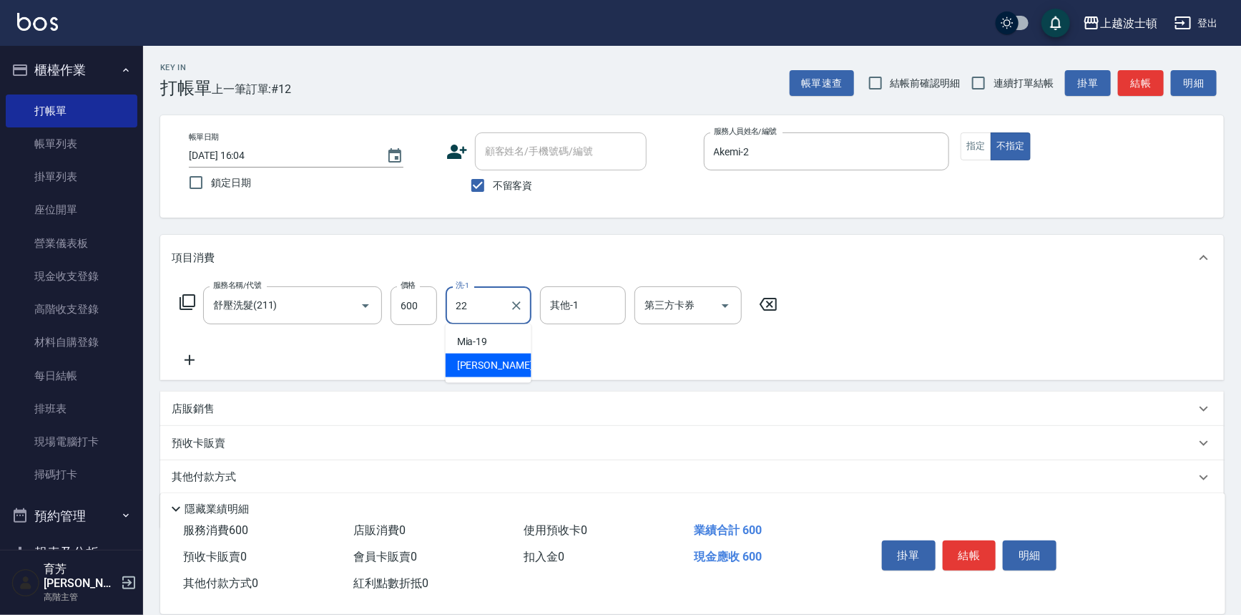
click at [503, 354] on div "雅如 -22" at bounding box center [489, 365] width 86 height 24
type input "雅如-22"
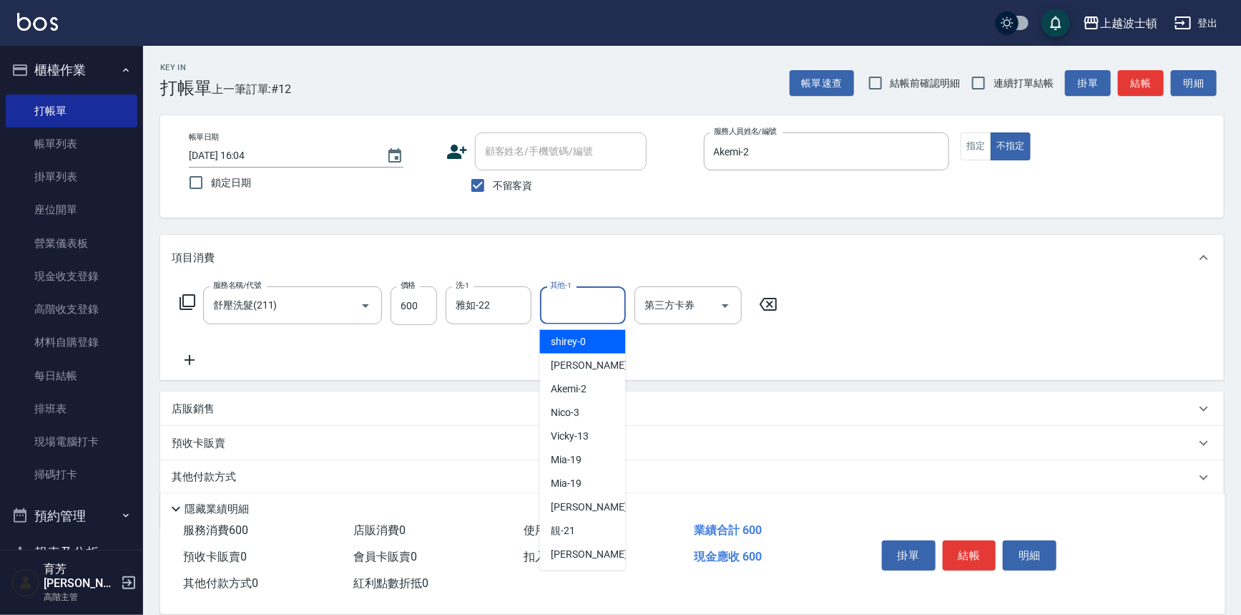
click at [569, 305] on input "其他-1" at bounding box center [583, 305] width 73 height 25
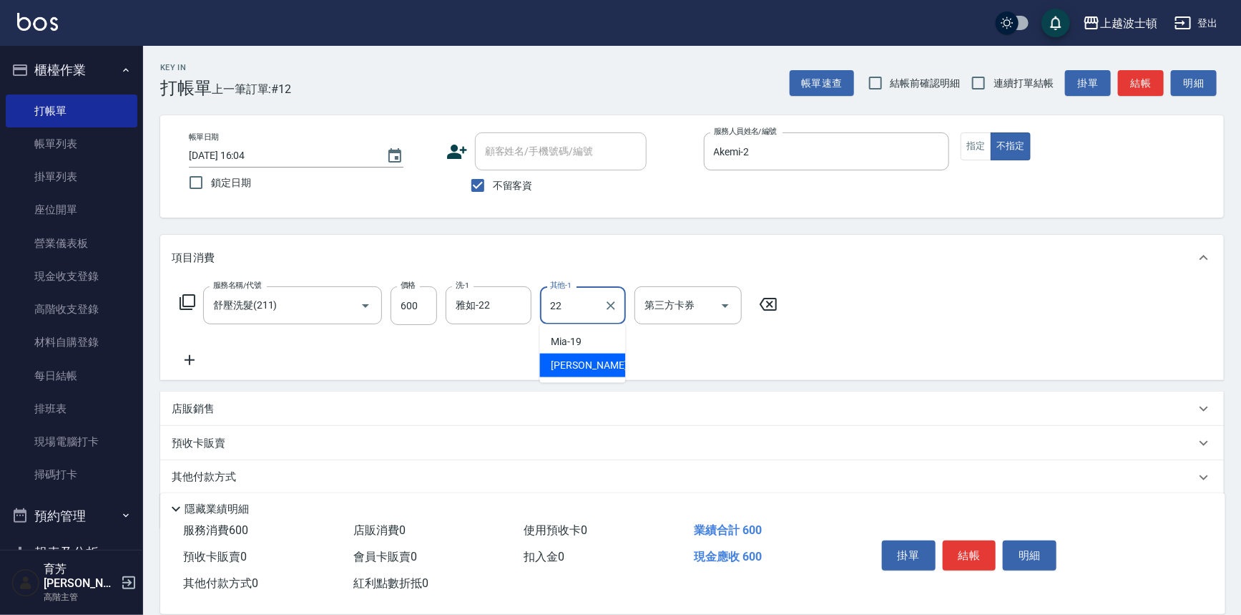
click at [587, 363] on div "雅如 -22" at bounding box center [583, 365] width 86 height 24
type input "雅如-22"
click at [881, 294] on div "服務名稱/代號 舒壓洗髮(211) 服務名稱/代號 價格 600 價格 洗-1 雅如-22 洗-1 其他-1 雅如-22 其他-1 第三方卡券 第三方卡券" at bounding box center [692, 329] width 1064 height 99
click at [981, 562] on button "結帳" at bounding box center [970, 555] width 54 height 30
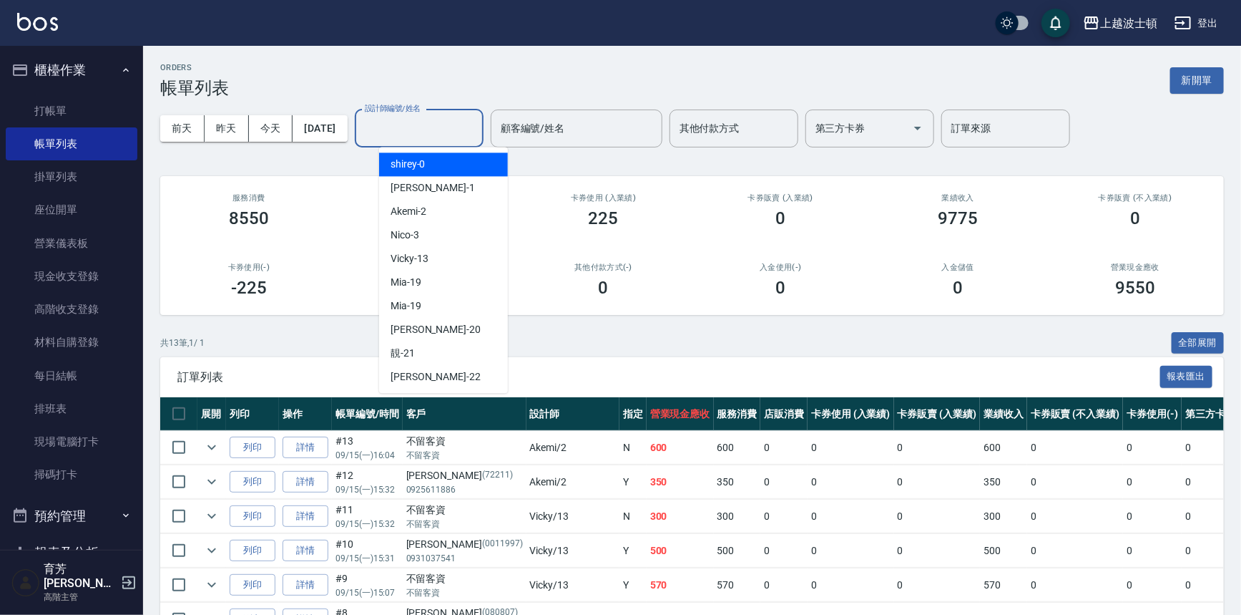
click at [464, 135] on input "設計師編號/姓名" at bounding box center [419, 128] width 116 height 25
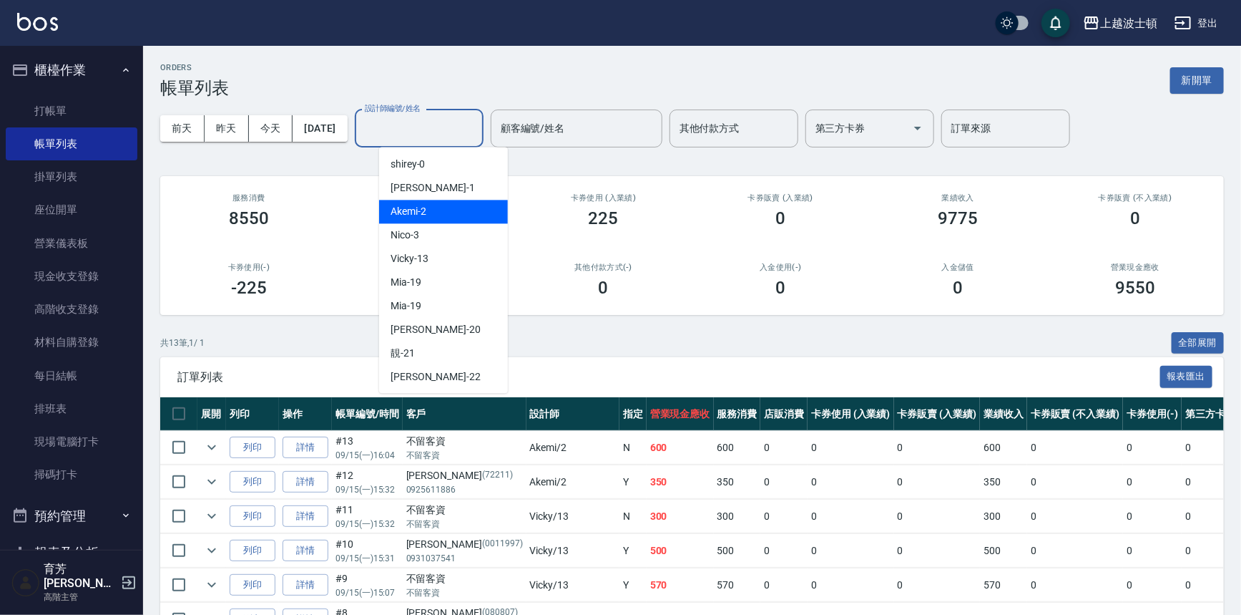
click at [474, 215] on div "Akemi -2" at bounding box center [443, 212] width 129 height 24
type input "Akemi-2"
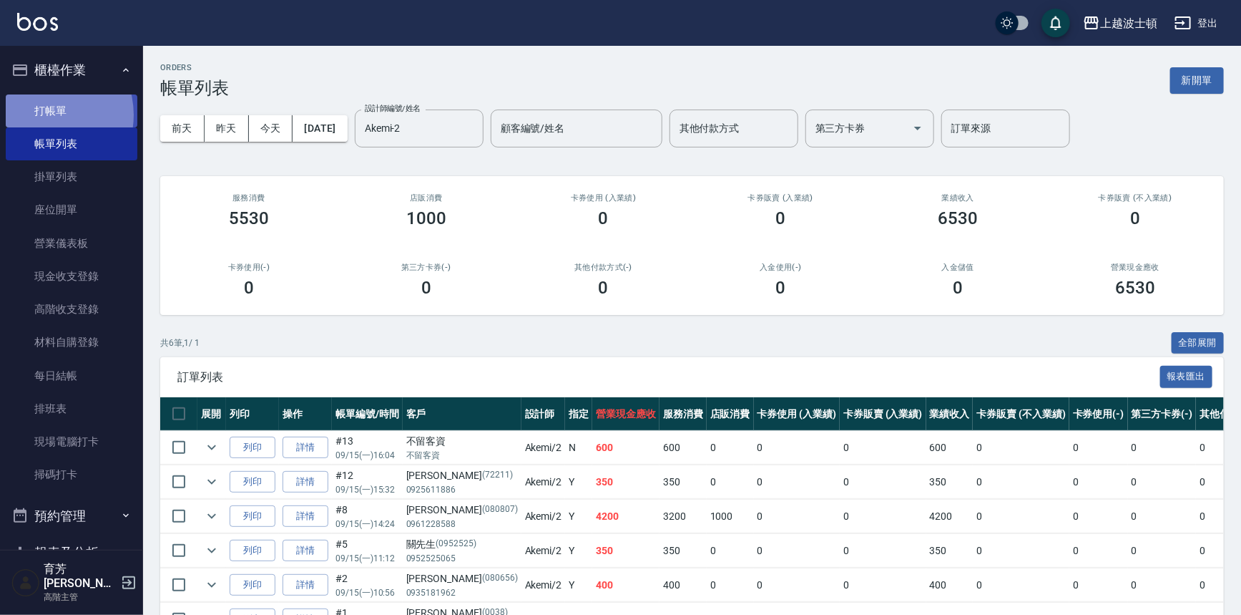
click at [41, 114] on link "打帳單" at bounding box center [72, 110] width 132 height 33
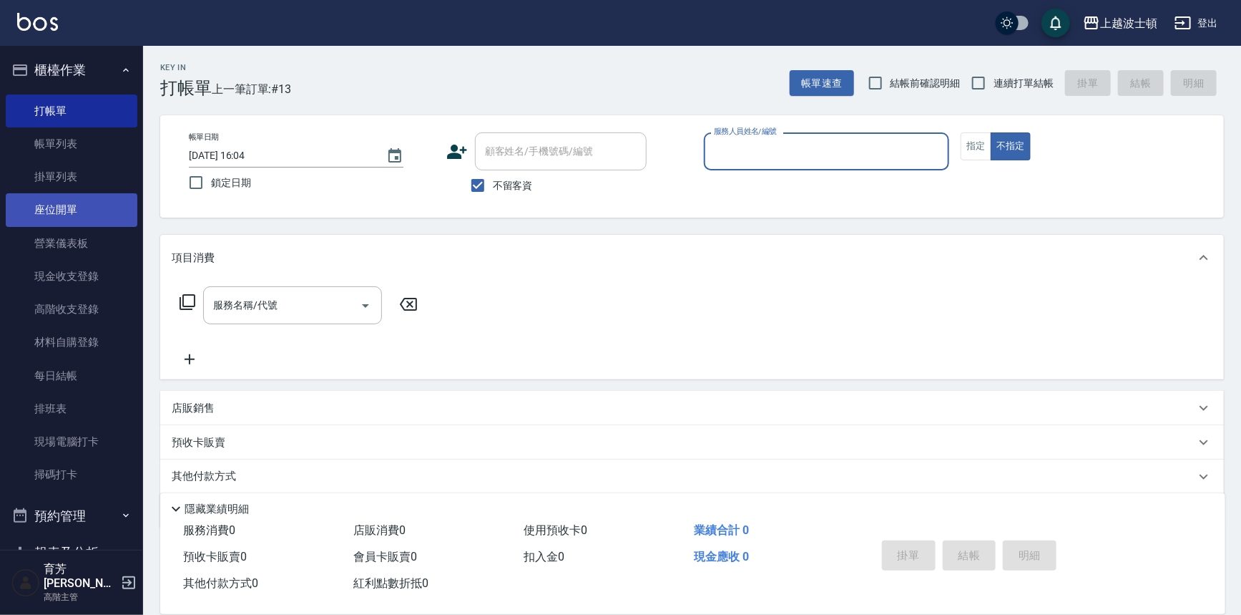
click at [991, 132] on button "不指定" at bounding box center [1011, 146] width 40 height 28
type button "false"
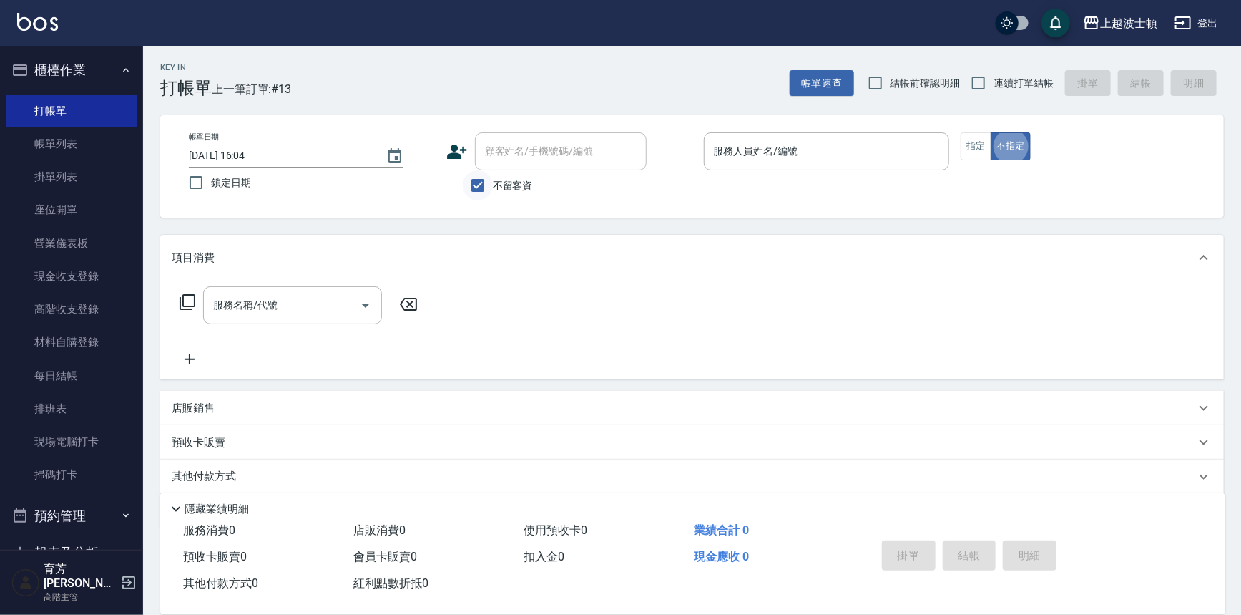
drag, startPoint x: 484, startPoint y: 199, endPoint x: 492, endPoint y: 190, distance: 12.7
click at [486, 197] on input "不留客資" at bounding box center [478, 185] width 30 height 30
checkbox input "false"
click at [519, 152] on input "顧客姓名/手機號碼/編號" at bounding box center [549, 151] width 137 height 25
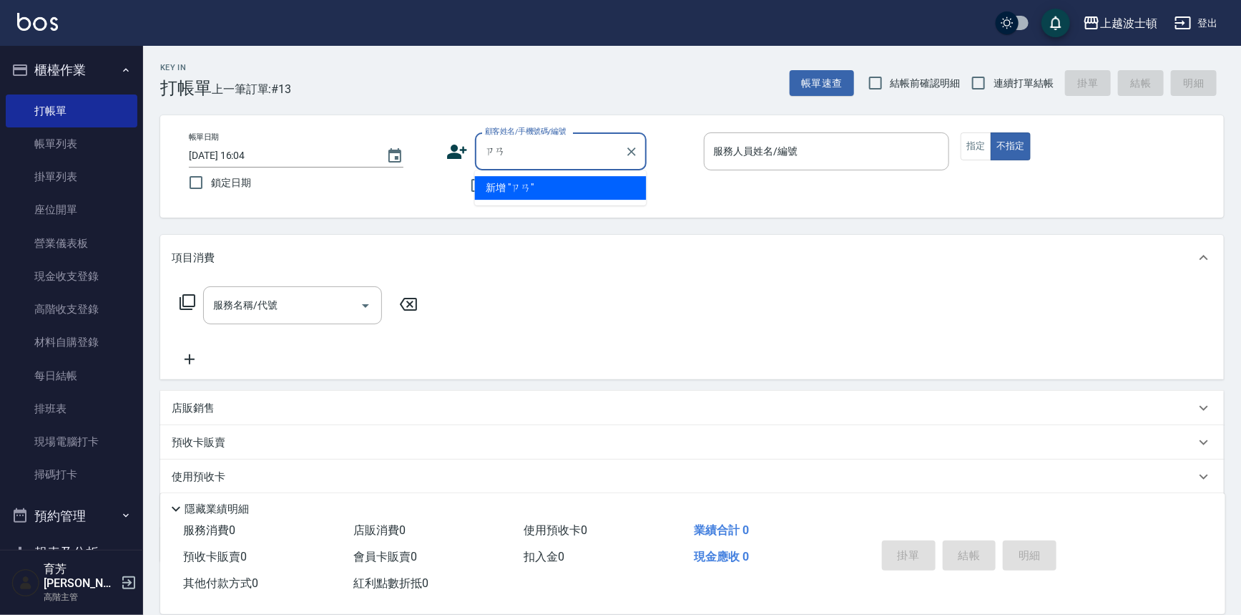
type input "咱"
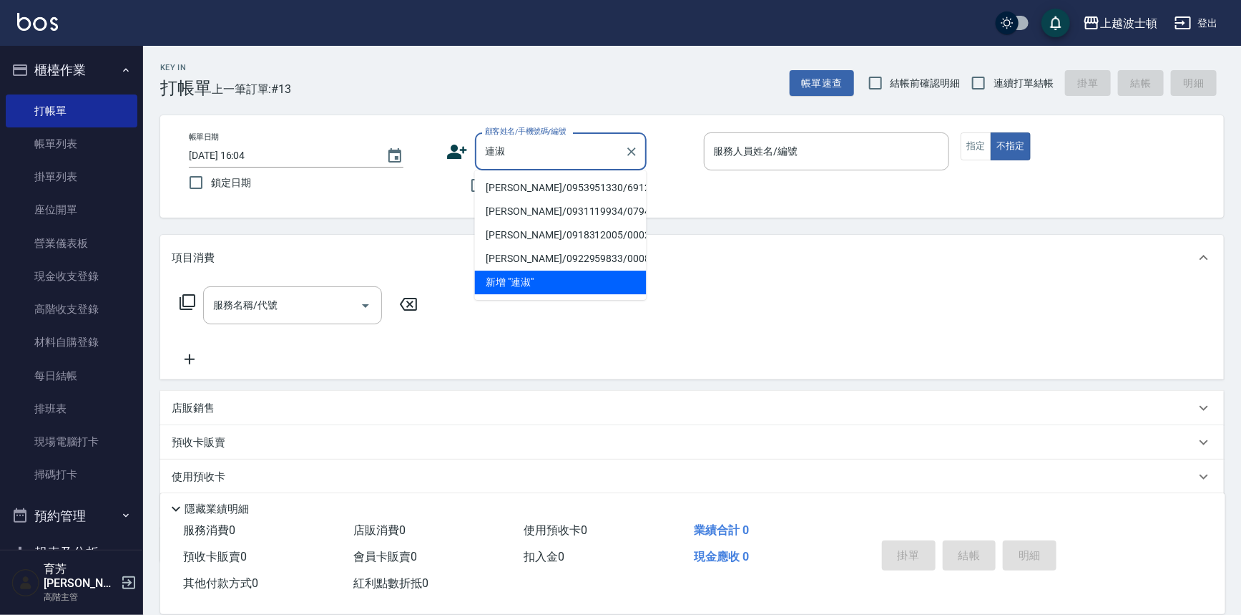
click at [524, 188] on li "連淑玲/0953951330/691228" at bounding box center [561, 188] width 172 height 24
type input "連淑玲/0953951330/691228"
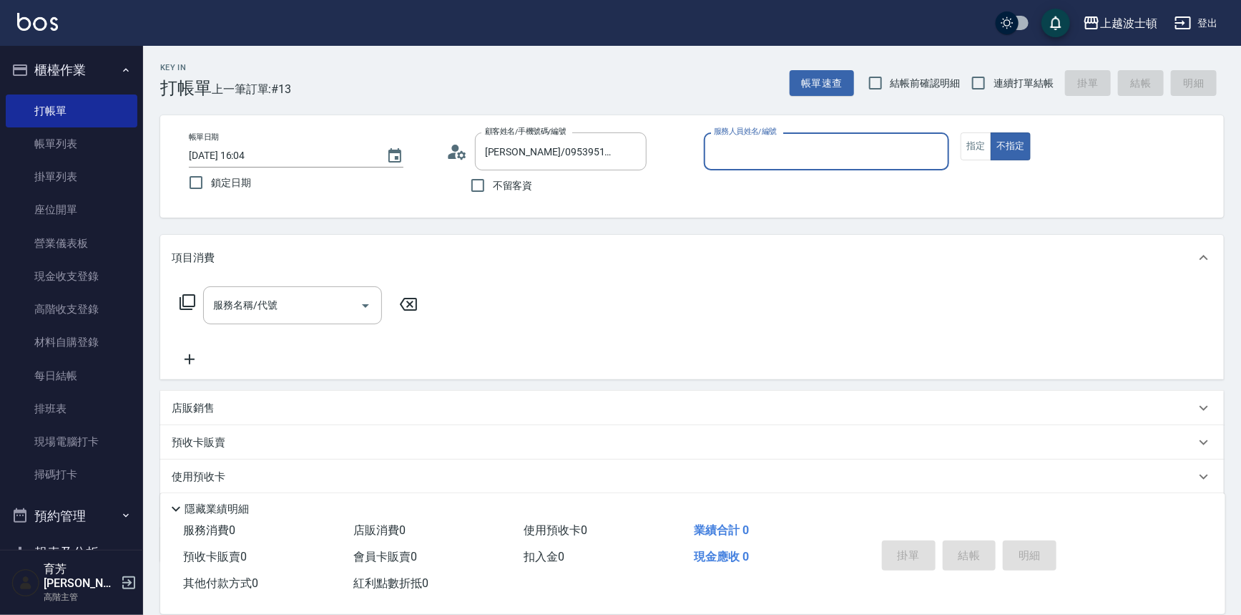
type input "思思-35"
click at [991, 160] on div "帳單日期 2025/09/15 16:04 鎖定日期 顧客姓名/手機號碼/編號 連淑玲/0953951330/691228 顧客姓名/手機號碼/編號 不留客資…" at bounding box center [691, 166] width 1029 height 68
click at [991, 157] on button "不指定" at bounding box center [1011, 146] width 40 height 28
click at [989, 153] on button "指定" at bounding box center [976, 146] width 31 height 28
click at [285, 292] on div "服務名稱/代號" at bounding box center [292, 305] width 179 height 38
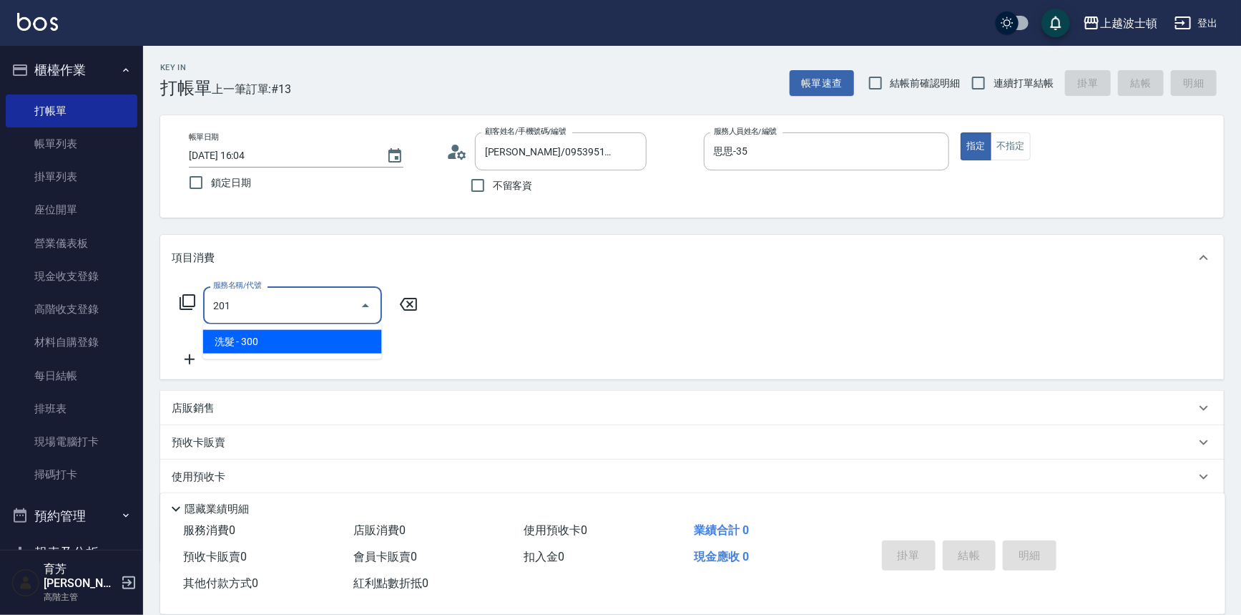
type input "洗髮(201)"
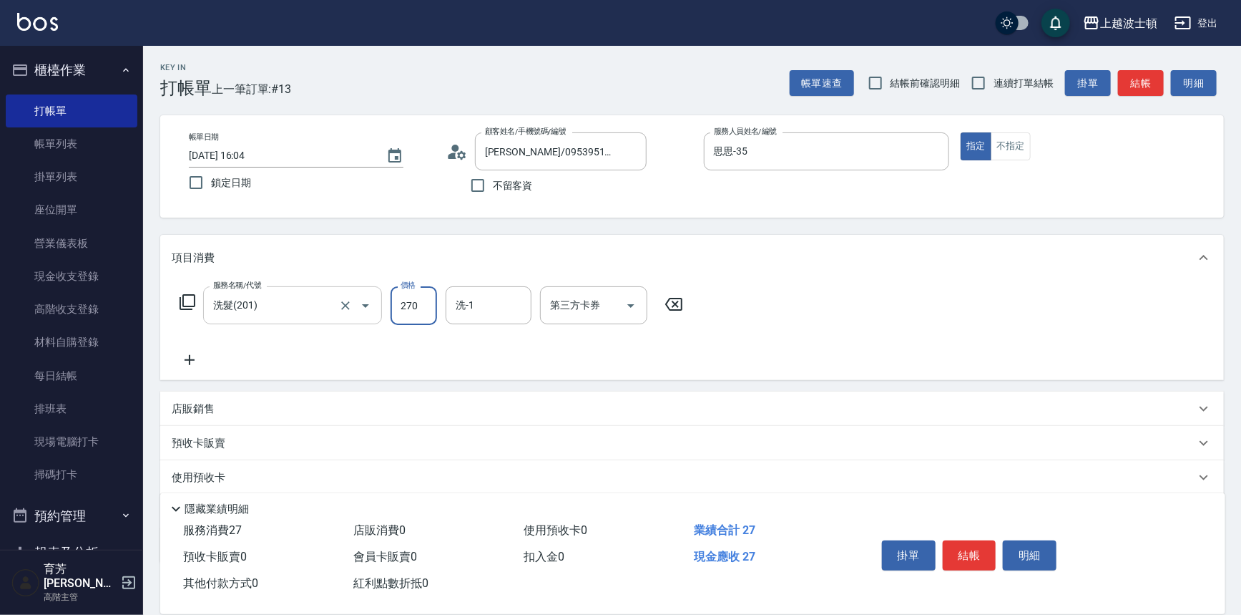
type input "270"
type input "思思-35"
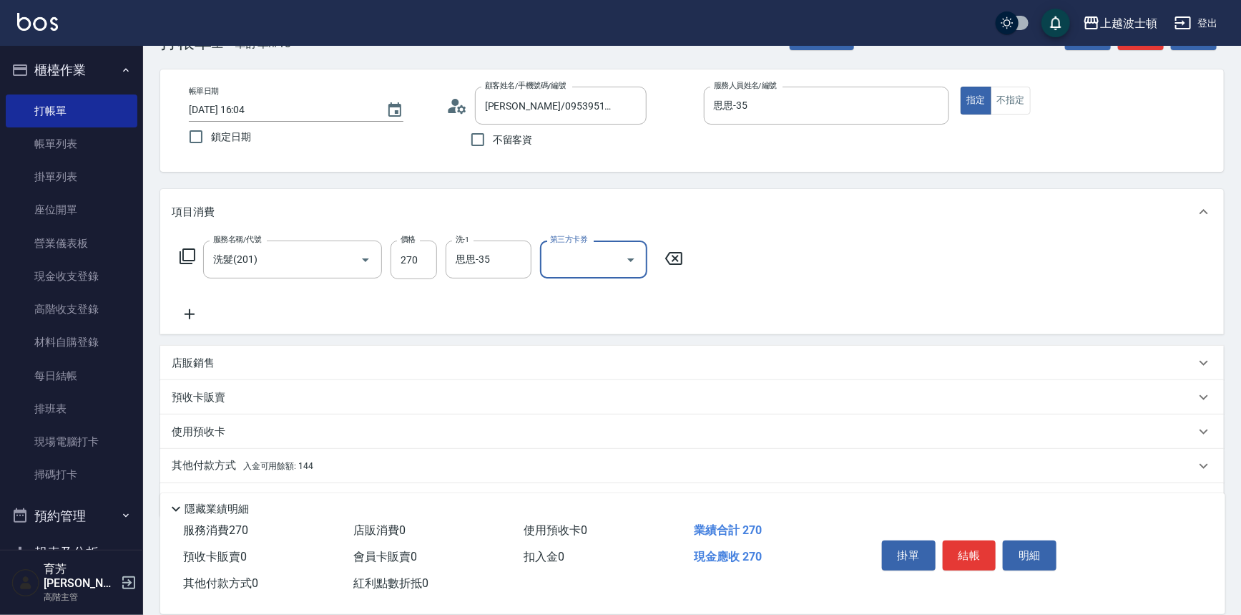
scroll to position [83, 0]
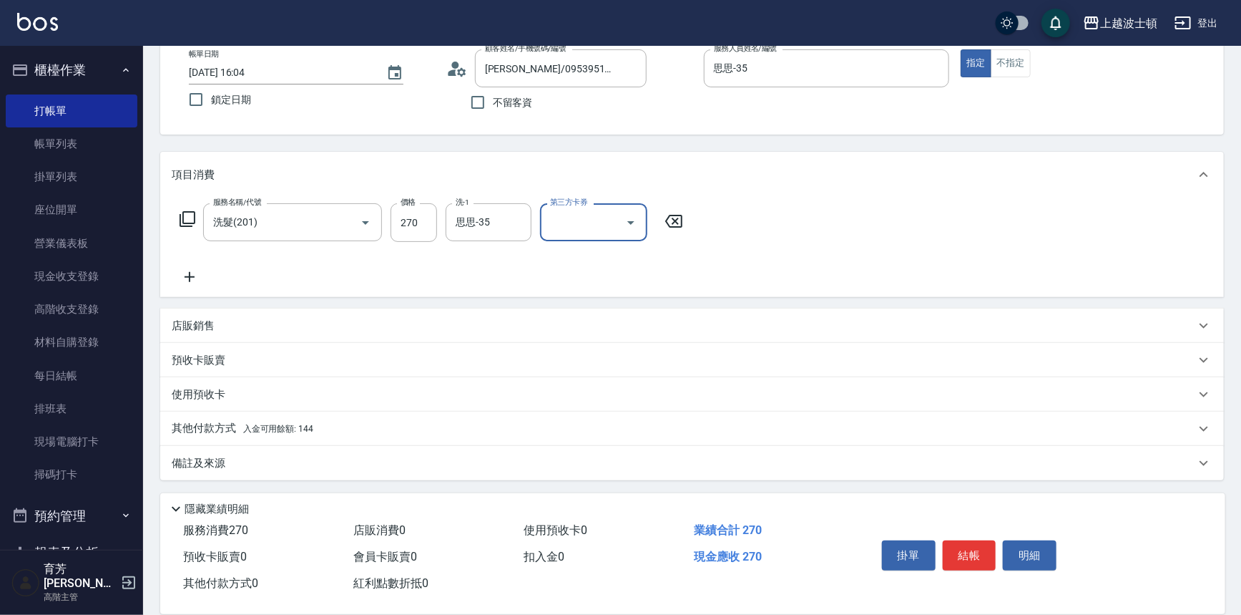
click at [276, 421] on p "其他付款方式 入金可用餘額: 144" at bounding box center [243, 429] width 142 height 16
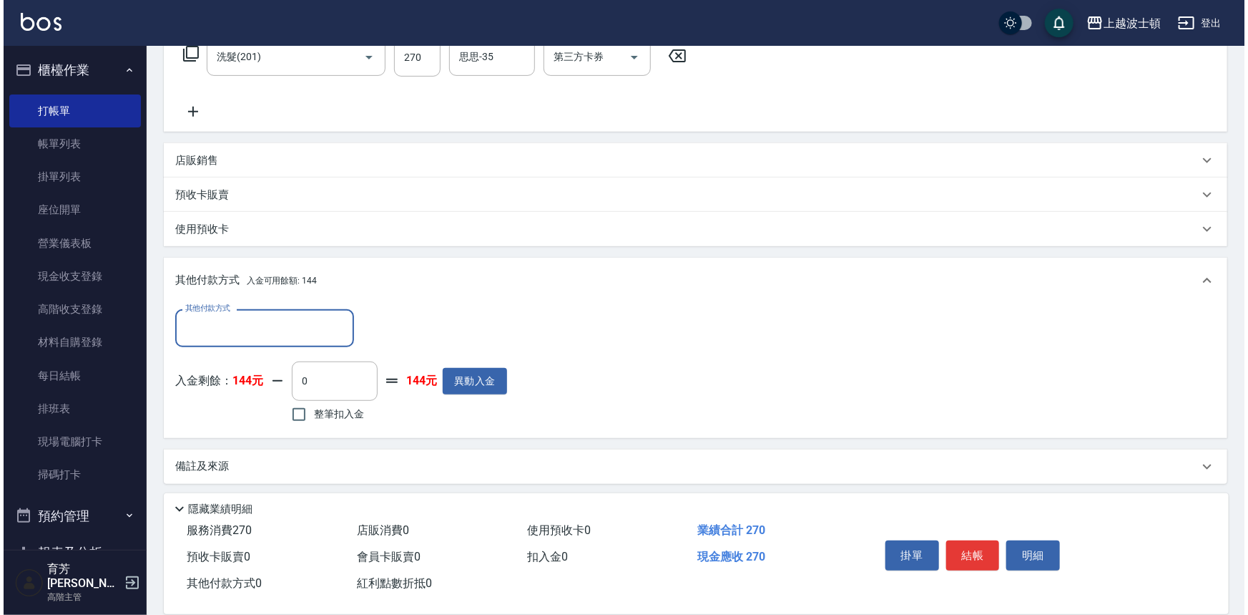
scroll to position [250, 0]
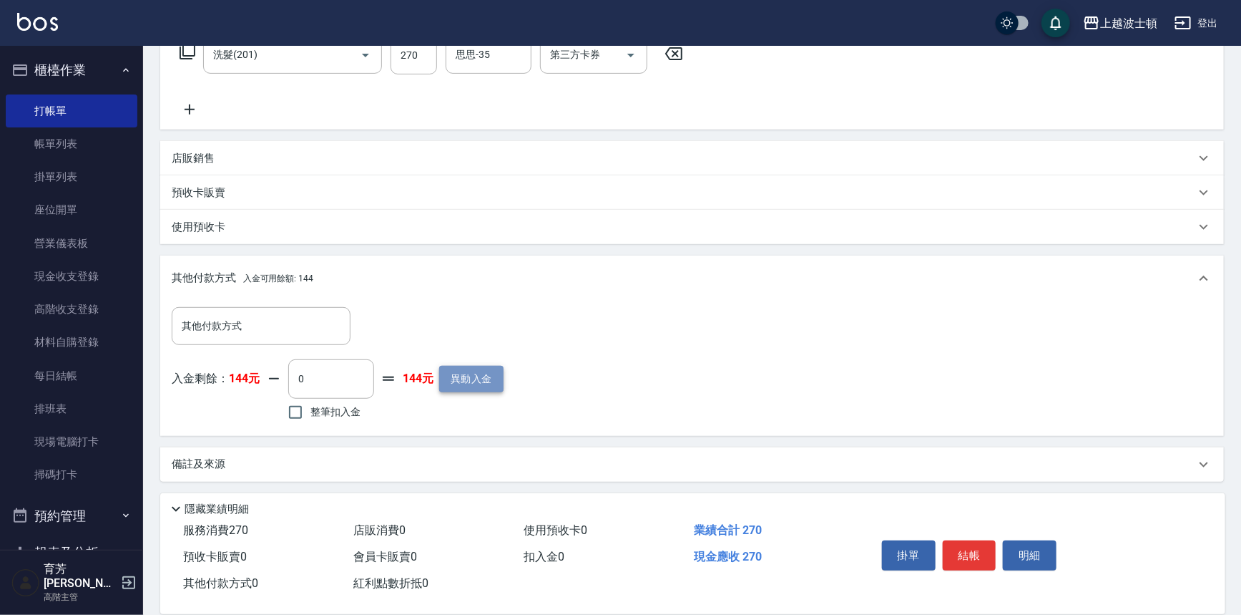
click at [479, 388] on button "異動入金" at bounding box center [471, 379] width 64 height 26
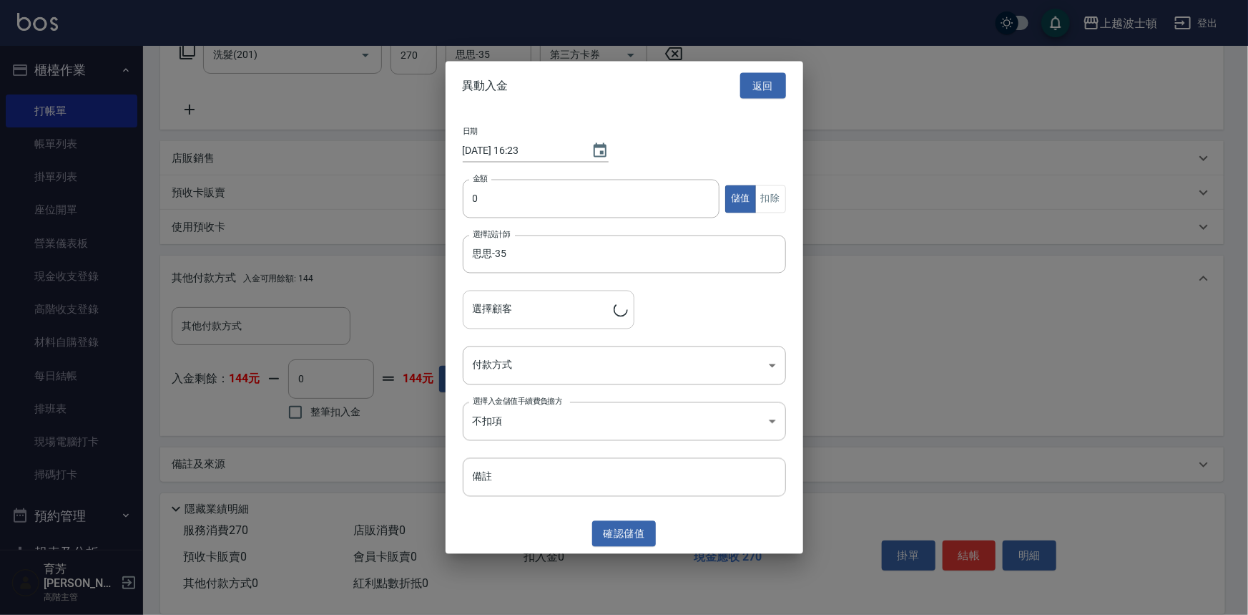
type input "連淑玲/0953951330/691228"
click at [507, 197] on input "0" at bounding box center [592, 199] width 258 height 39
type input "1000"
click at [518, 357] on body "上越波士頓 登出 櫃檯作業 打帳單 帳單列表 掛單列表 座位開單 營業儀表板 現金收支登錄 高階收支登錄 材料自購登錄 每日結帳 排班表 現場電腦打卡 掃碼打…" at bounding box center [624, 183] width 1248 height 866
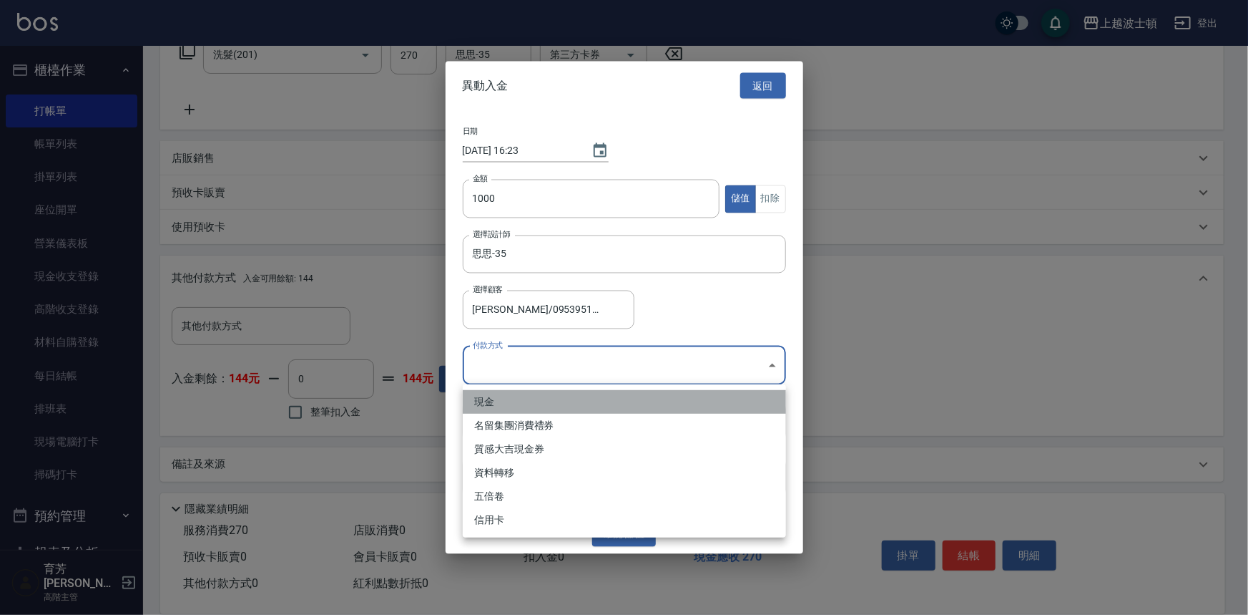
click at [514, 407] on li "現金" at bounding box center [624, 402] width 323 height 24
type input "現金"
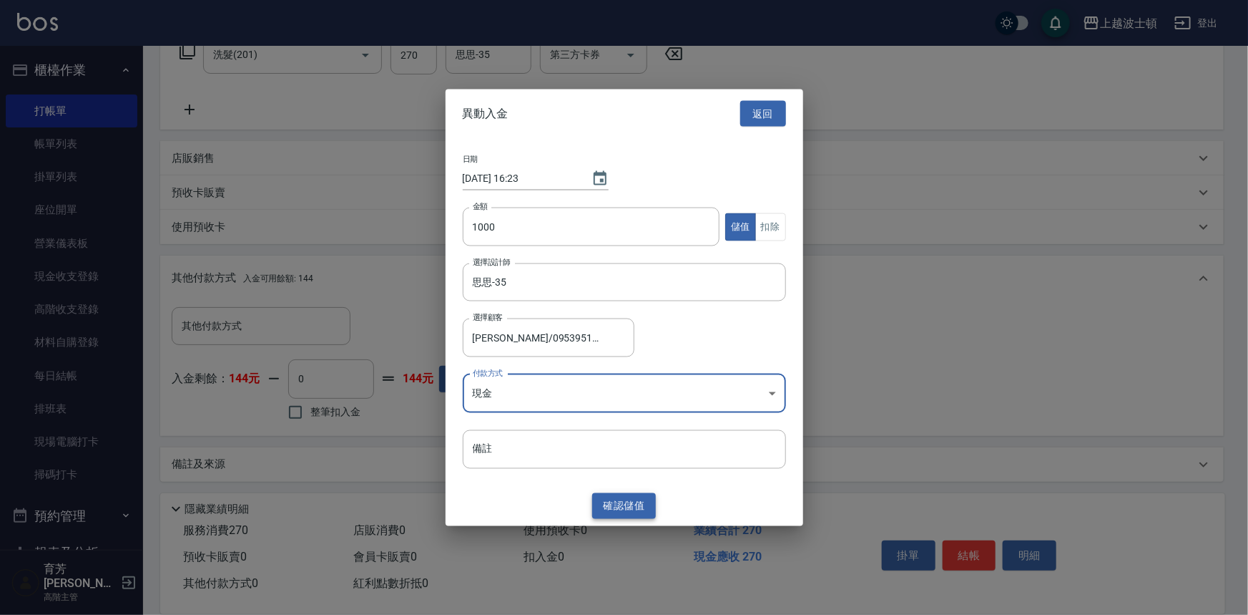
click at [629, 492] on button "確認 儲值" at bounding box center [624, 505] width 64 height 26
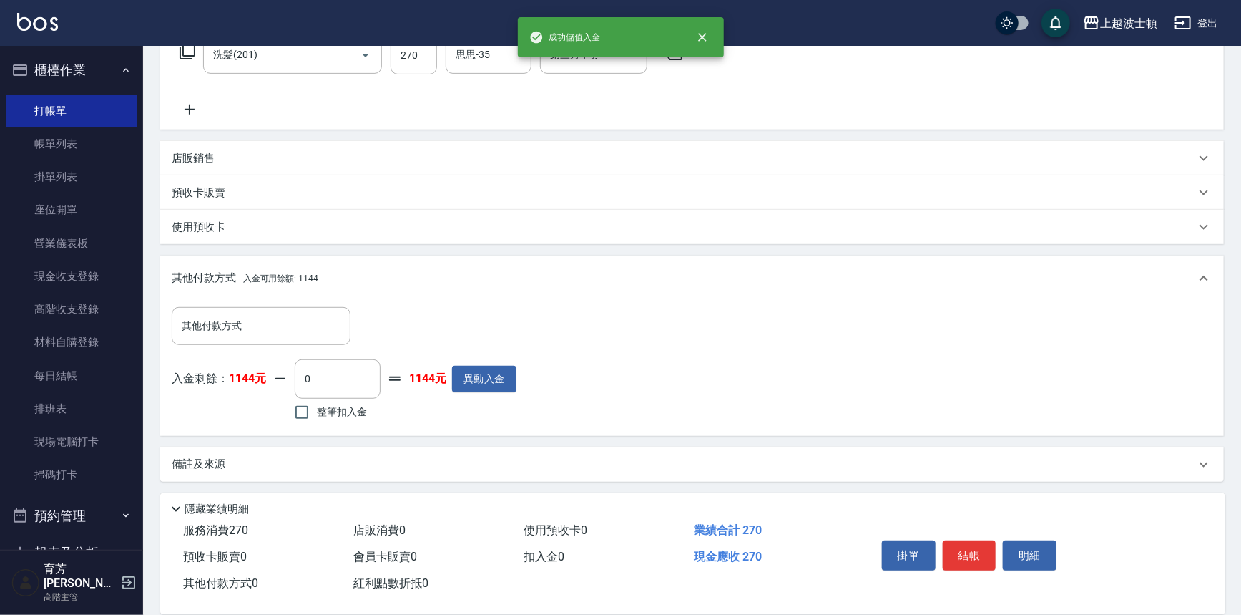
click at [349, 401] on label "整筆扣入金" at bounding box center [327, 412] width 80 height 30
click at [317, 401] on input "整筆扣入金" at bounding box center [302, 412] width 30 height 30
checkbox input "true"
type input "270"
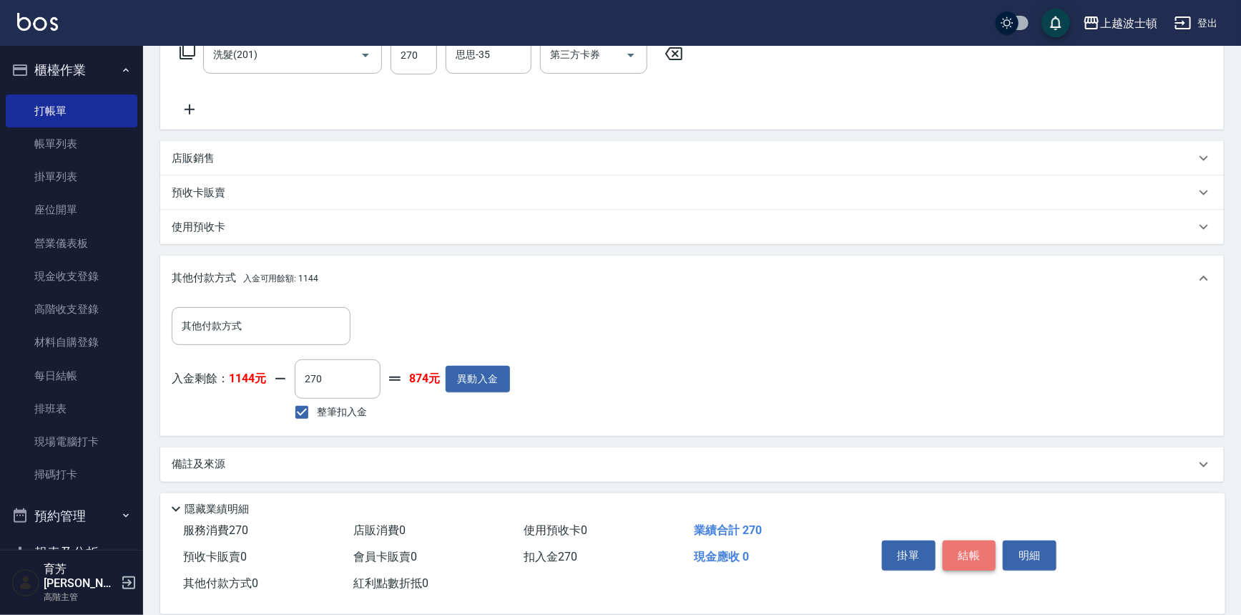
click at [977, 549] on button "結帳" at bounding box center [970, 555] width 54 height 30
